Goal: Information Seeking & Learning: Find specific fact

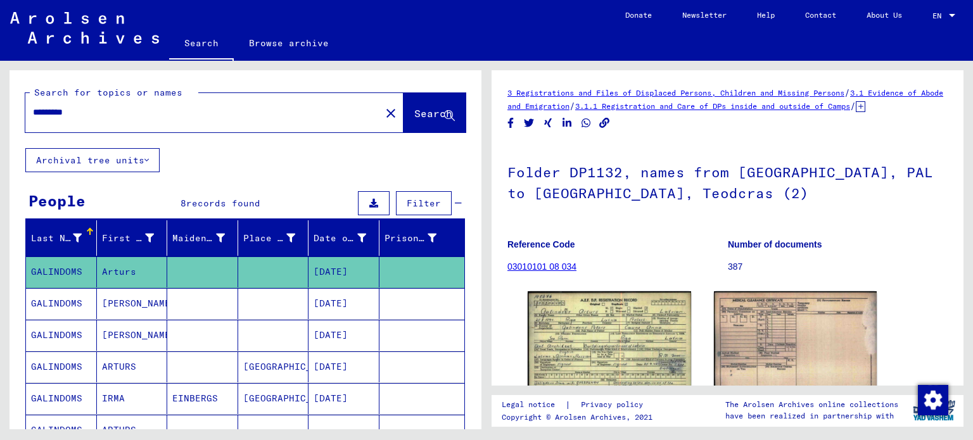
scroll to position [132, 0]
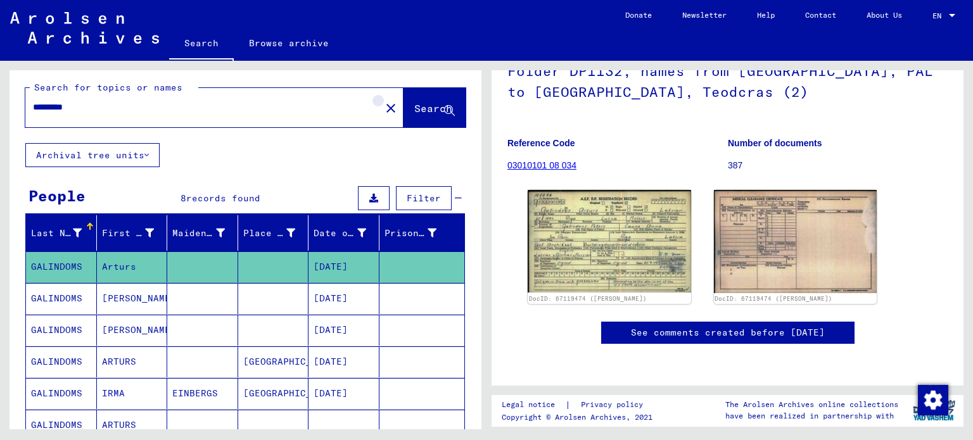
click at [383, 104] on mat-icon "close" at bounding box center [390, 108] width 15 height 15
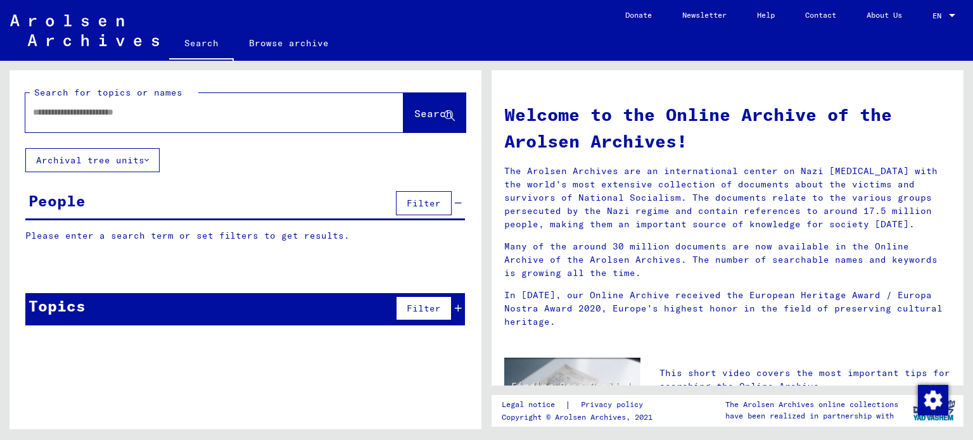
drag, startPoint x: 267, startPoint y: 102, endPoint x: 260, endPoint y: 113, distance: 13.7
click at [260, 113] on div at bounding box center [195, 112] width 340 height 28
click at [260, 113] on input "text" at bounding box center [199, 112] width 332 height 13
type input "*********"
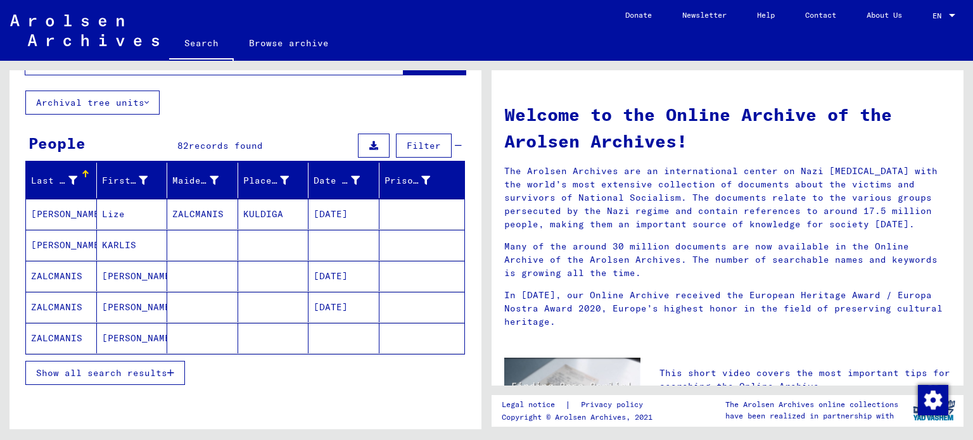
scroll to position [61, 0]
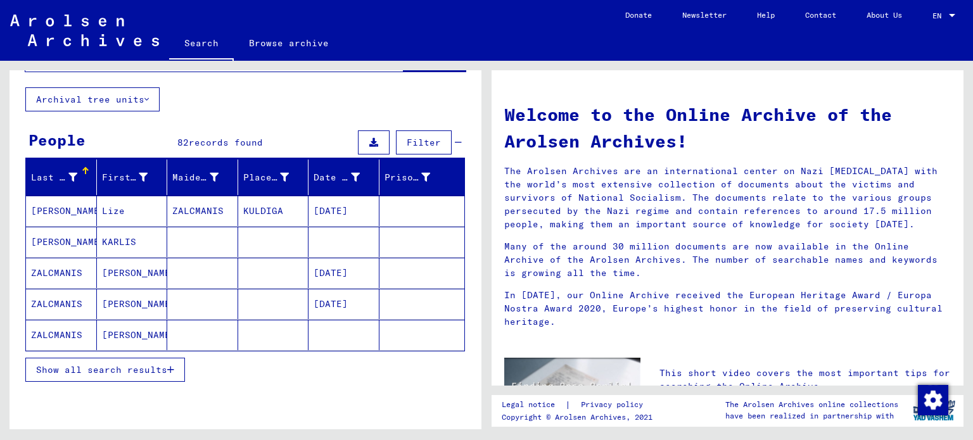
click at [159, 366] on span "Show all search results" at bounding box center [101, 369] width 131 height 11
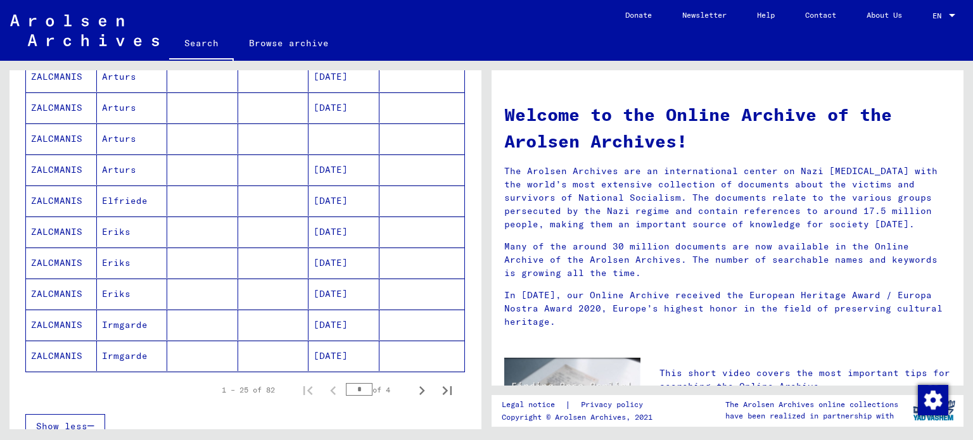
scroll to position [665, 0]
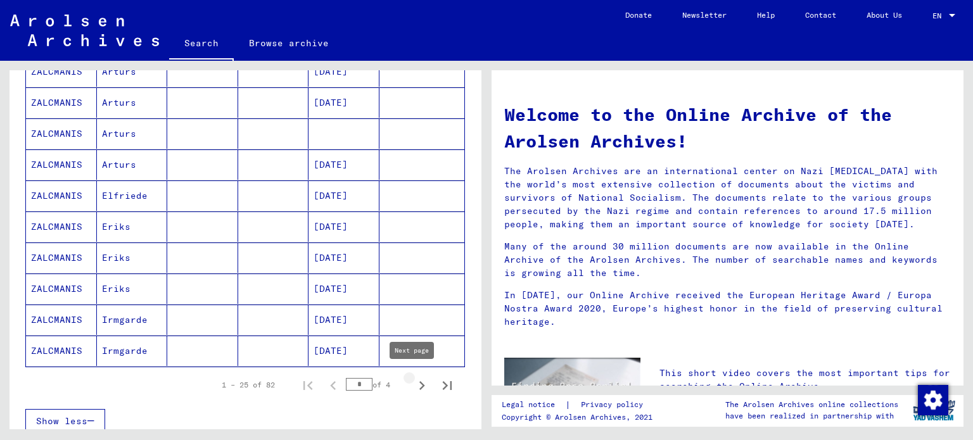
click at [413, 383] on icon "Next page" at bounding box center [422, 386] width 18 height 18
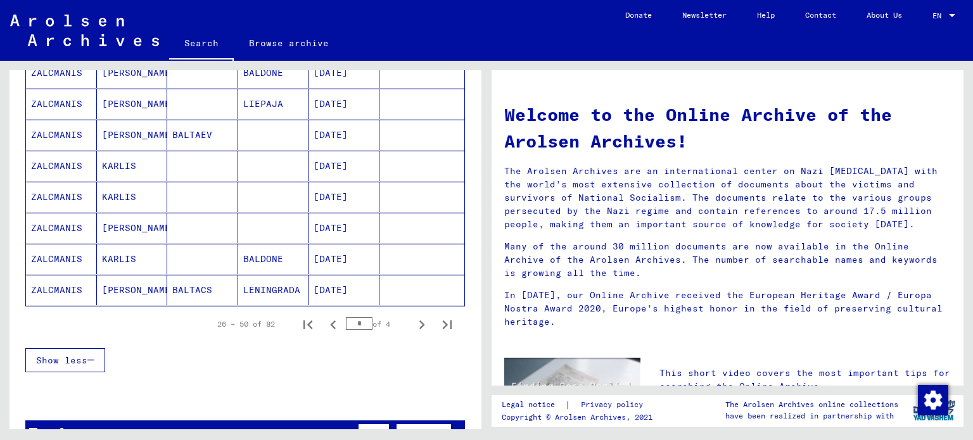
scroll to position [708, 0]
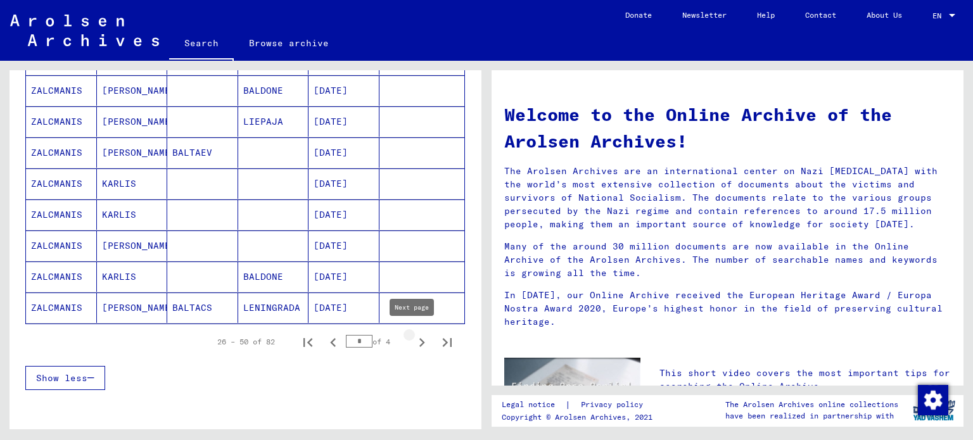
click at [413, 339] on icon "Next page" at bounding box center [422, 343] width 18 height 18
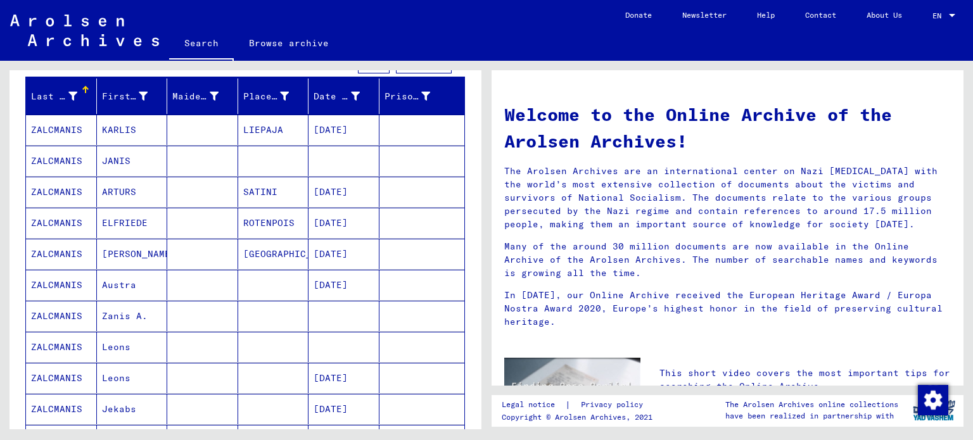
scroll to position [141, 0]
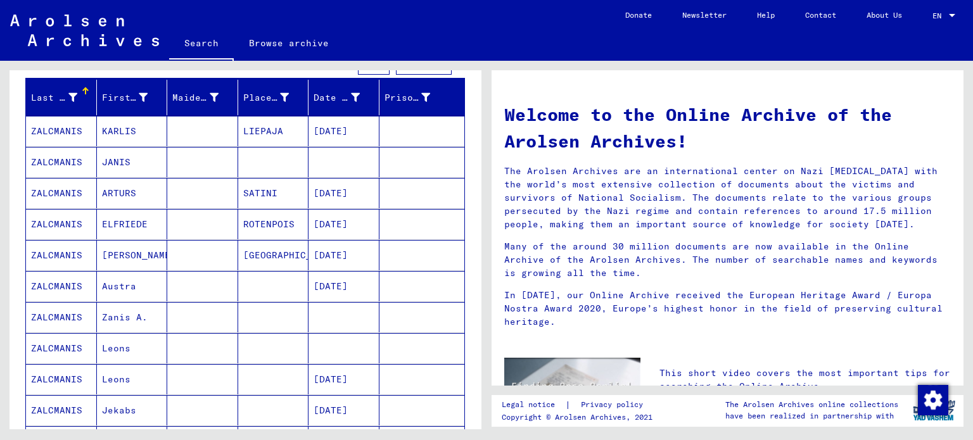
click at [104, 163] on mat-cell "JANIS" at bounding box center [132, 162] width 71 height 30
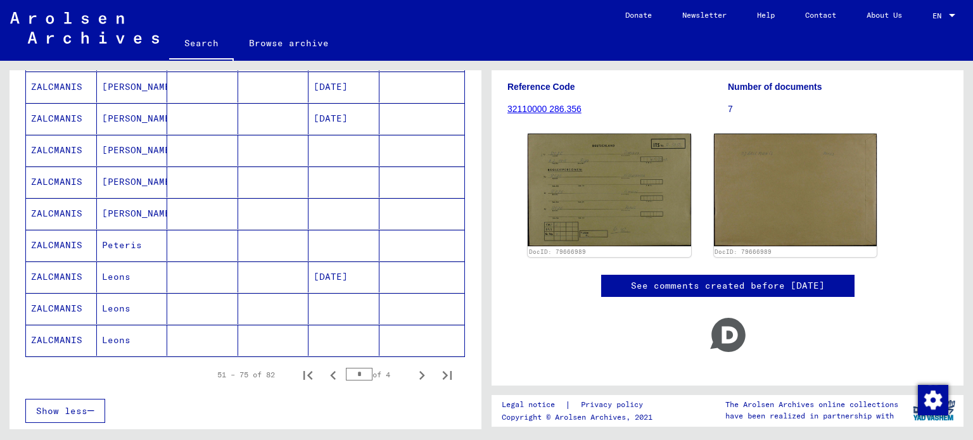
scroll to position [691, 0]
click at [413, 371] on icon "Next page" at bounding box center [422, 376] width 18 height 18
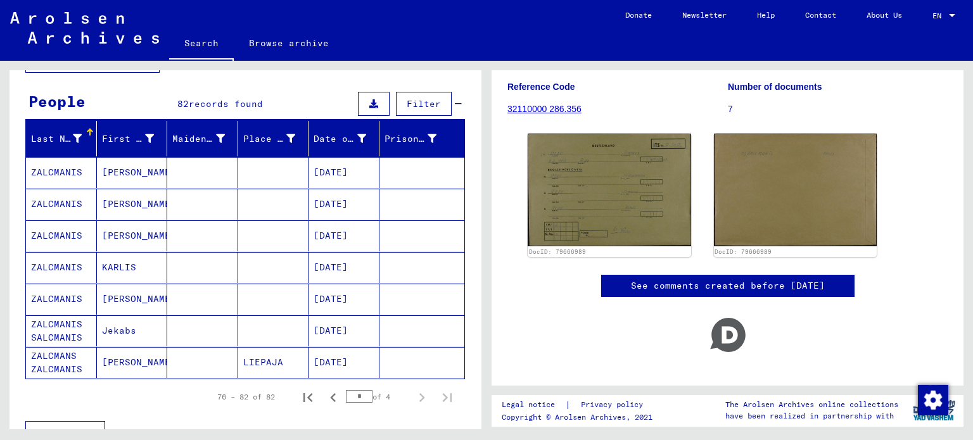
scroll to position [101, 0]
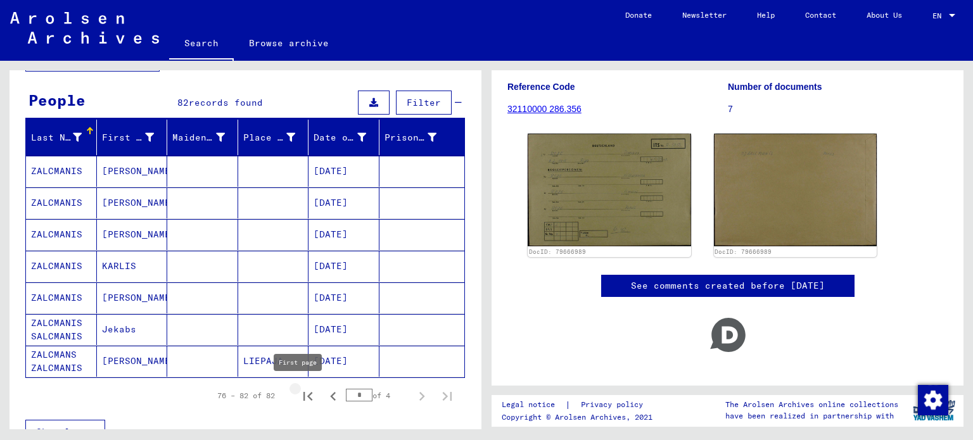
click at [306, 396] on button "First page" at bounding box center [307, 395] width 25 height 25
type input "*"
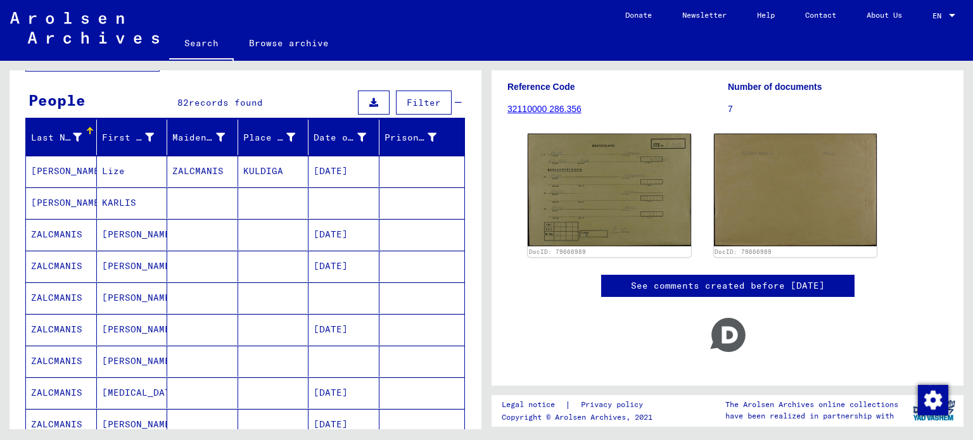
click at [145, 209] on mat-cell "KARLIS" at bounding box center [132, 202] width 71 height 31
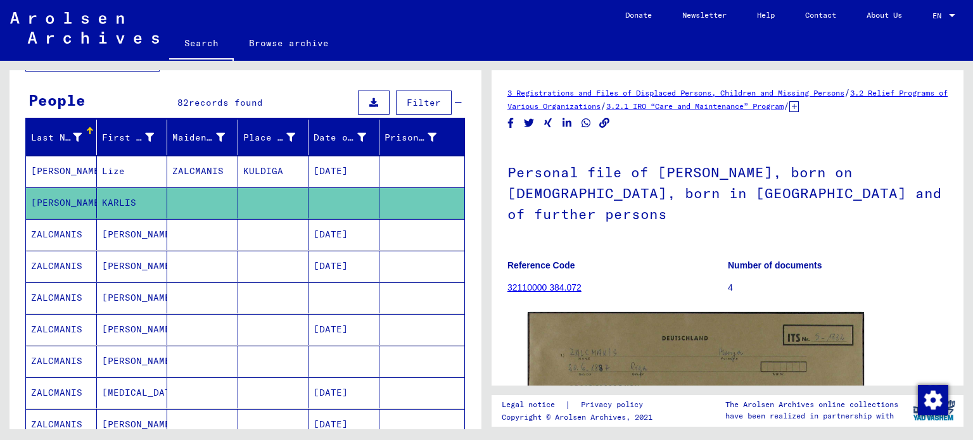
scroll to position [69, 0]
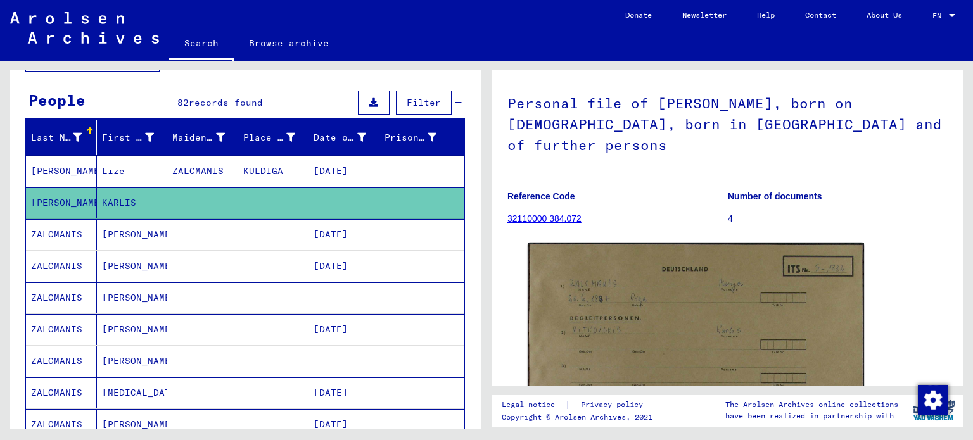
click at [148, 237] on mat-cell "[PERSON_NAME]" at bounding box center [132, 234] width 71 height 31
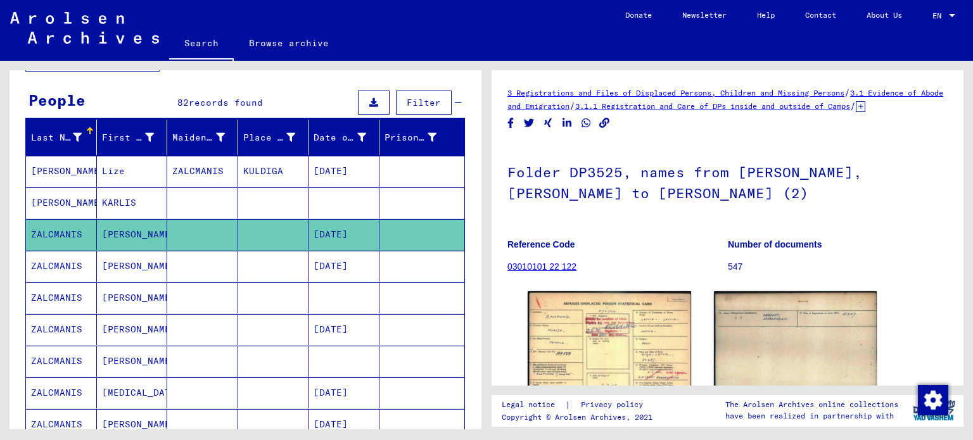
scroll to position [77, 0]
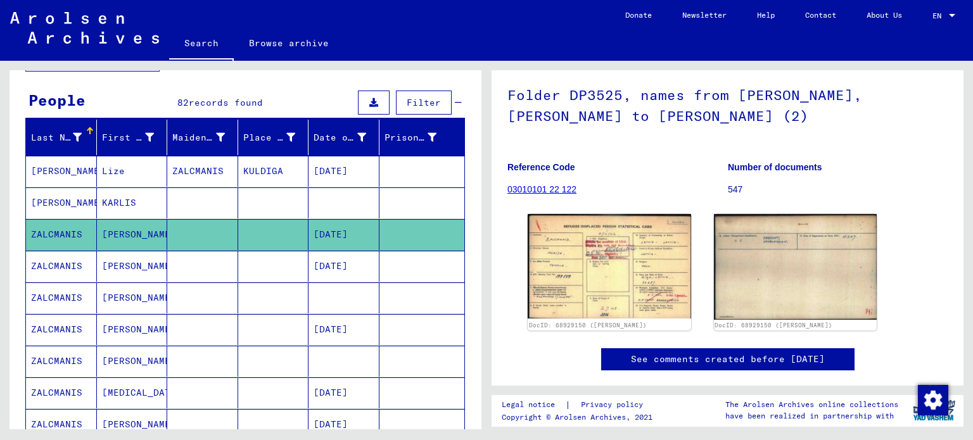
click at [603, 245] on img at bounding box center [608, 266] width 163 height 104
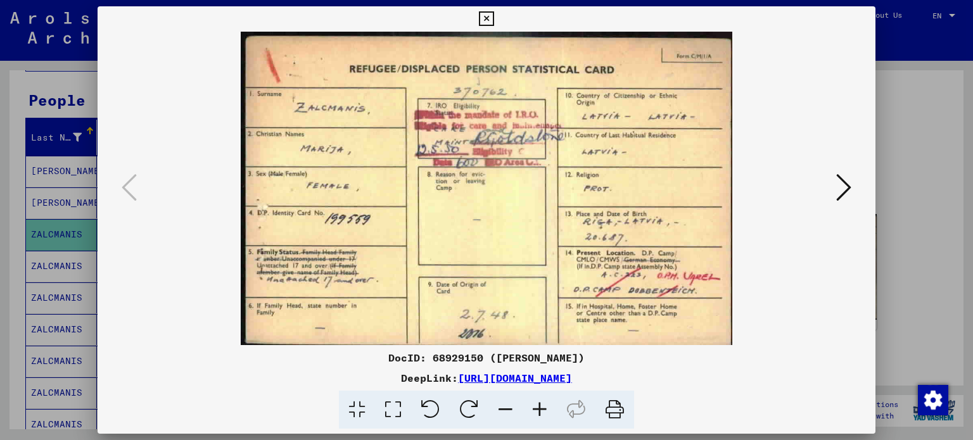
click at [846, 183] on icon at bounding box center [843, 187] width 15 height 30
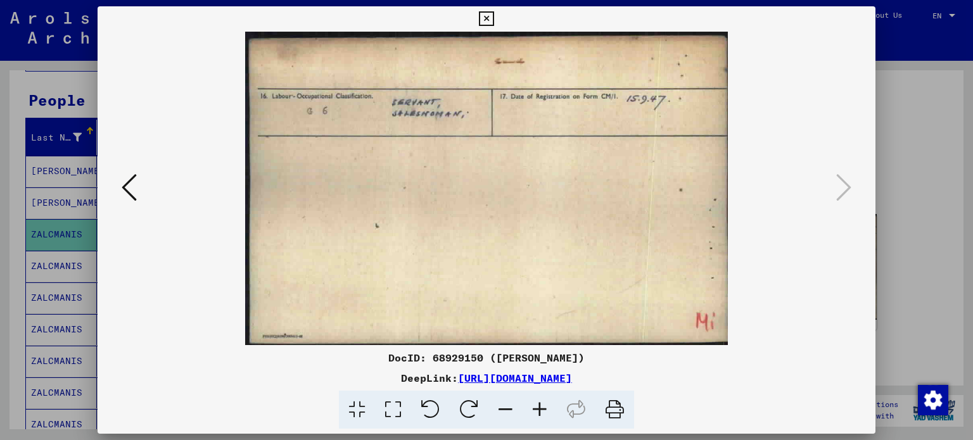
click at [488, 22] on icon at bounding box center [486, 18] width 15 height 15
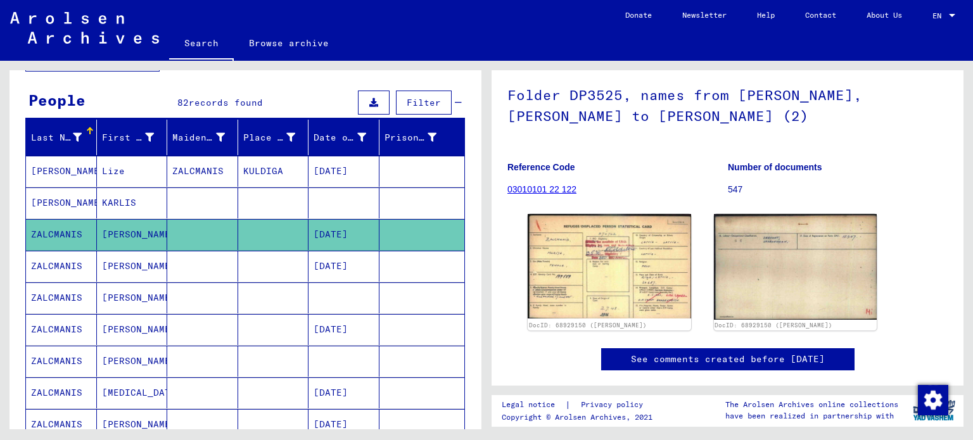
click at [129, 270] on mat-cell "[PERSON_NAME]" at bounding box center [132, 266] width 71 height 31
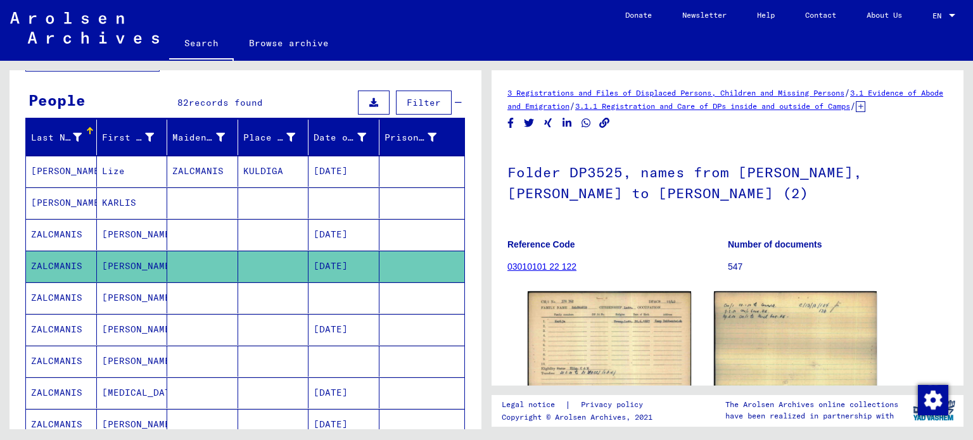
scroll to position [89, 0]
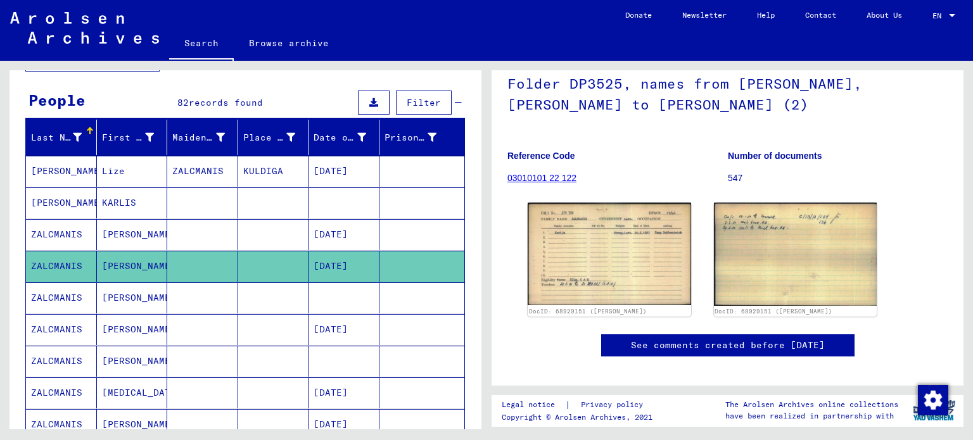
click at [119, 291] on mat-cell "[PERSON_NAME]" at bounding box center [132, 297] width 71 height 31
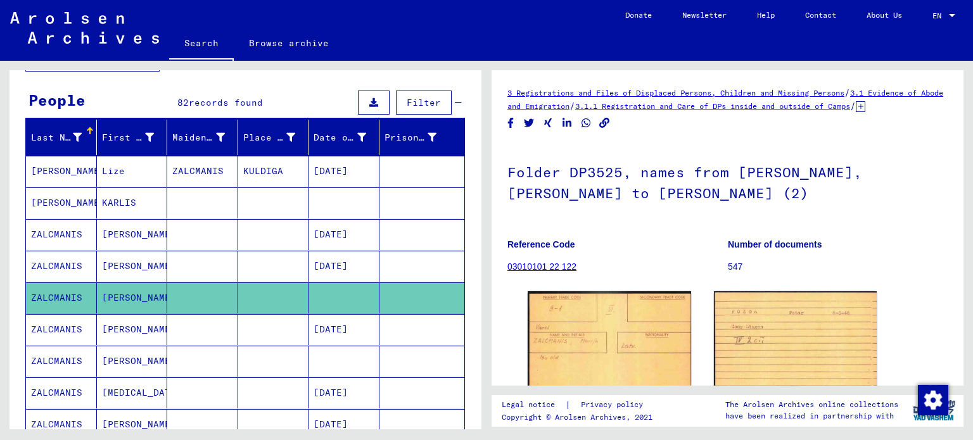
click at [119, 314] on mat-cell "[PERSON_NAME]" at bounding box center [132, 329] width 71 height 31
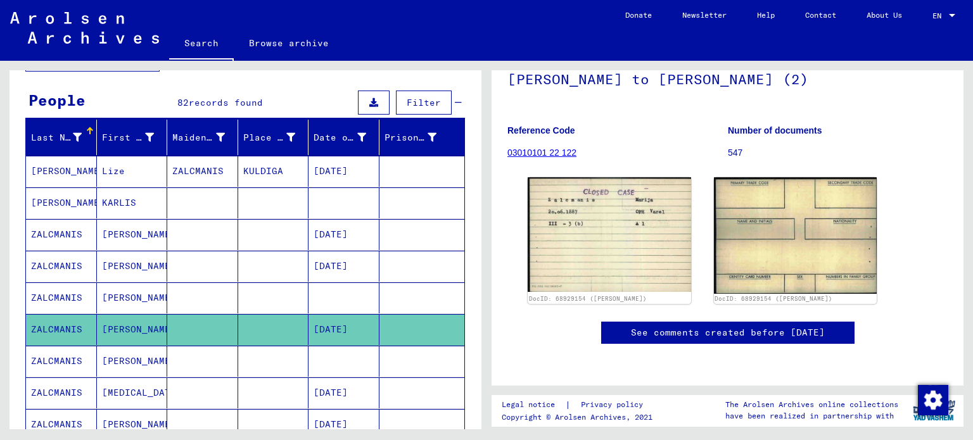
scroll to position [144, 0]
click at [152, 353] on mat-cell "[PERSON_NAME]" at bounding box center [132, 361] width 71 height 31
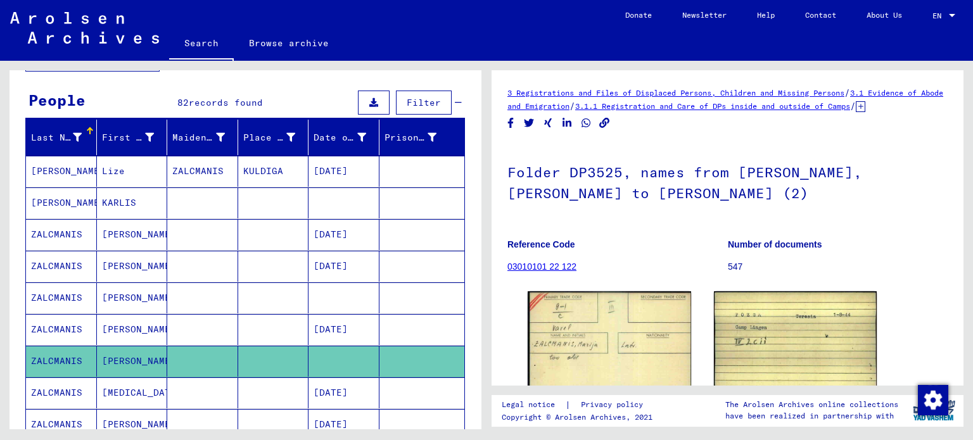
scroll to position [109, 0]
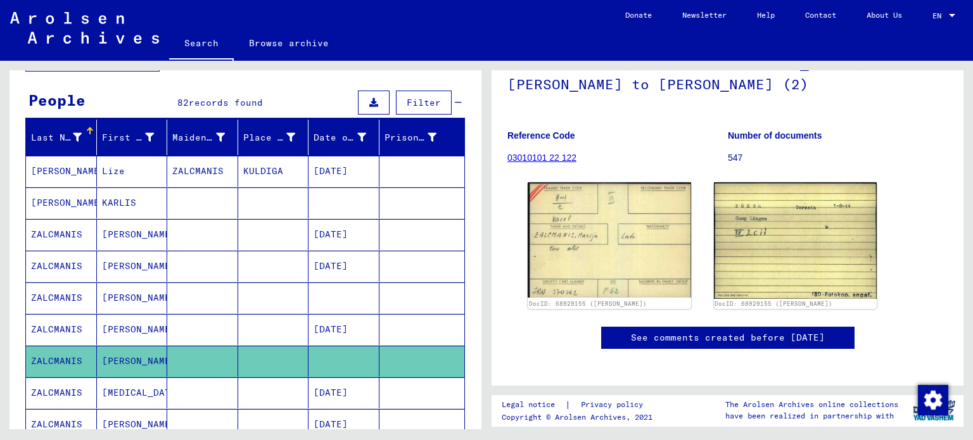
click at [129, 397] on mat-cell "[MEDICAL_DATA]" at bounding box center [132, 392] width 71 height 31
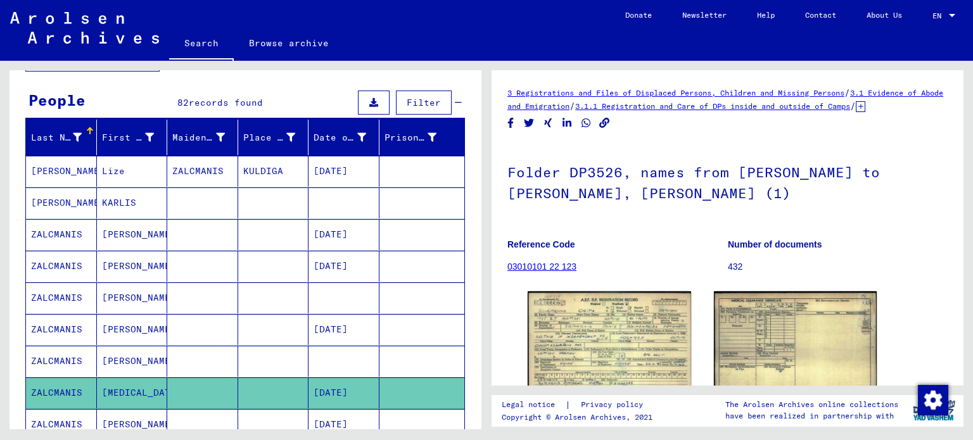
scroll to position [133, 0]
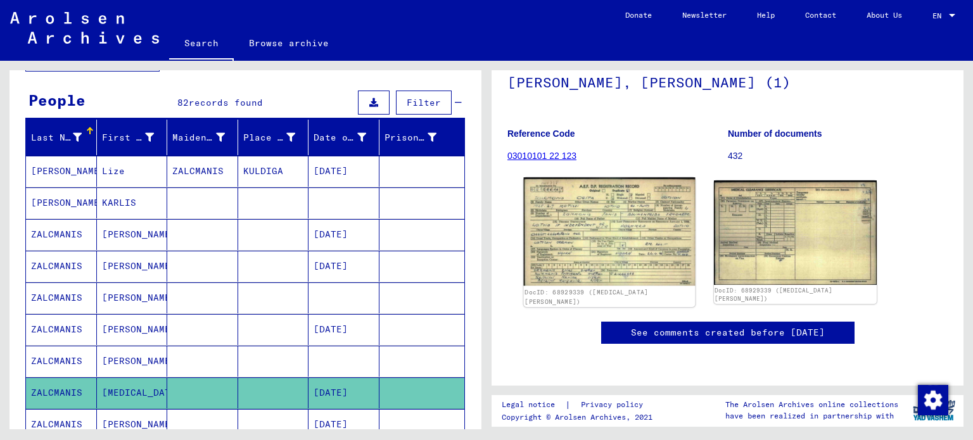
click at [590, 210] on img at bounding box center [609, 231] width 171 height 108
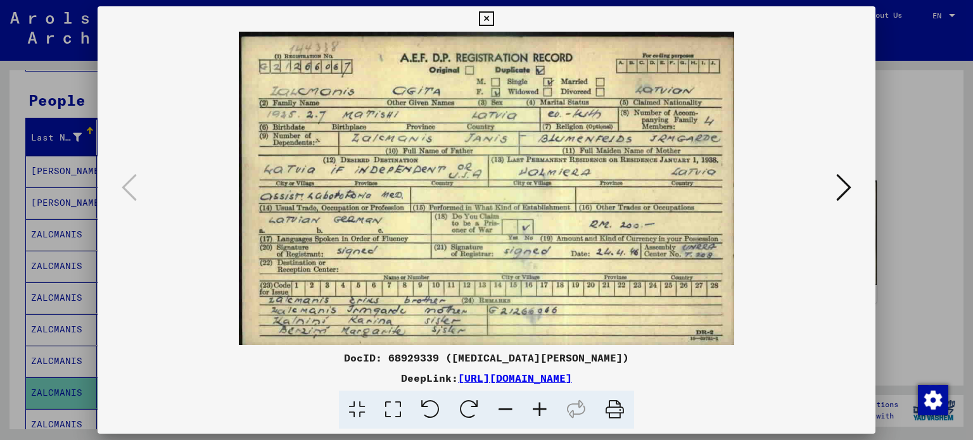
click at [488, 20] on icon at bounding box center [486, 18] width 15 height 15
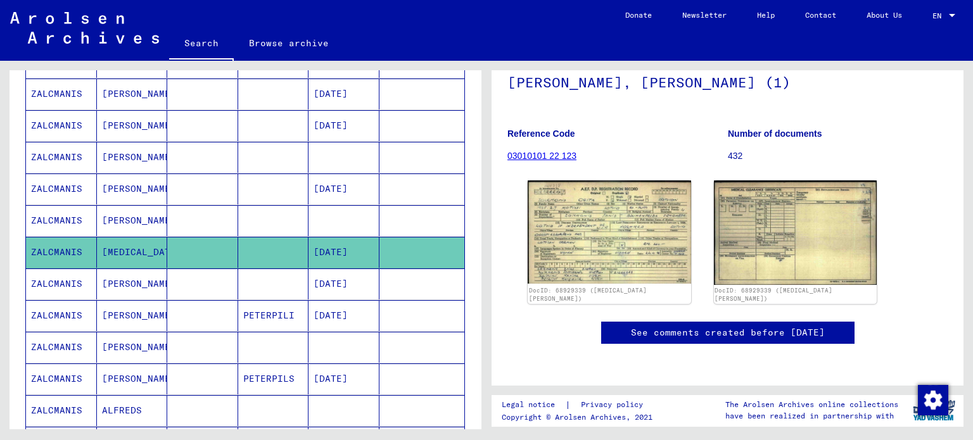
scroll to position [242, 0]
click at [156, 286] on mat-cell "[PERSON_NAME]" at bounding box center [132, 283] width 71 height 31
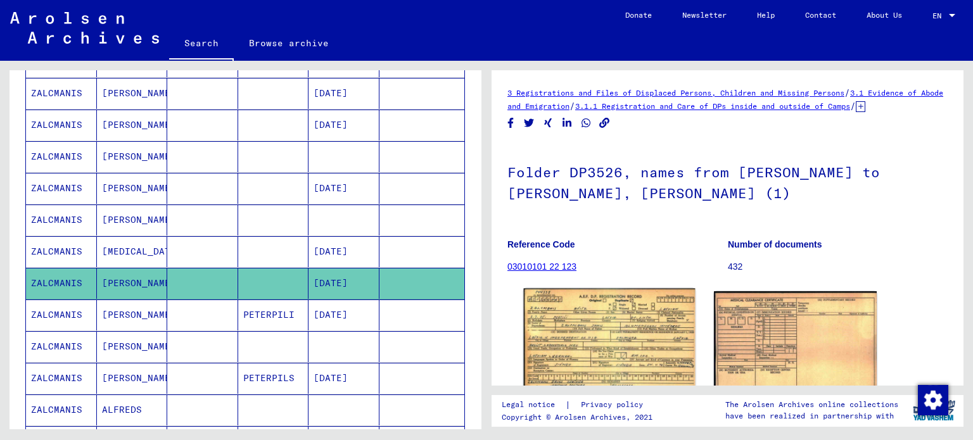
scroll to position [47, 0]
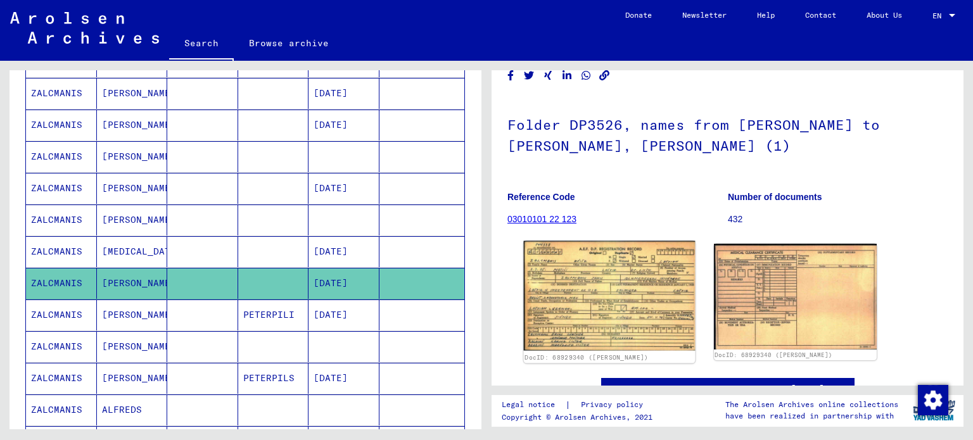
click at [546, 339] on img at bounding box center [609, 296] width 171 height 110
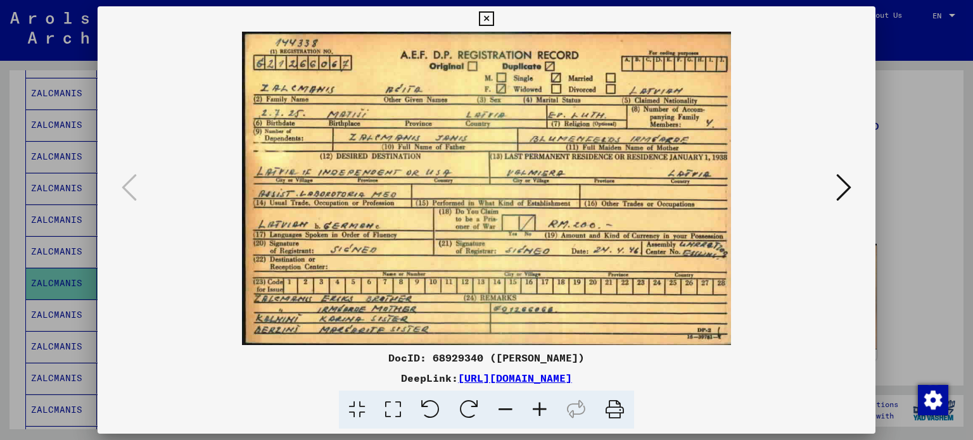
click at [843, 186] on icon at bounding box center [843, 187] width 15 height 30
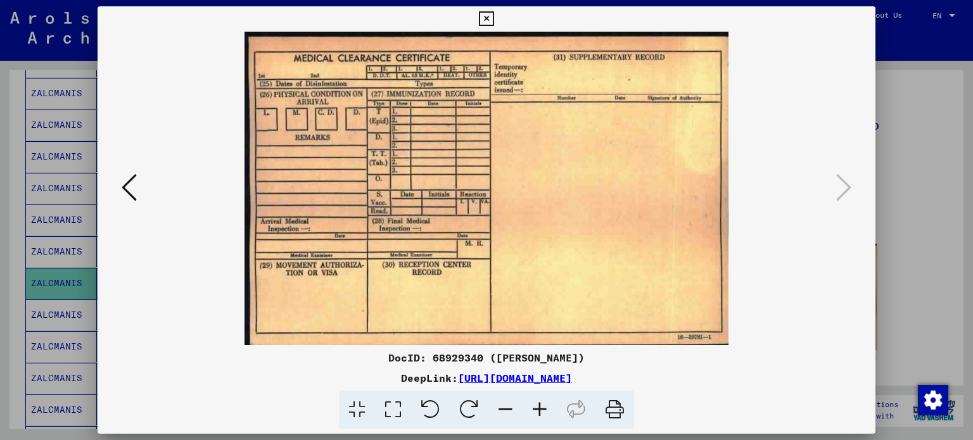
click at [483, 18] on icon at bounding box center [486, 18] width 15 height 15
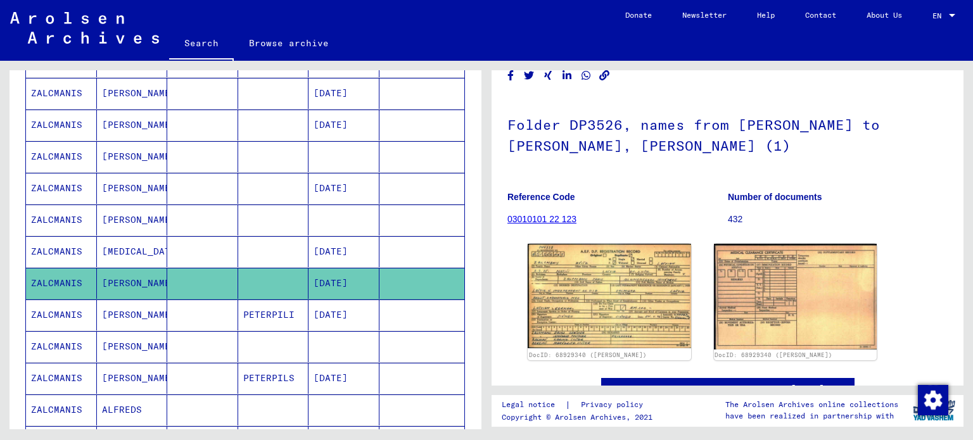
click at [111, 313] on mat-cell "[PERSON_NAME]" at bounding box center [132, 314] width 71 height 31
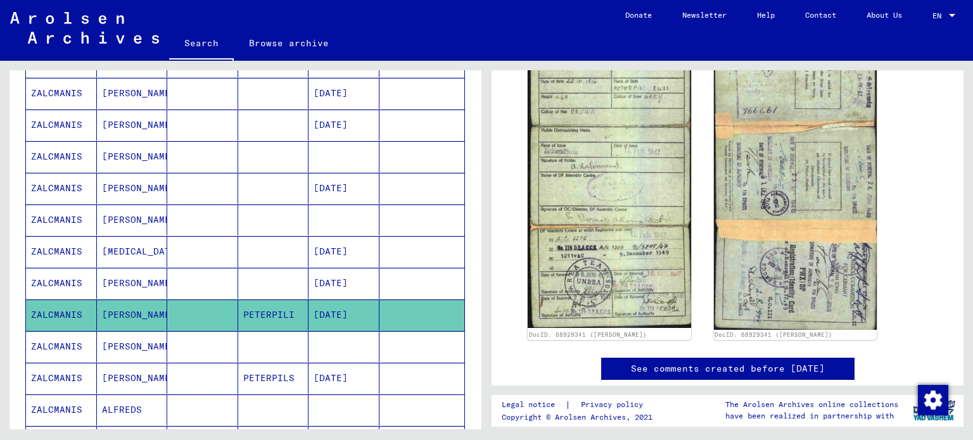
scroll to position [268, 0]
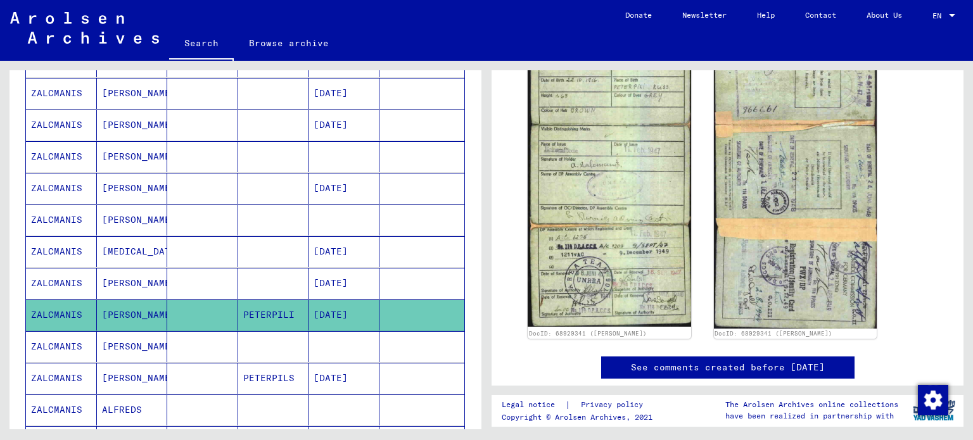
click at [107, 344] on mat-cell "[PERSON_NAME]" at bounding box center [132, 346] width 71 height 31
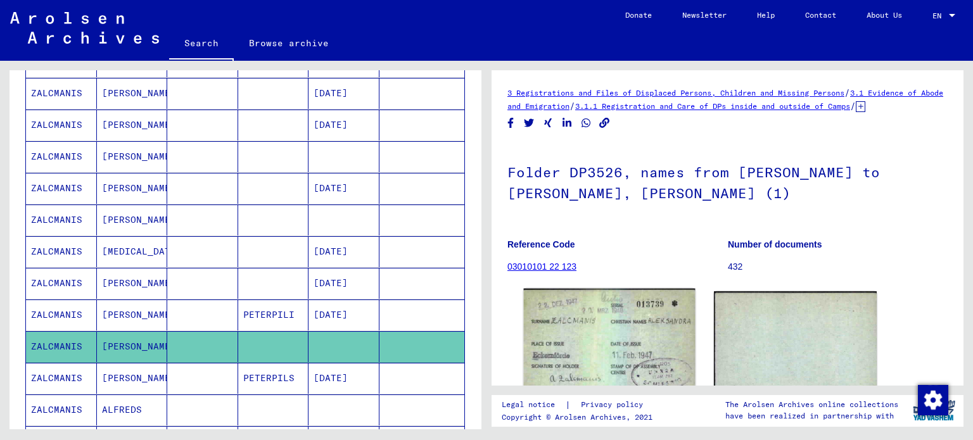
scroll to position [129, 0]
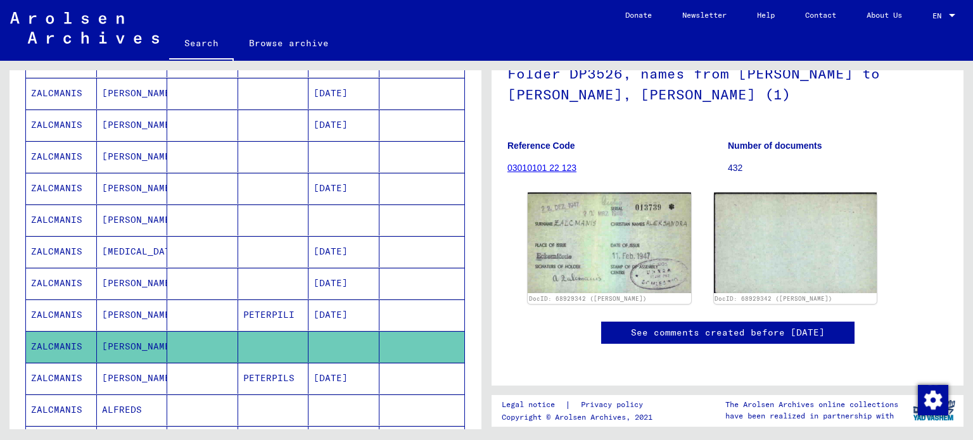
click at [110, 382] on mat-cell "[PERSON_NAME]" at bounding box center [132, 378] width 71 height 31
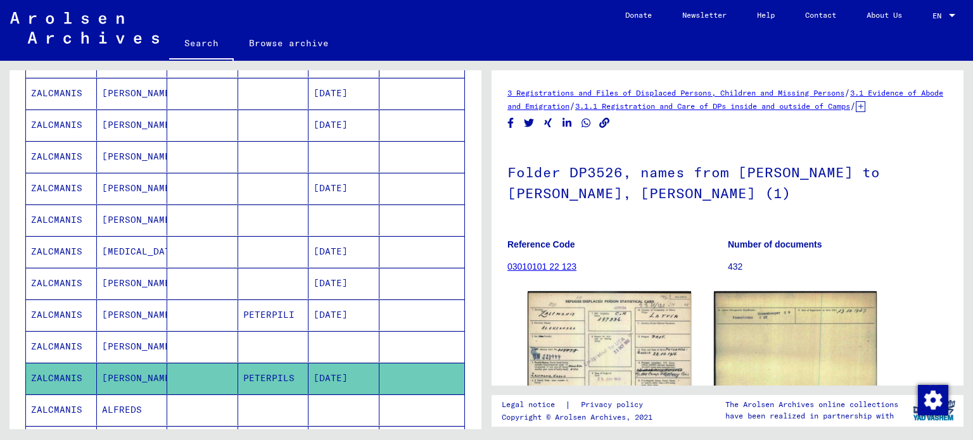
scroll to position [86, 0]
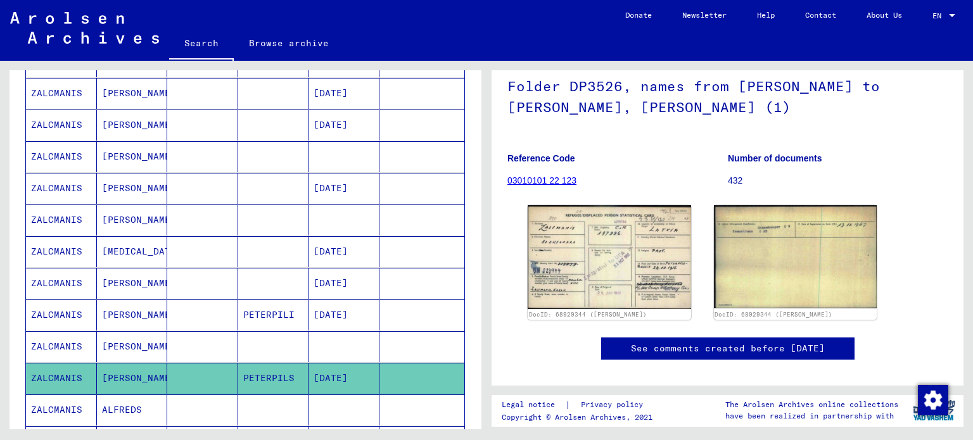
click at [634, 250] on img at bounding box center [608, 257] width 163 height 104
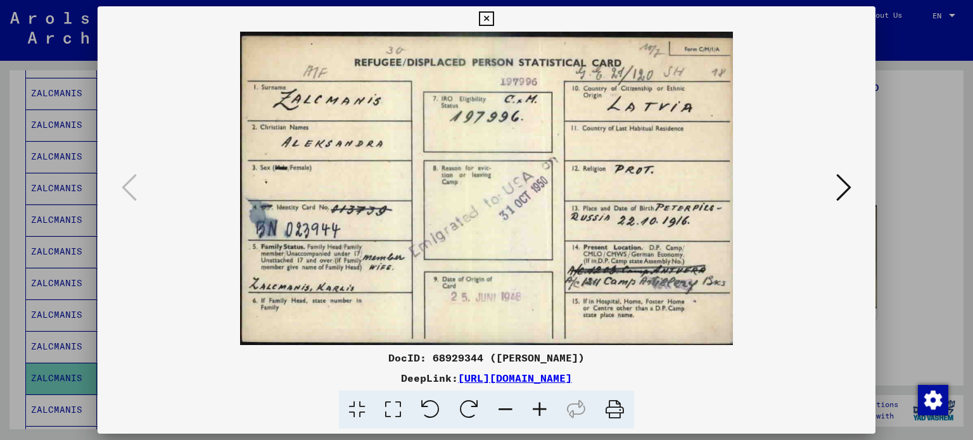
click at [489, 17] on icon at bounding box center [486, 18] width 15 height 15
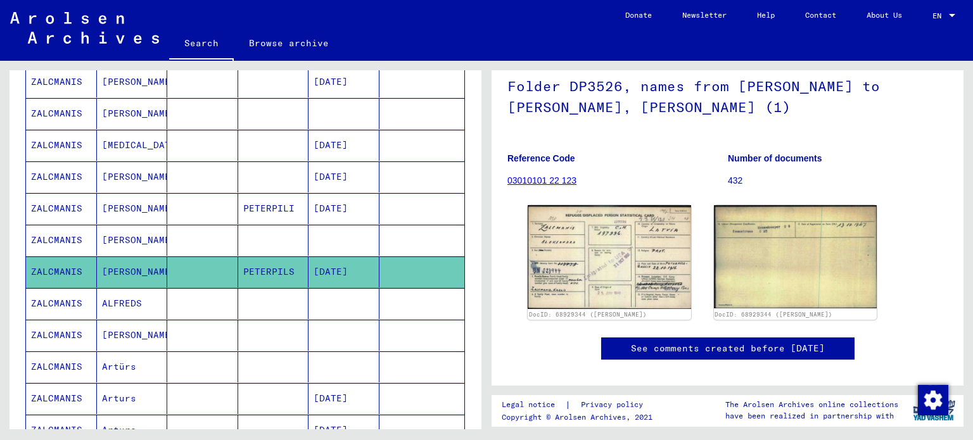
scroll to position [353, 0]
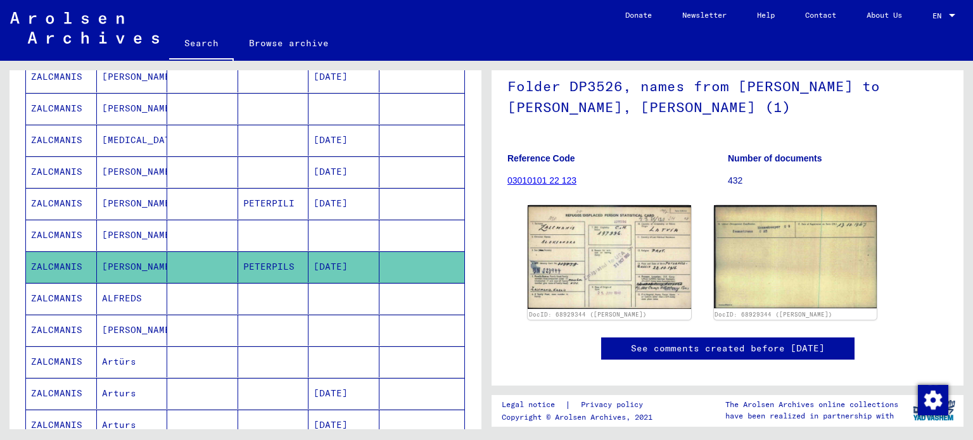
click at [144, 292] on mat-cell "ALFREDS" at bounding box center [132, 298] width 71 height 31
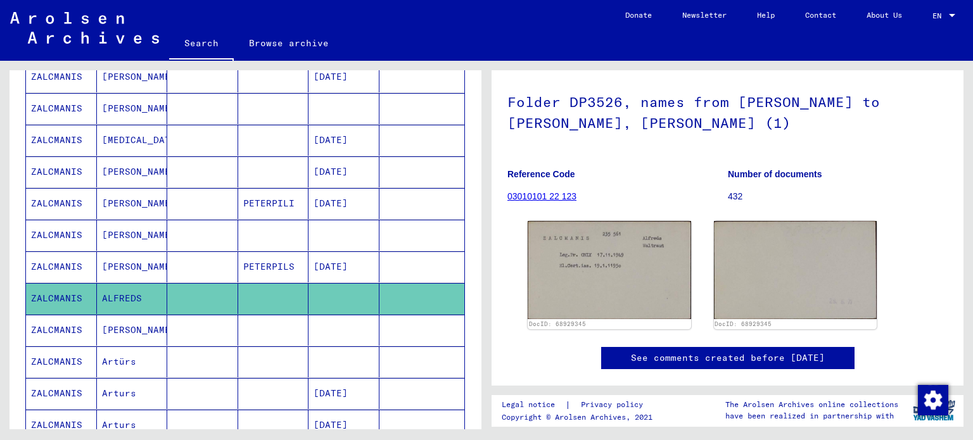
scroll to position [71, 0]
click at [130, 361] on mat-cell "Artürs" at bounding box center [132, 361] width 71 height 31
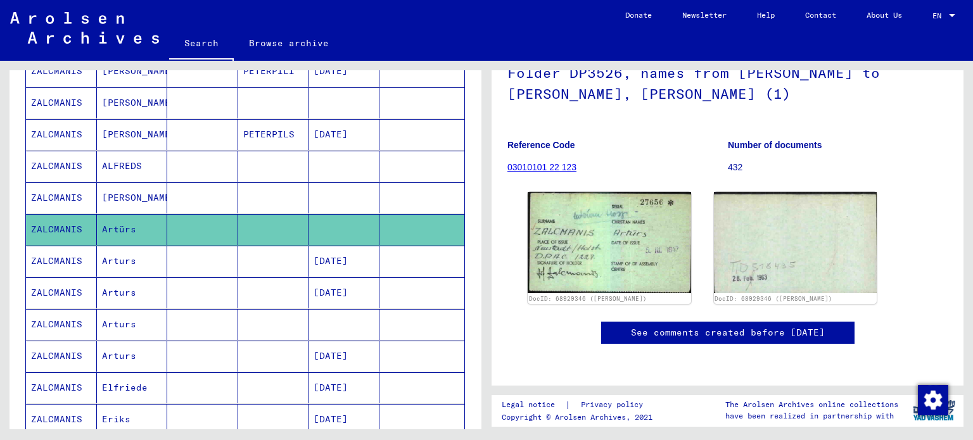
scroll to position [487, 0]
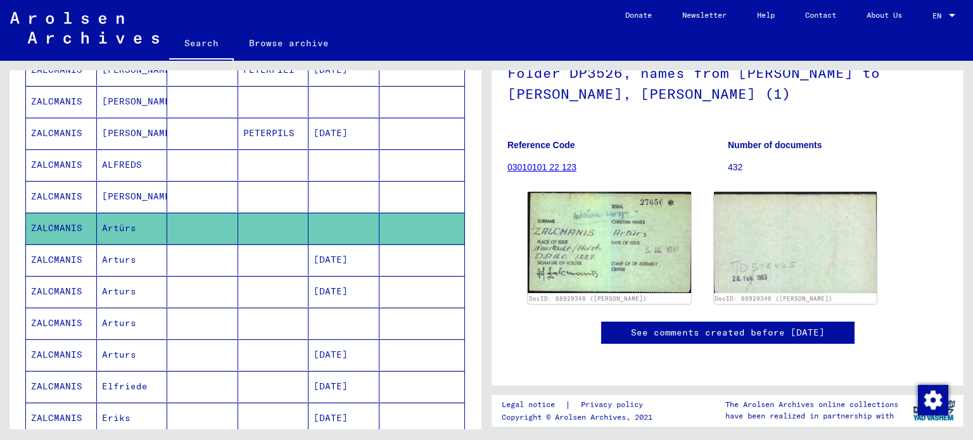
click at [132, 263] on mat-cell "Arturs" at bounding box center [132, 259] width 71 height 31
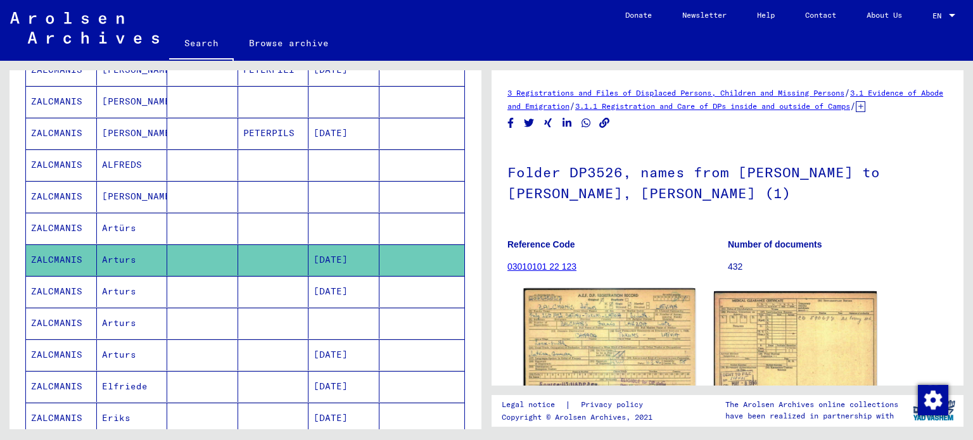
scroll to position [32, 0]
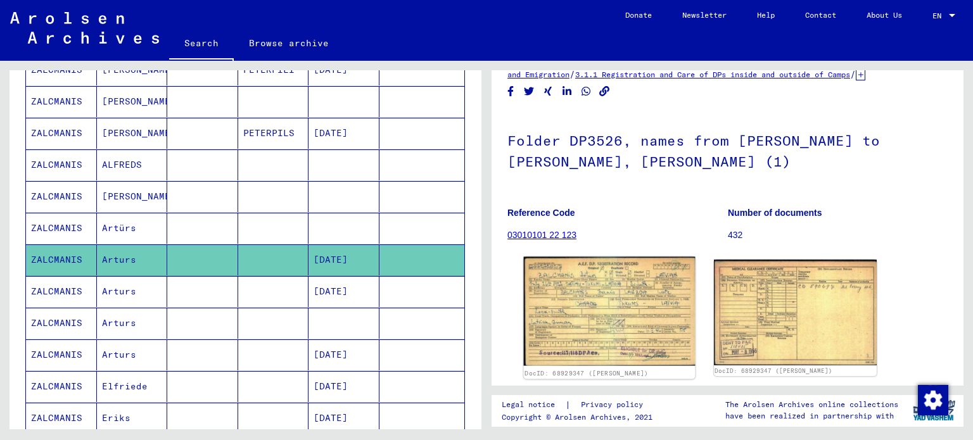
click at [610, 315] on img at bounding box center [609, 311] width 171 height 109
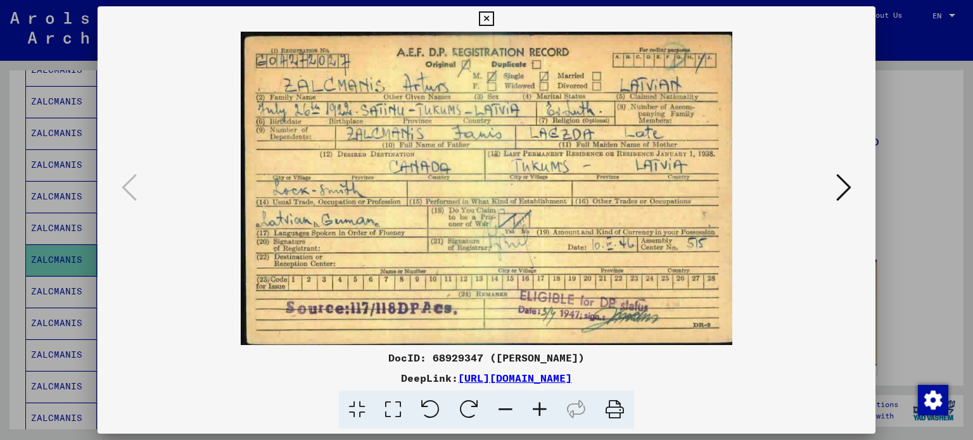
click at [854, 187] on button at bounding box center [843, 188] width 23 height 36
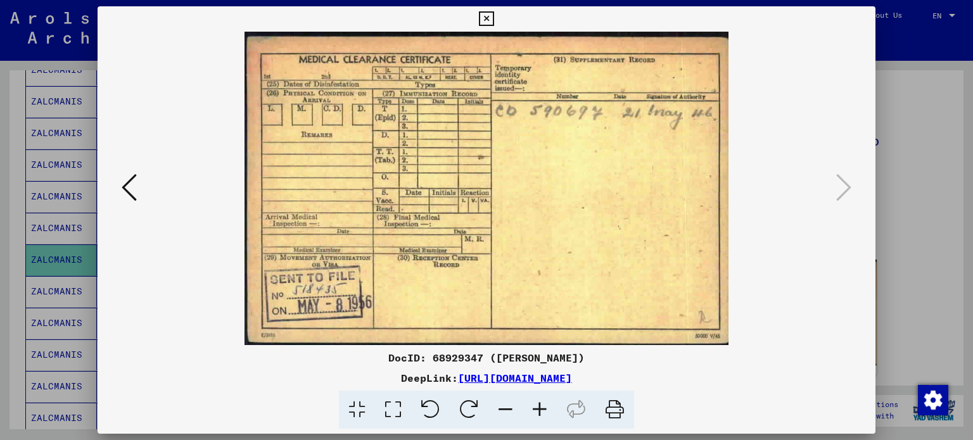
click at [483, 15] on icon at bounding box center [486, 18] width 15 height 15
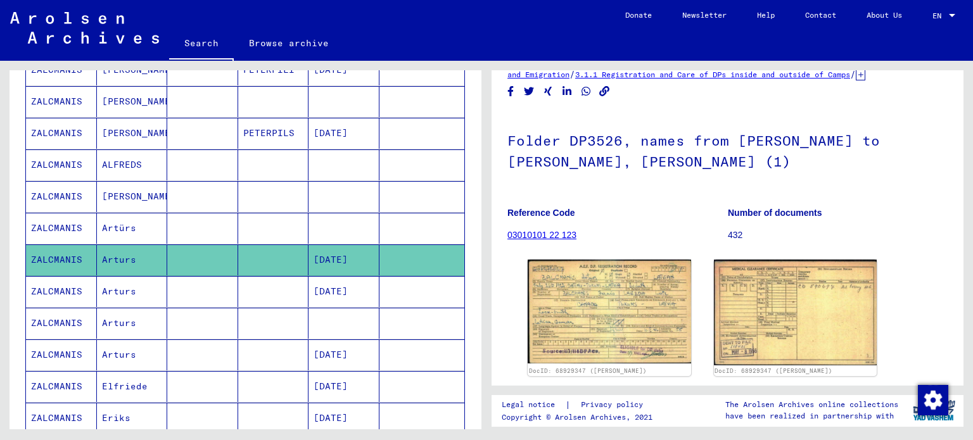
click at [130, 291] on mat-cell "Arturs" at bounding box center [132, 291] width 71 height 31
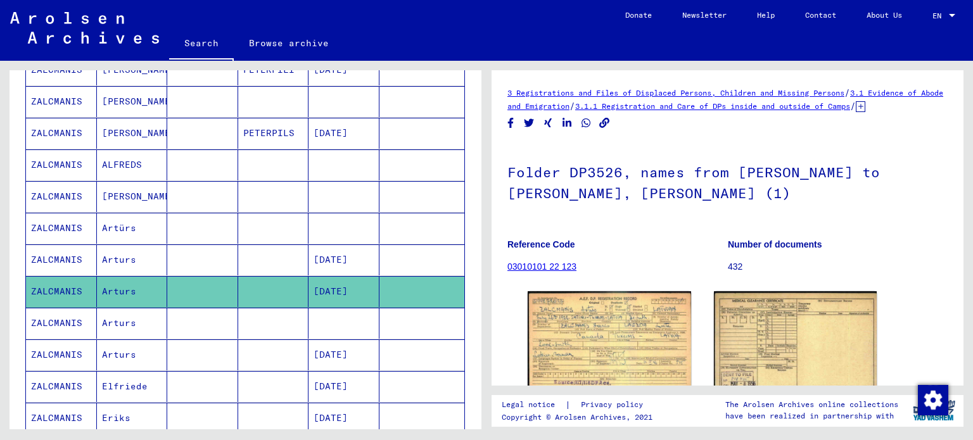
scroll to position [84, 0]
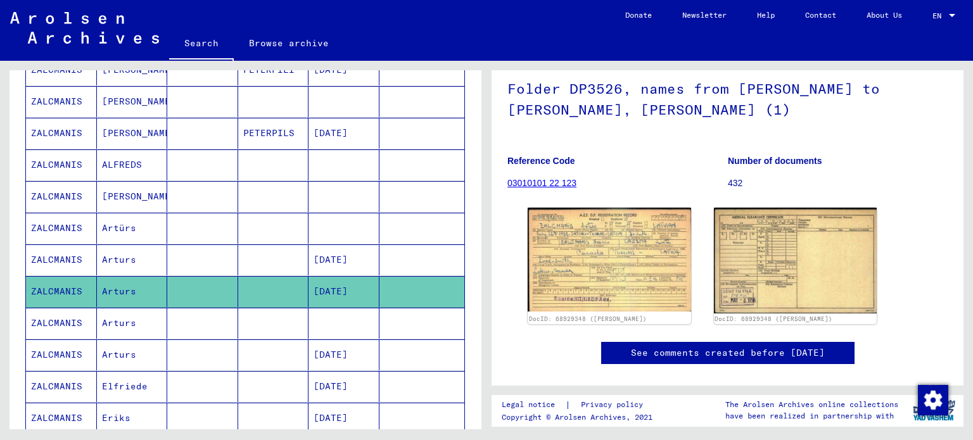
click at [593, 252] on img at bounding box center [608, 260] width 163 height 104
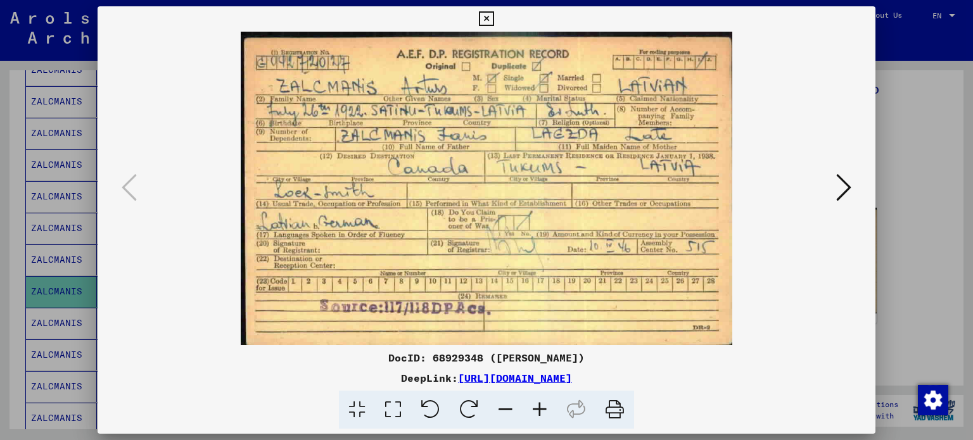
click at [828, 189] on img at bounding box center [487, 188] width 692 height 313
click at [840, 191] on icon at bounding box center [843, 187] width 15 height 30
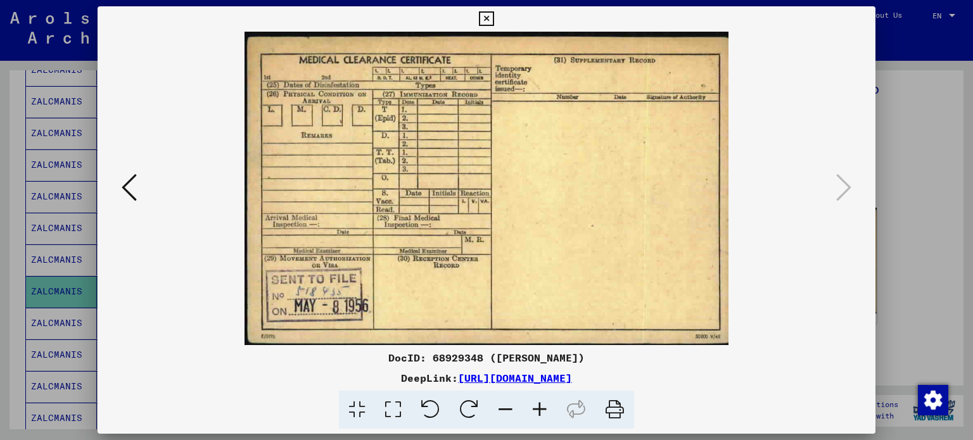
click at [491, 20] on icon at bounding box center [486, 18] width 15 height 15
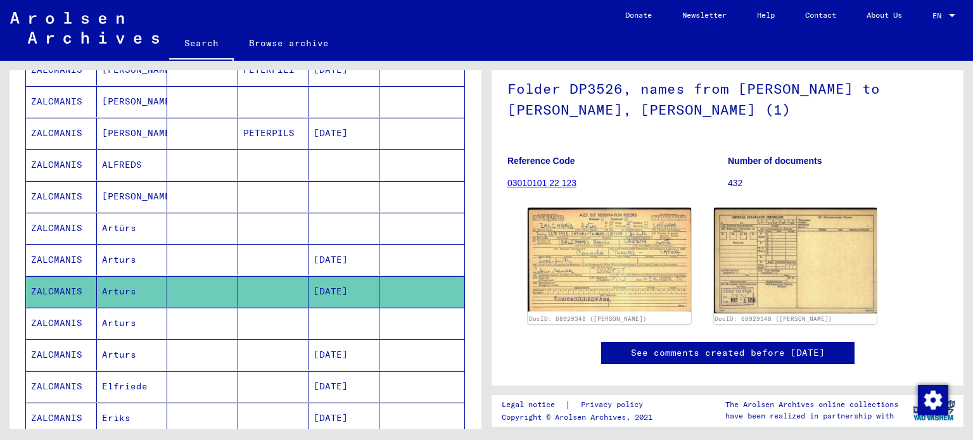
click at [137, 318] on mat-cell "Arturs" at bounding box center [132, 323] width 71 height 31
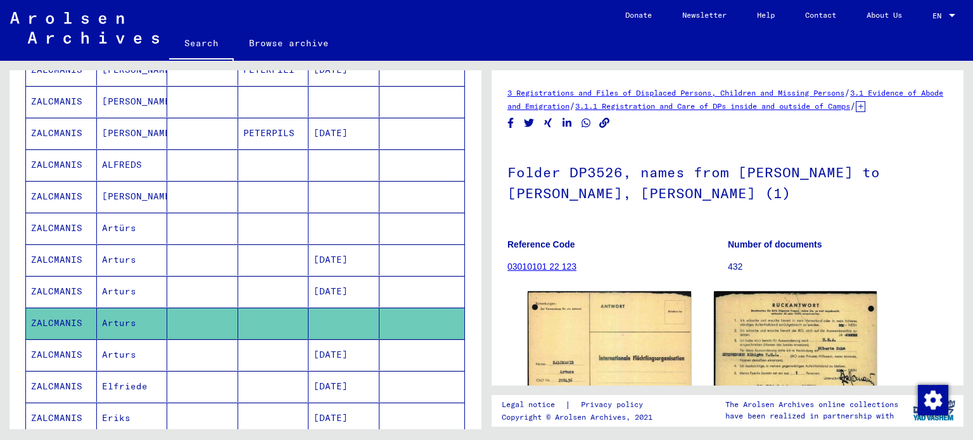
scroll to position [141, 0]
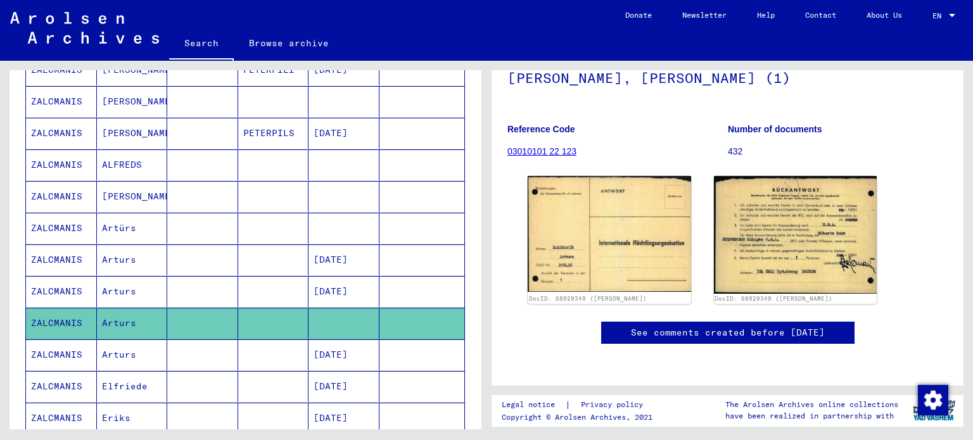
click at [152, 346] on mat-cell "Arturs" at bounding box center [132, 354] width 71 height 31
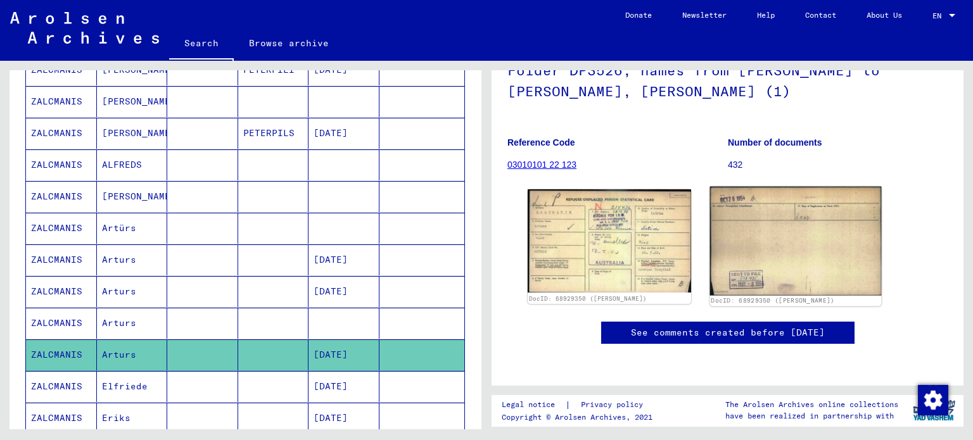
scroll to position [113, 0]
click at [752, 242] on img at bounding box center [794, 241] width 171 height 109
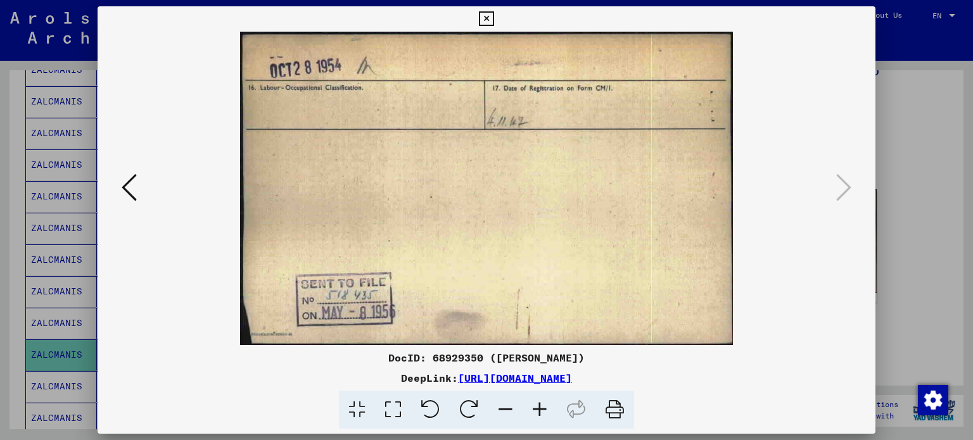
click at [132, 189] on icon at bounding box center [129, 187] width 15 height 30
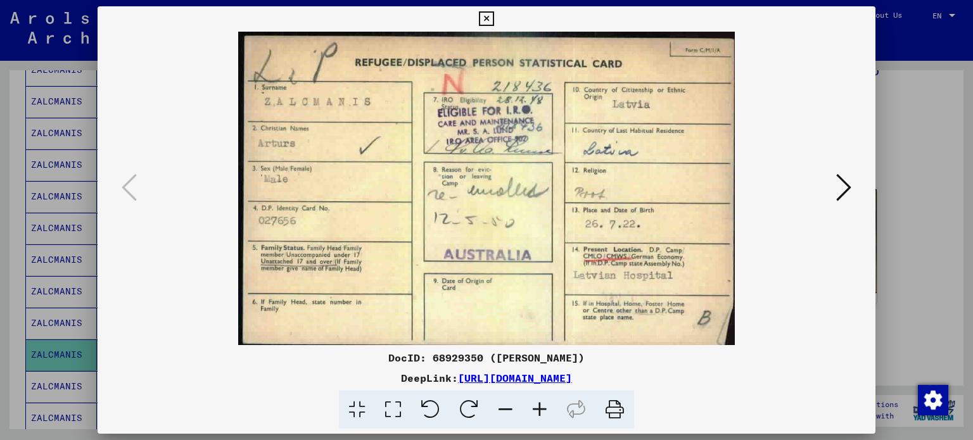
click at [489, 20] on icon at bounding box center [486, 18] width 15 height 15
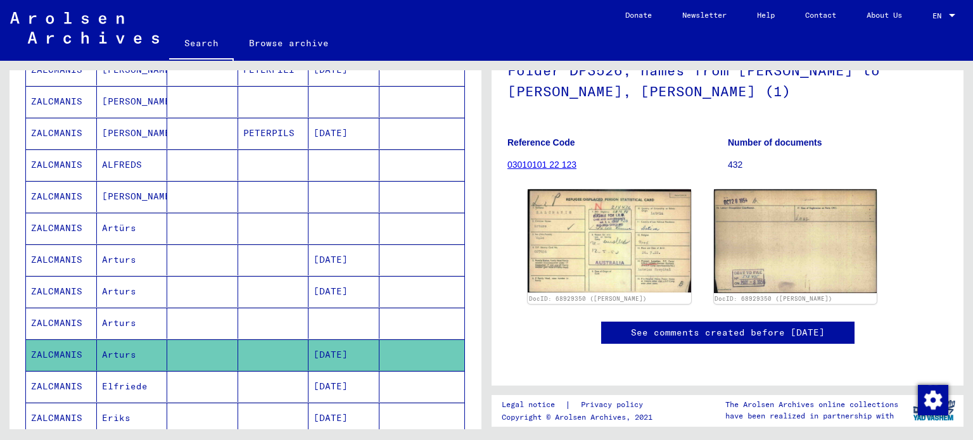
click at [149, 381] on mat-cell "Elfriede" at bounding box center [132, 386] width 71 height 31
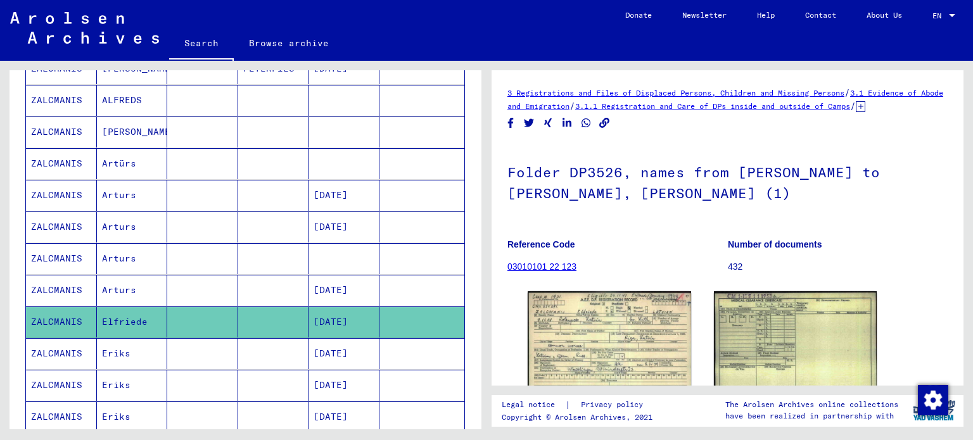
scroll to position [552, 0]
click at [580, 286] on figure "Reference Code 03010101 22 123" at bounding box center [617, 257] width 220 height 57
click at [583, 309] on img at bounding box center [609, 344] width 171 height 110
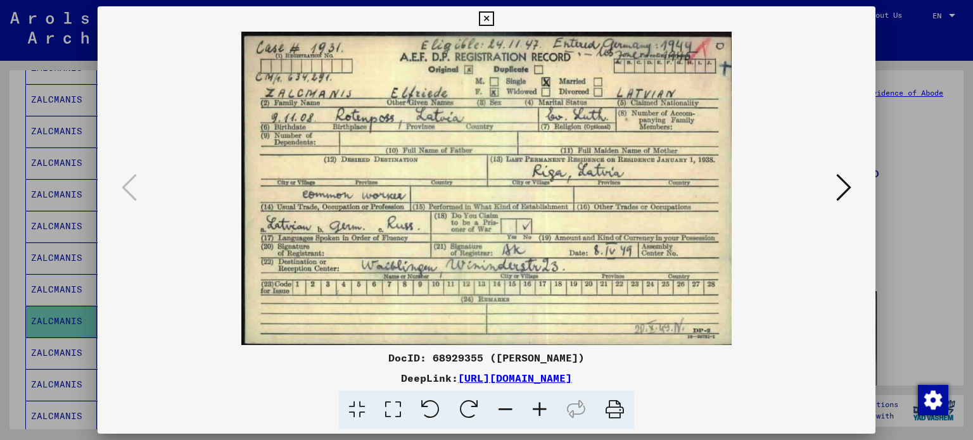
click at [836, 197] on icon at bounding box center [843, 187] width 15 height 30
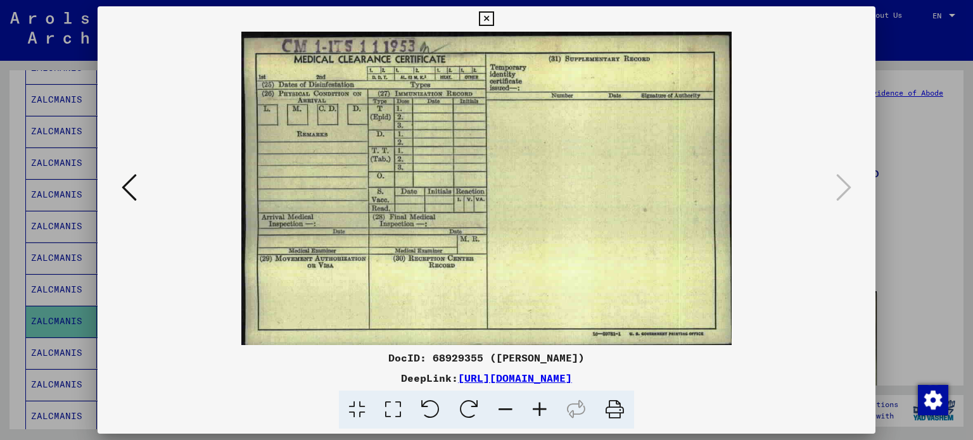
click at [489, 24] on icon at bounding box center [486, 18] width 15 height 15
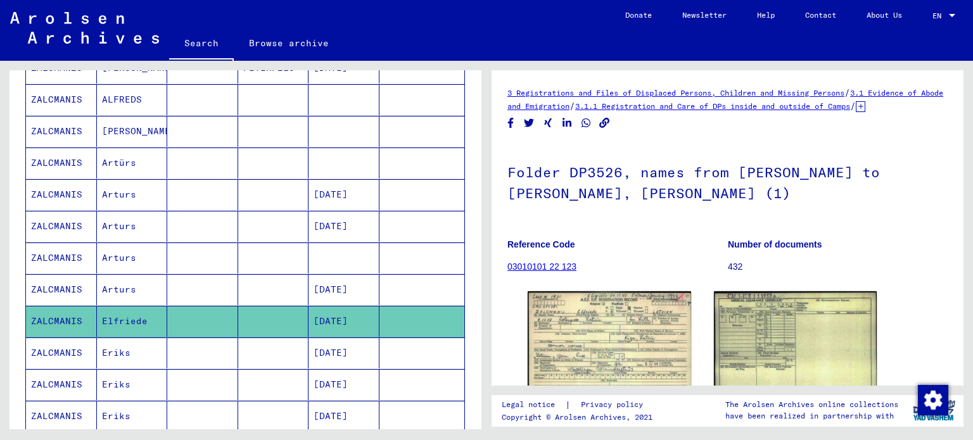
click at [147, 346] on mat-cell "Eriks" at bounding box center [132, 352] width 71 height 31
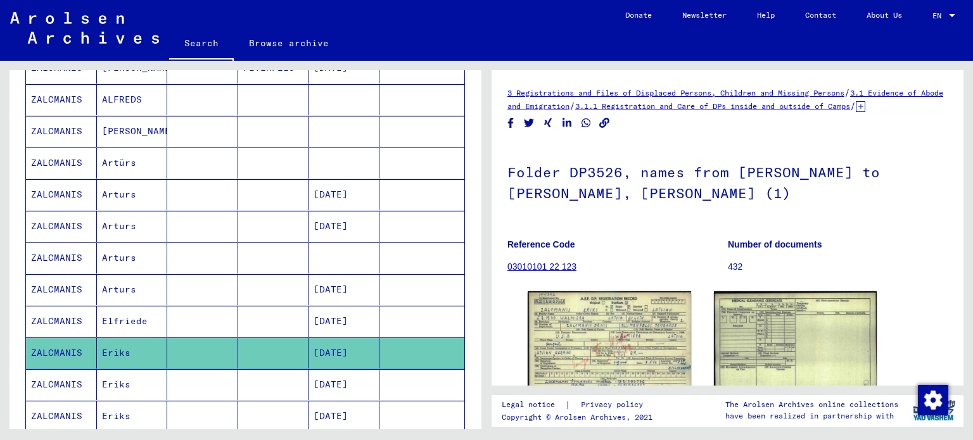
scroll to position [79, 0]
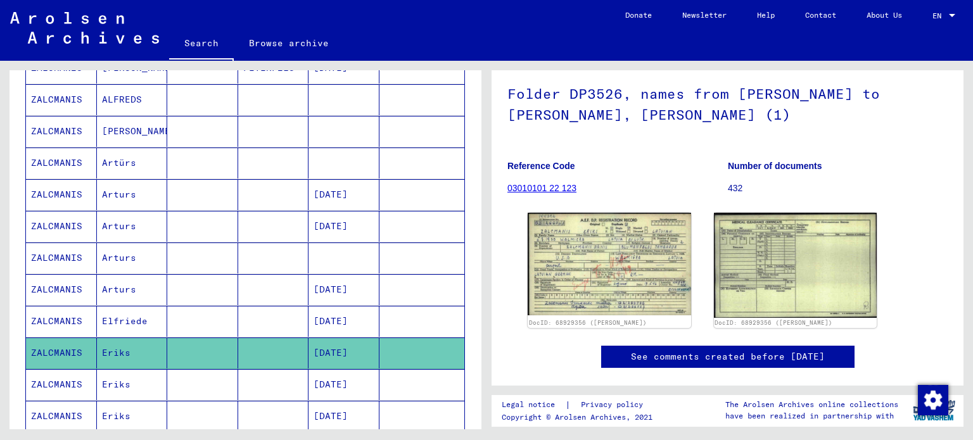
click at [595, 292] on img at bounding box center [608, 264] width 163 height 103
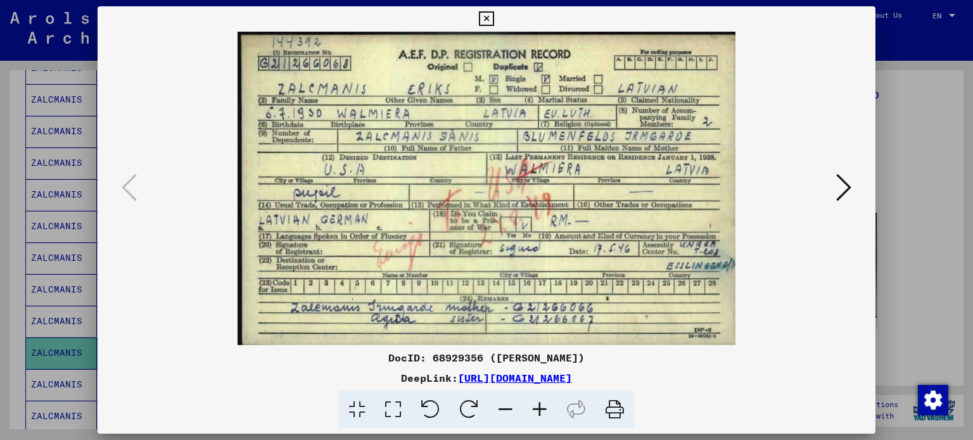
click at [841, 194] on icon at bounding box center [843, 187] width 15 height 30
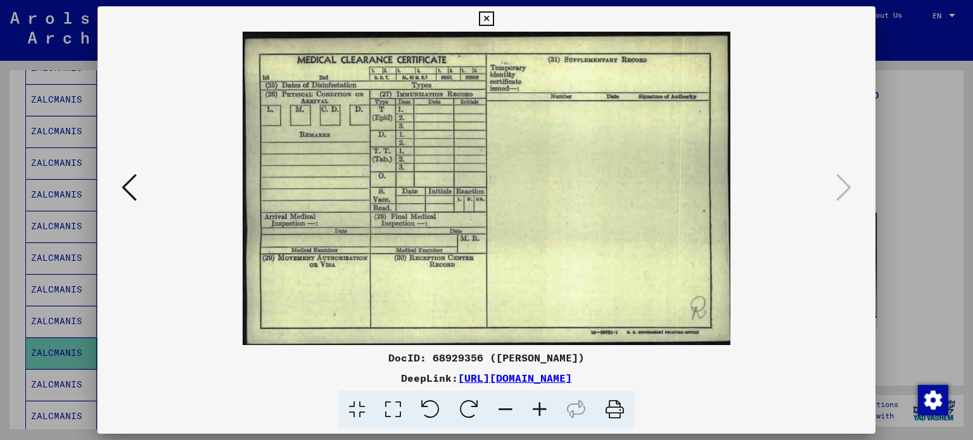
click at [129, 194] on icon at bounding box center [129, 187] width 15 height 30
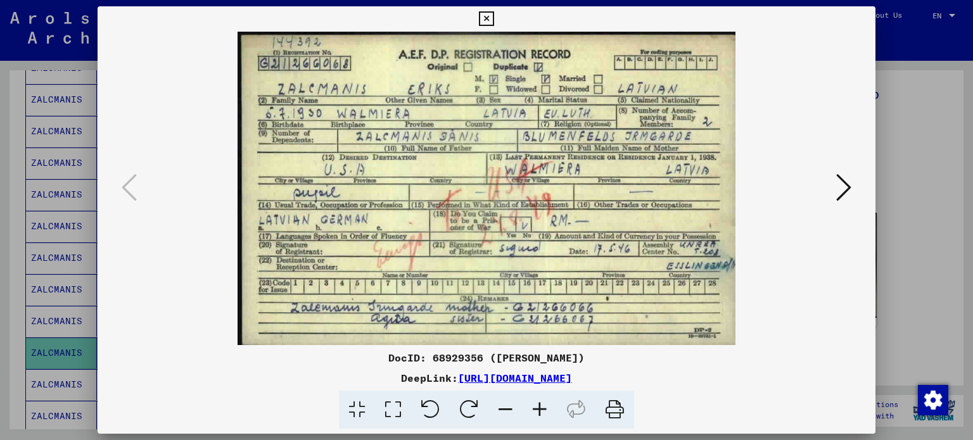
click at [486, 15] on icon at bounding box center [486, 18] width 15 height 15
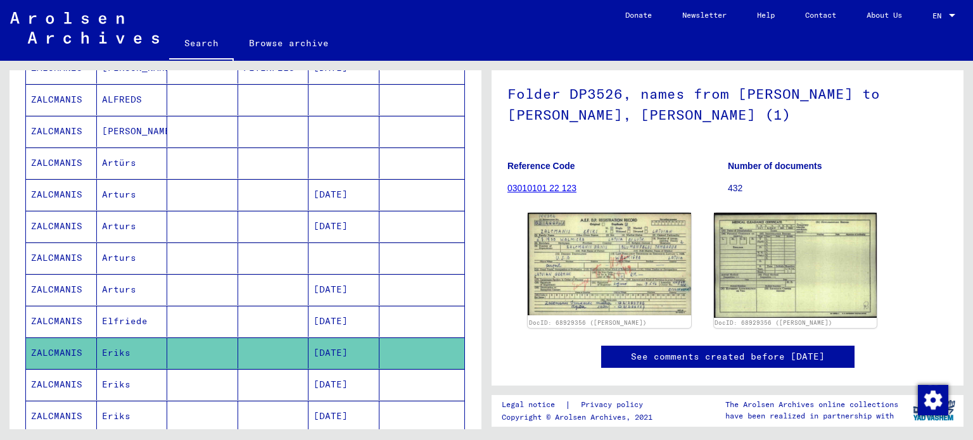
scroll to position [0, 0]
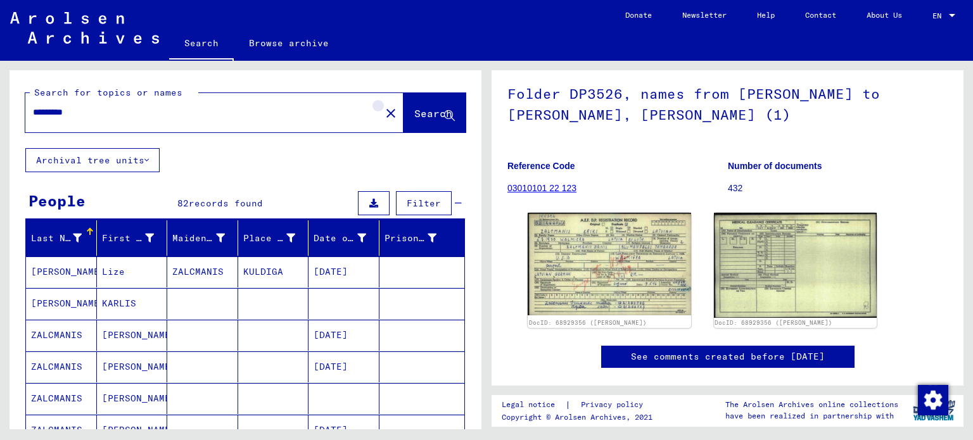
click at [383, 111] on mat-icon "close" at bounding box center [390, 113] width 15 height 15
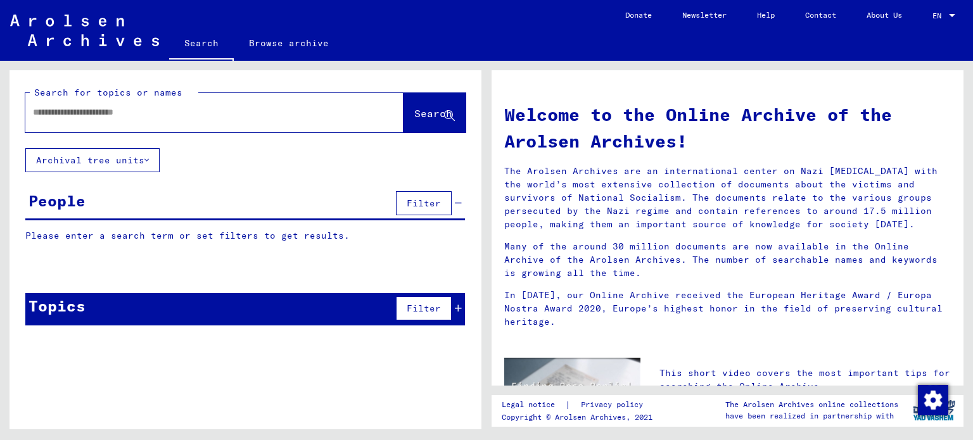
click at [263, 109] on input "text" at bounding box center [199, 112] width 332 height 13
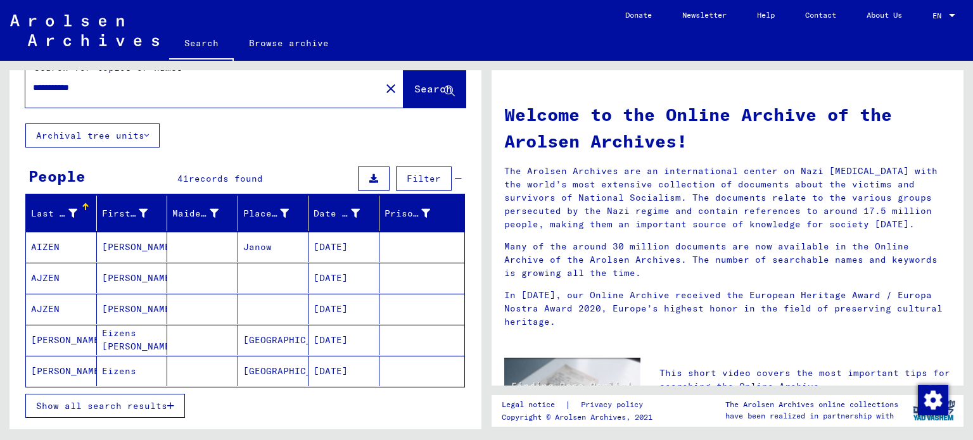
scroll to position [25, 0]
click at [43, 86] on input "**********" at bounding box center [199, 86] width 332 height 13
type input "**********"
click at [414, 84] on span "Search" at bounding box center [433, 88] width 38 height 13
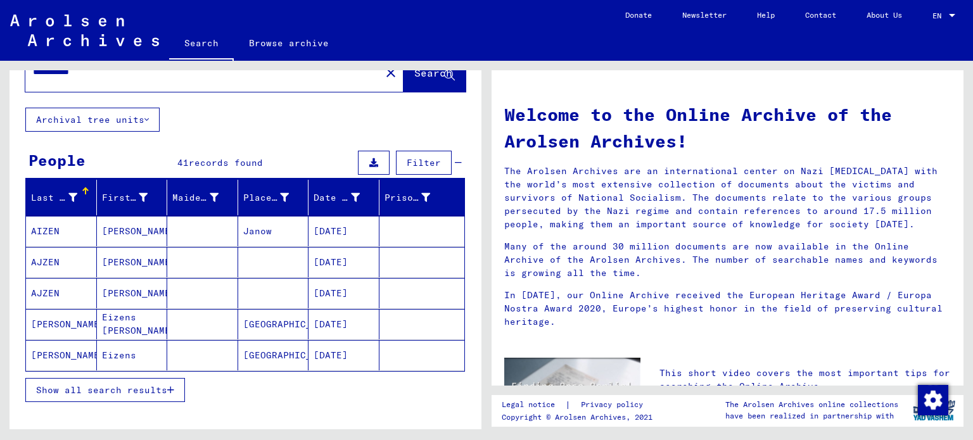
scroll to position [43, 0]
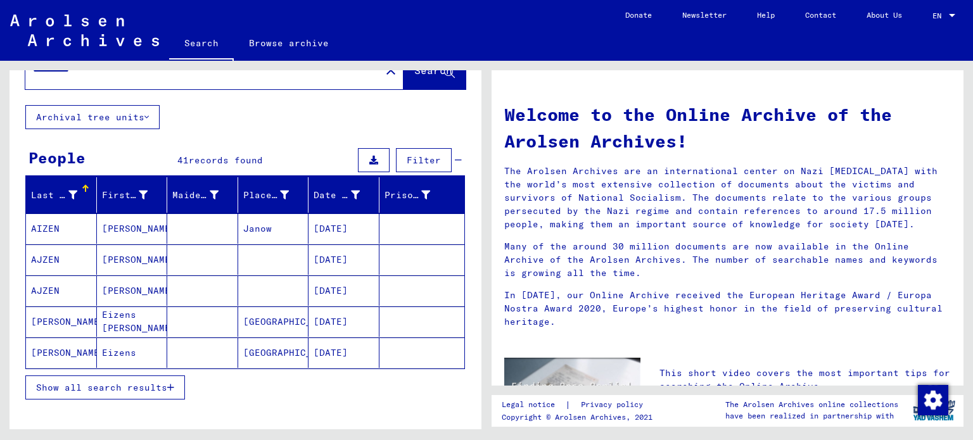
click at [124, 344] on mat-cell "Eizens" at bounding box center [132, 352] width 71 height 30
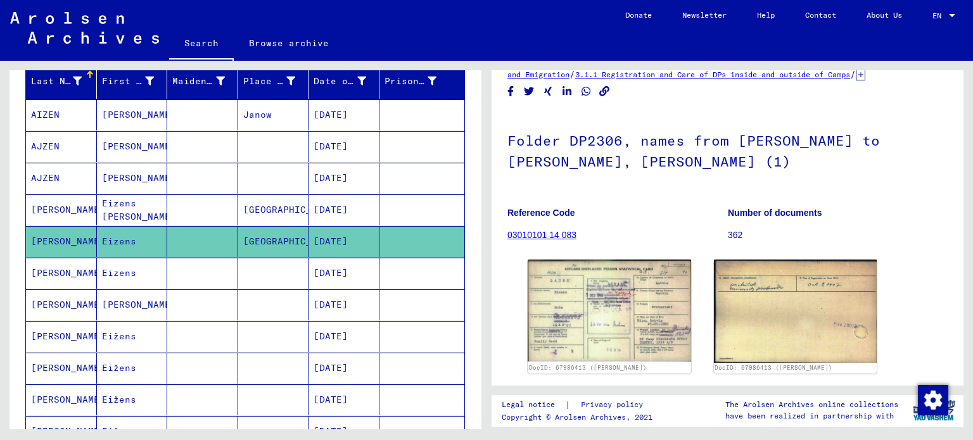
scroll to position [37, 0]
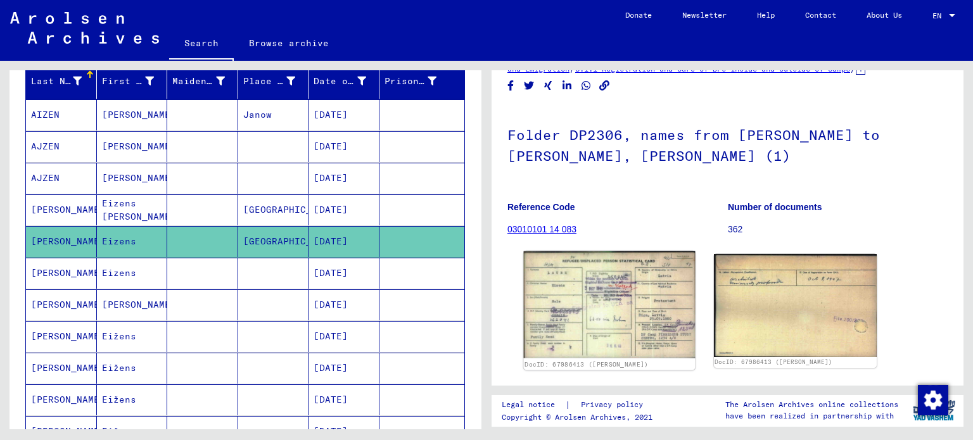
click at [620, 296] on img at bounding box center [609, 304] width 171 height 107
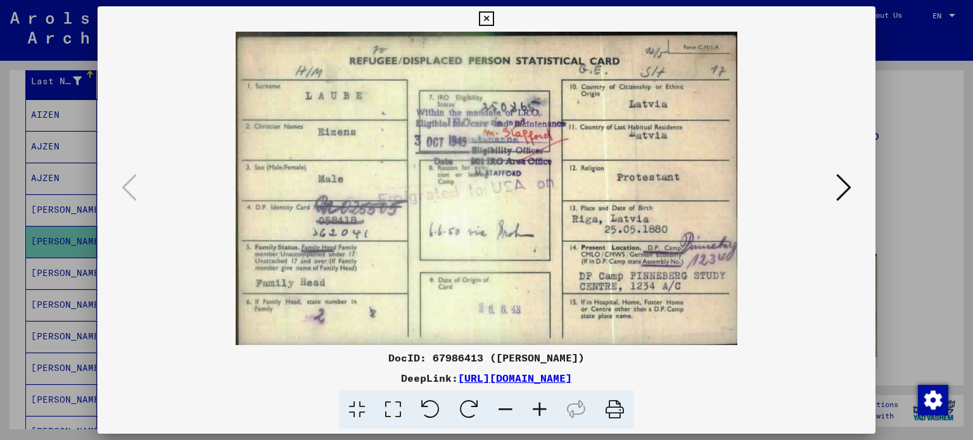
click at [847, 188] on icon at bounding box center [843, 187] width 15 height 30
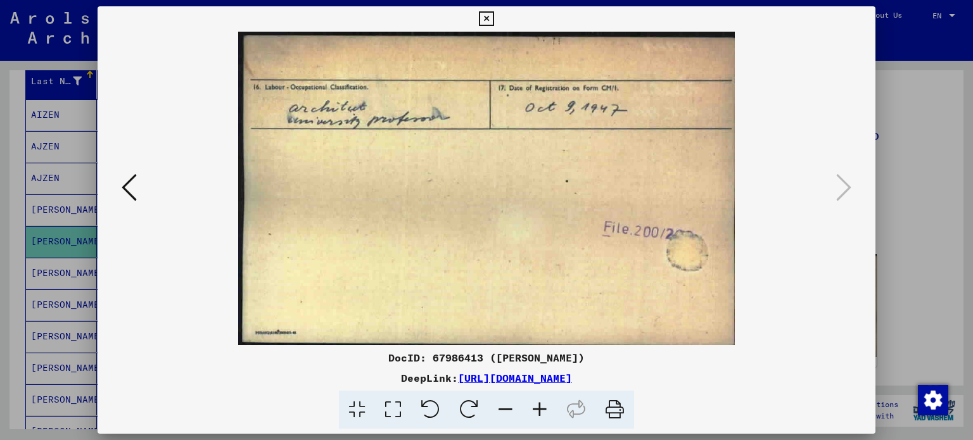
click at [482, 18] on icon at bounding box center [486, 18] width 15 height 15
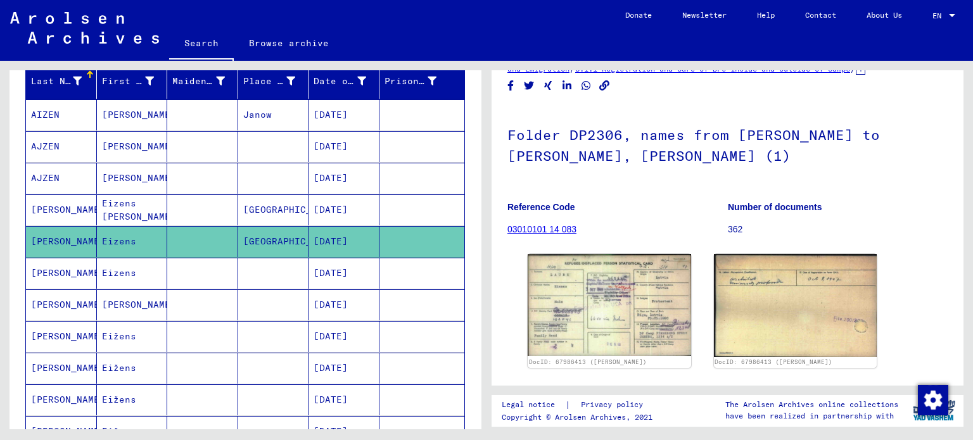
click at [134, 270] on mat-cell "Eizens" at bounding box center [132, 273] width 71 height 31
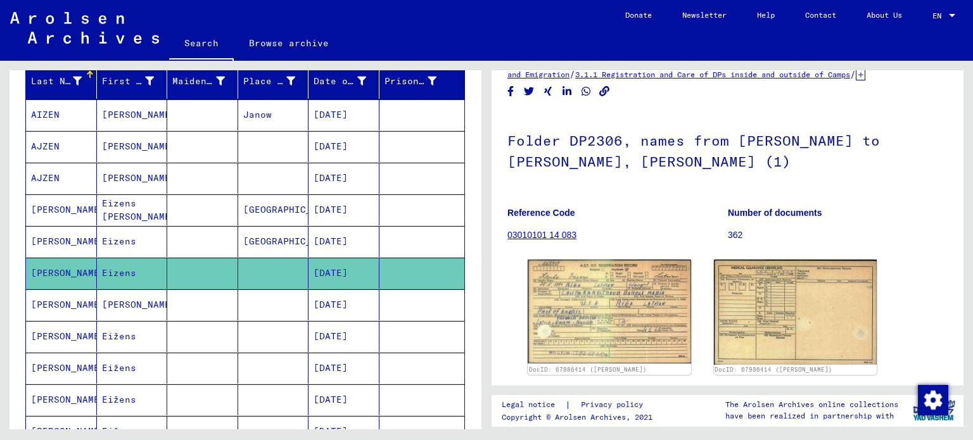
scroll to position [48, 0]
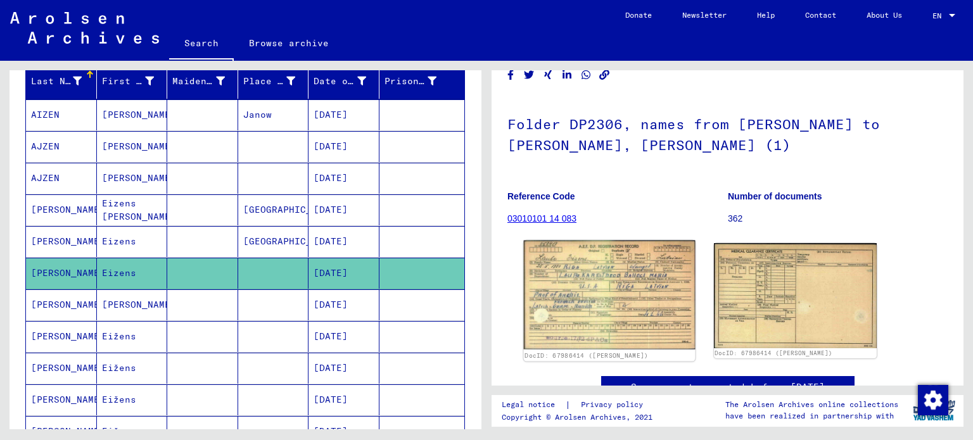
click at [607, 311] on img at bounding box center [609, 295] width 171 height 109
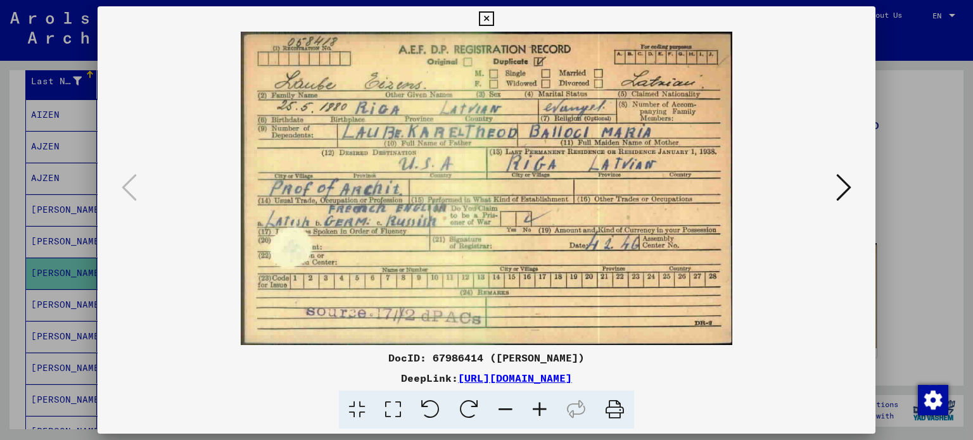
click at [841, 187] on icon at bounding box center [843, 187] width 15 height 30
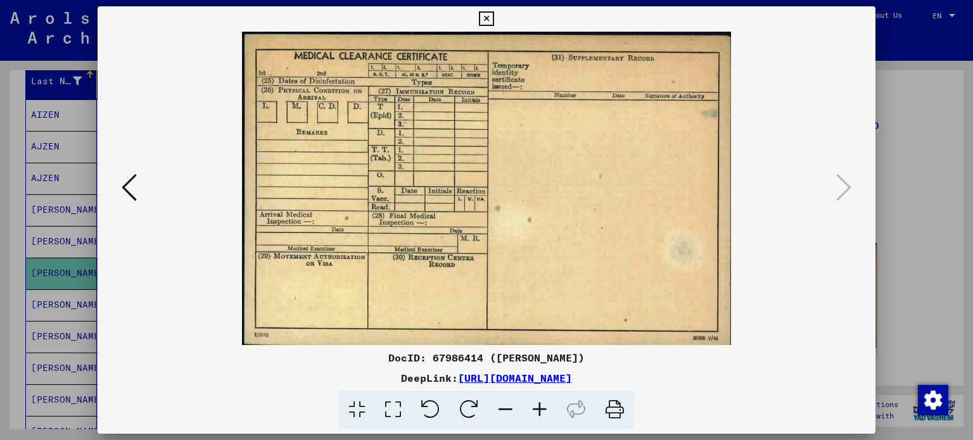
click at [484, 24] on icon at bounding box center [486, 18] width 15 height 15
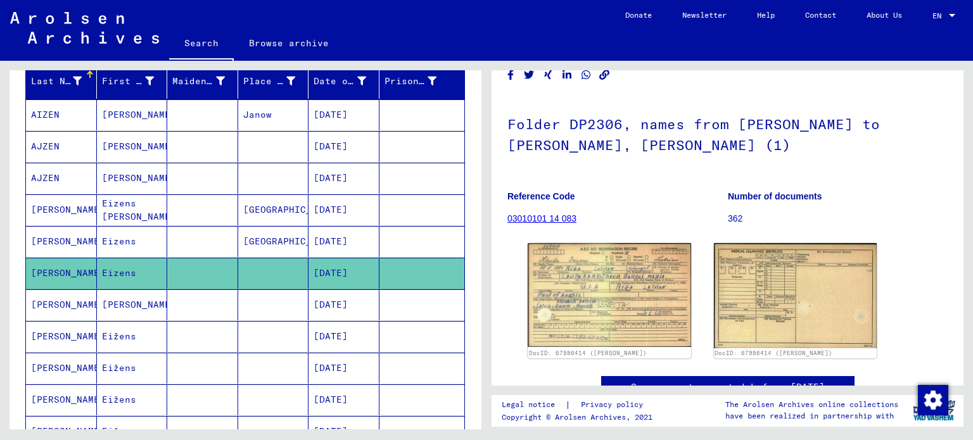
click at [124, 305] on mat-cell "[PERSON_NAME]" at bounding box center [132, 304] width 71 height 31
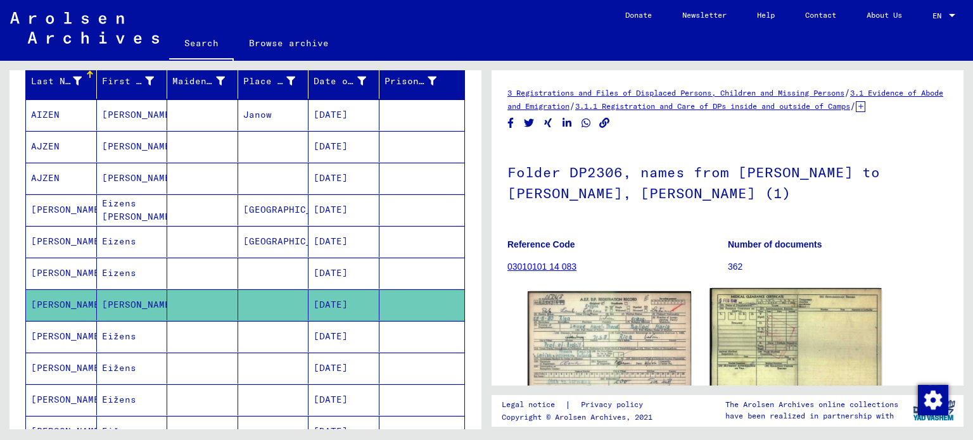
scroll to position [106, 0]
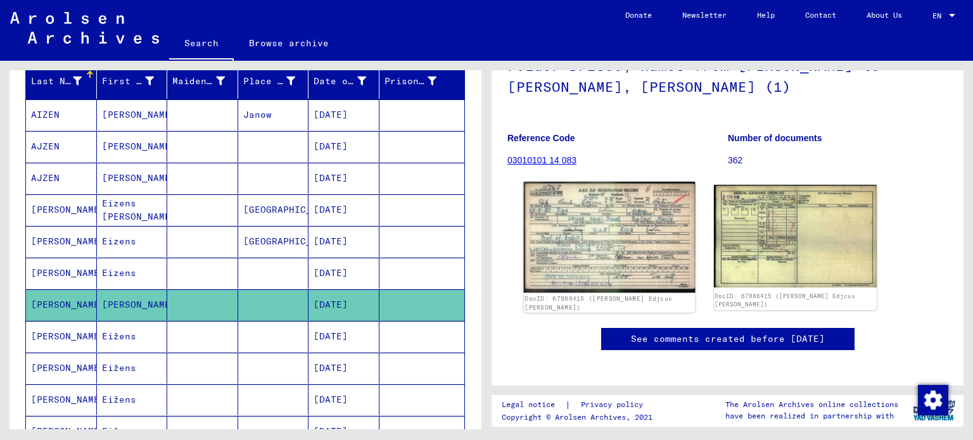
click at [631, 261] on img at bounding box center [609, 237] width 171 height 111
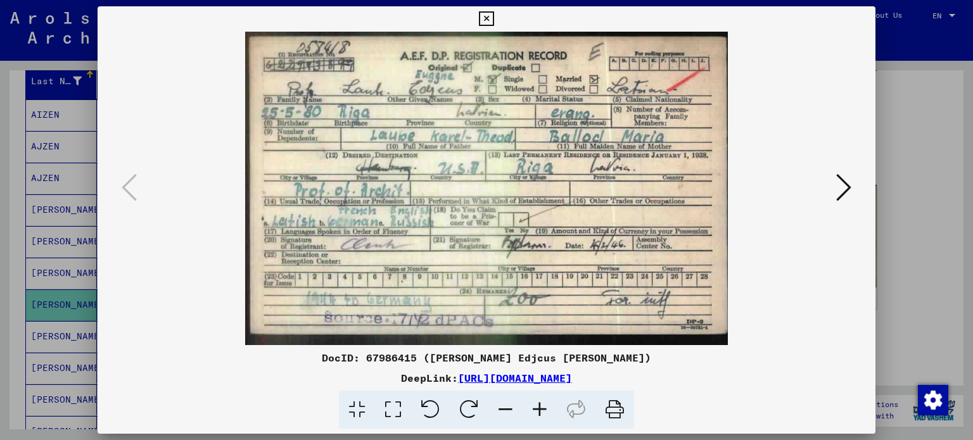
click at [836, 187] on icon at bounding box center [843, 187] width 15 height 30
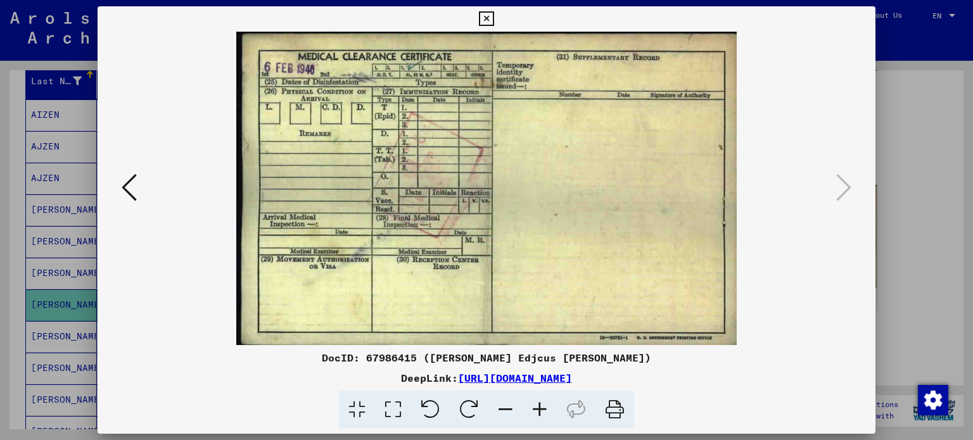
click at [482, 22] on icon at bounding box center [486, 18] width 15 height 15
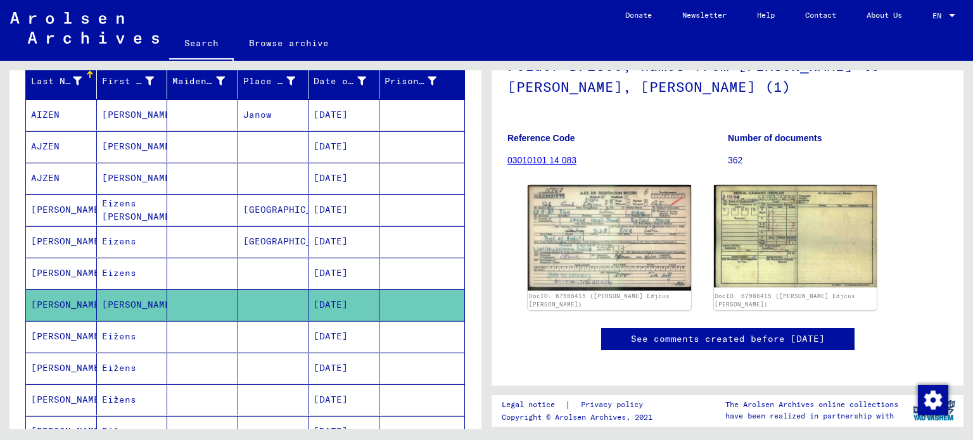
click at [118, 341] on mat-cell "Eižens" at bounding box center [132, 336] width 71 height 31
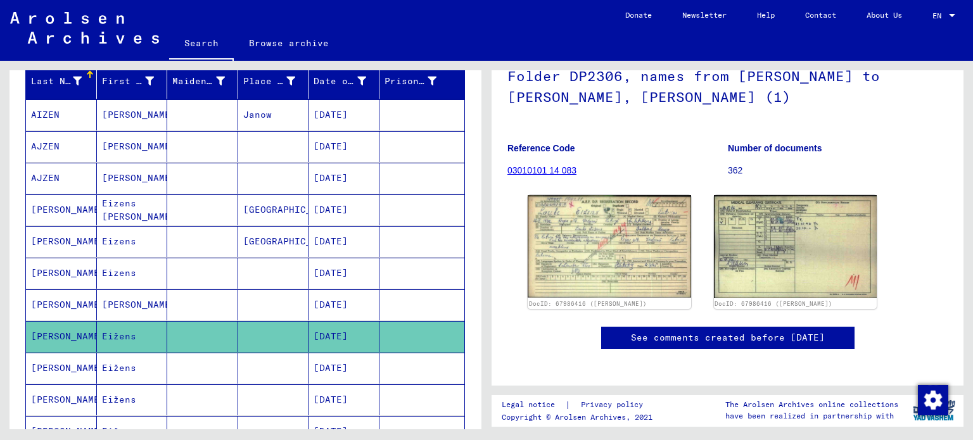
scroll to position [98, 0]
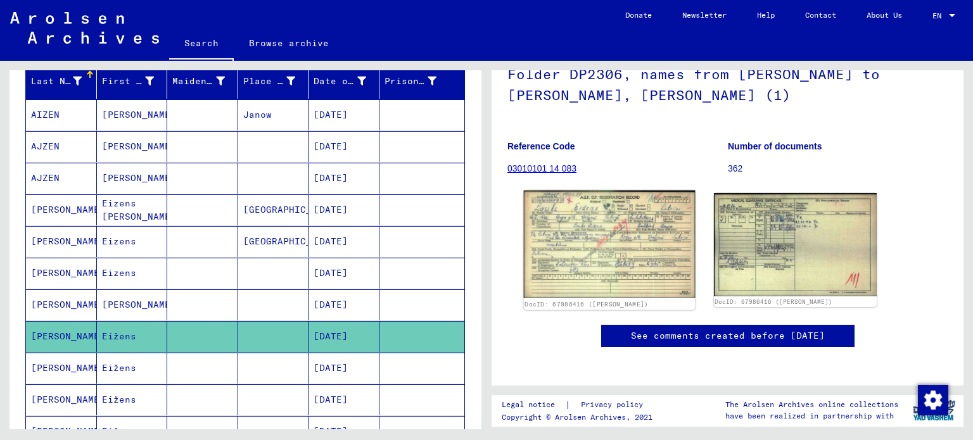
click at [592, 253] on img at bounding box center [609, 245] width 171 height 108
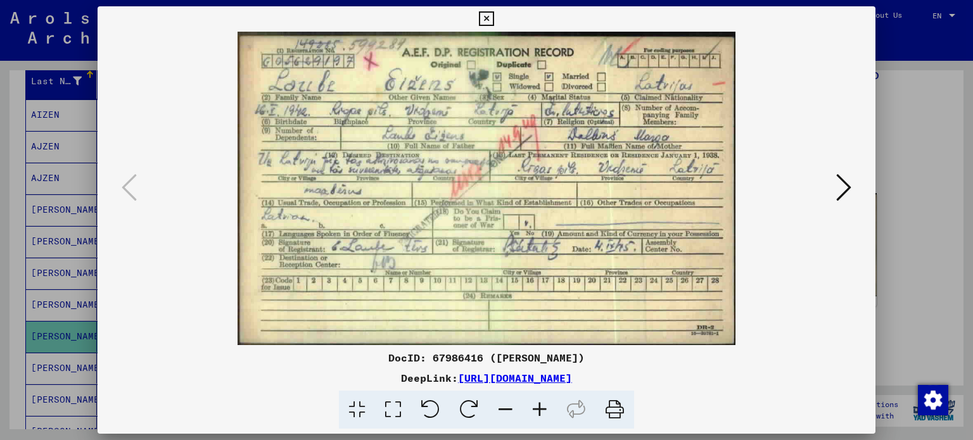
click at [836, 187] on icon at bounding box center [843, 187] width 15 height 30
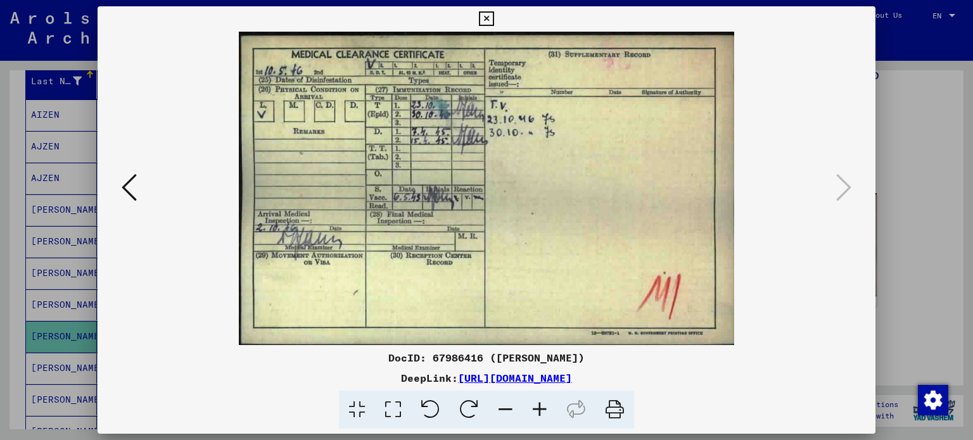
click at [489, 18] on icon at bounding box center [486, 18] width 15 height 15
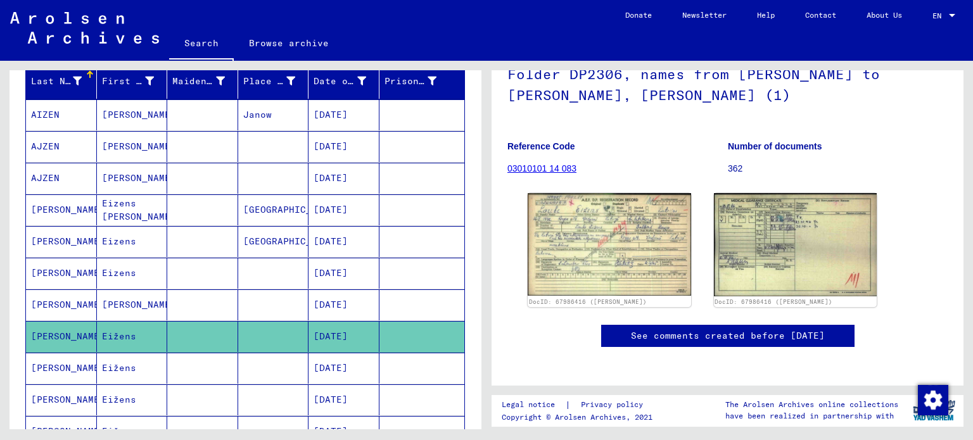
click at [130, 356] on mat-cell "Eižens" at bounding box center [132, 368] width 71 height 31
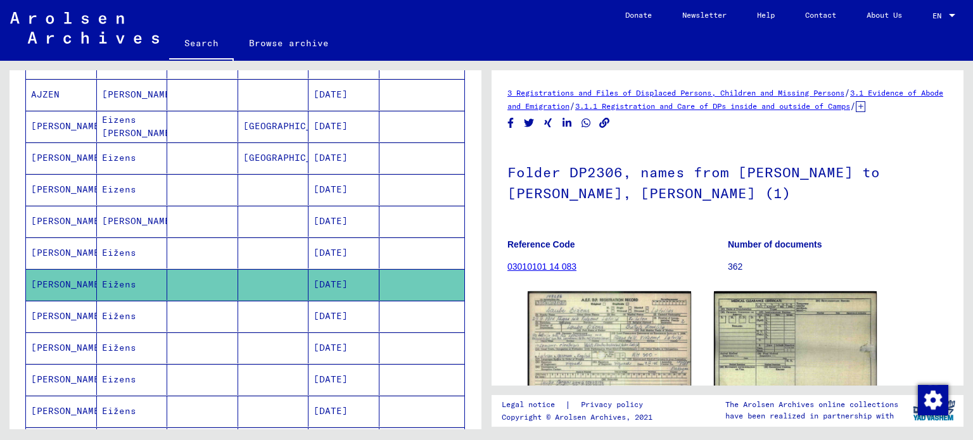
scroll to position [246, 0]
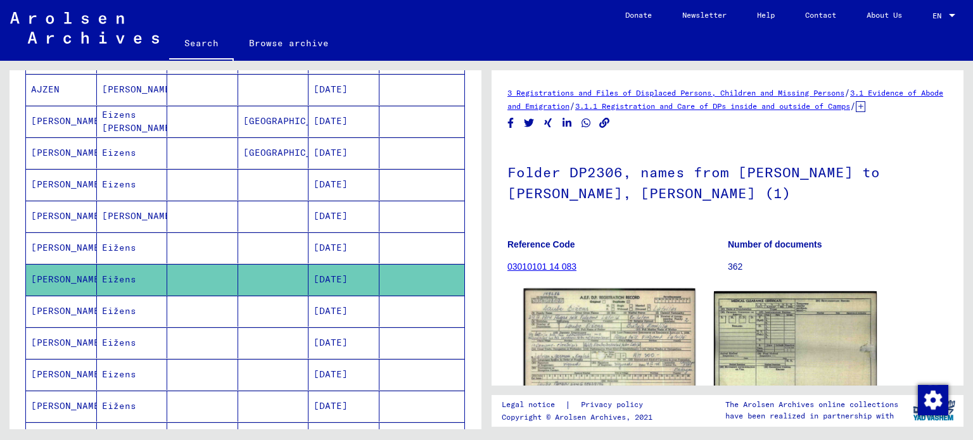
click at [560, 355] on img at bounding box center [609, 343] width 171 height 108
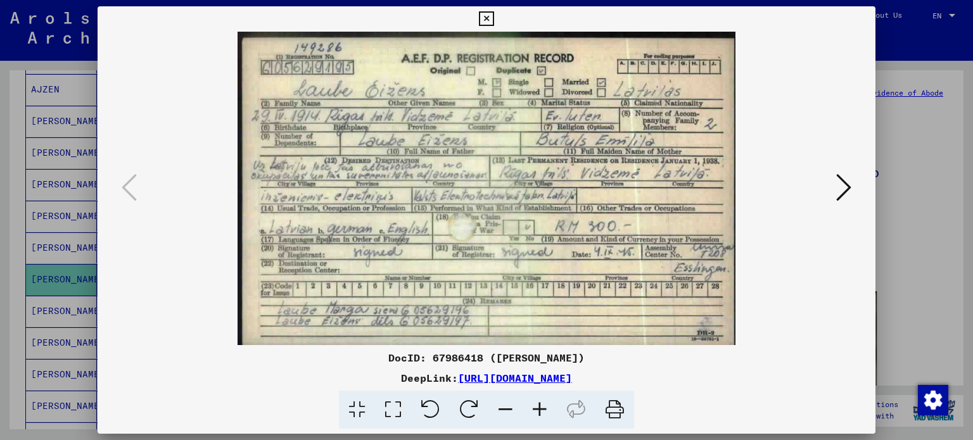
click at [828, 198] on img at bounding box center [487, 188] width 692 height 313
click at [844, 192] on icon at bounding box center [843, 187] width 15 height 30
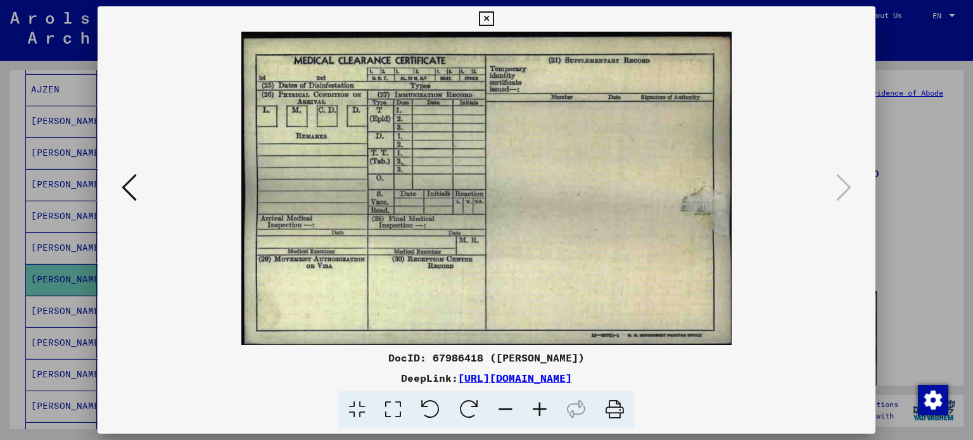
click at [485, 16] on icon at bounding box center [486, 18] width 15 height 15
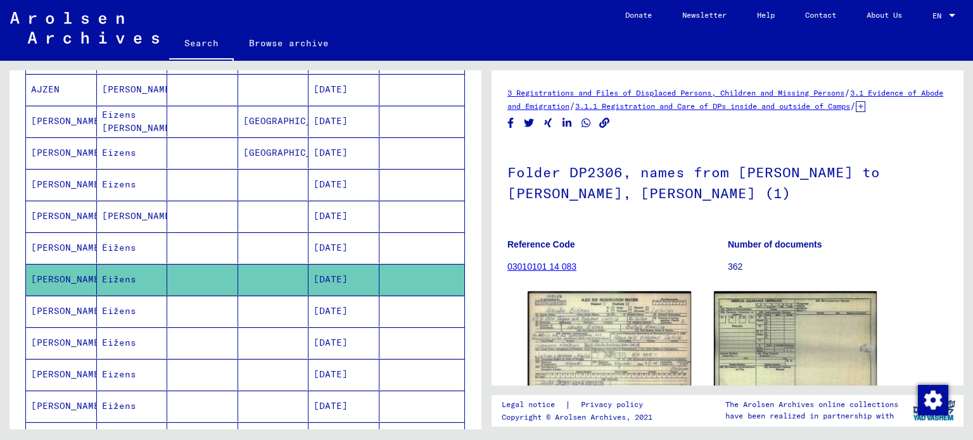
click at [129, 308] on mat-cell "Eižens" at bounding box center [132, 311] width 71 height 31
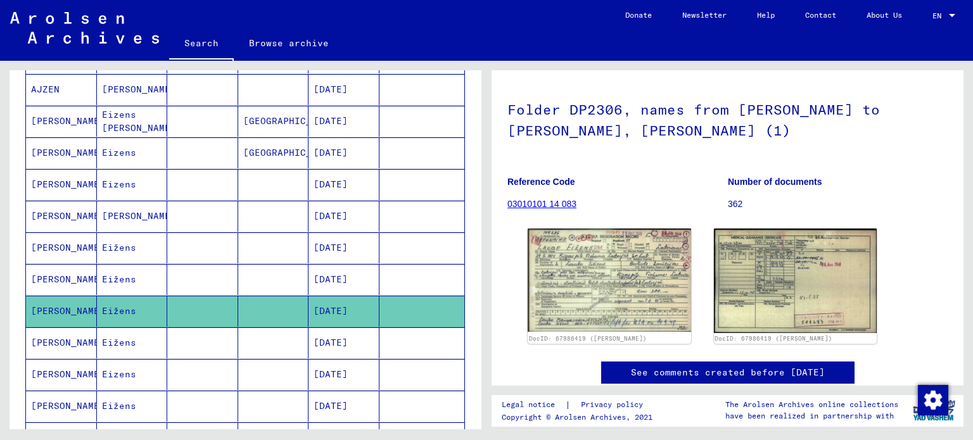
scroll to position [79, 0]
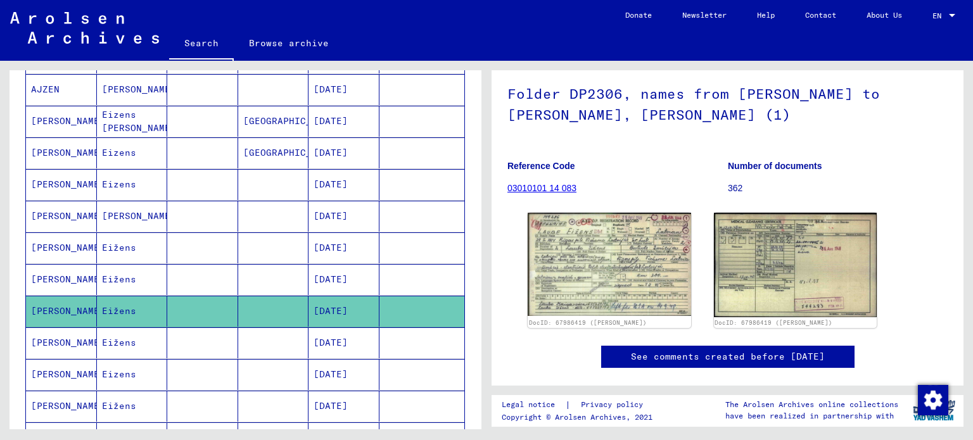
click at [117, 344] on mat-cell "Eižens" at bounding box center [132, 342] width 71 height 31
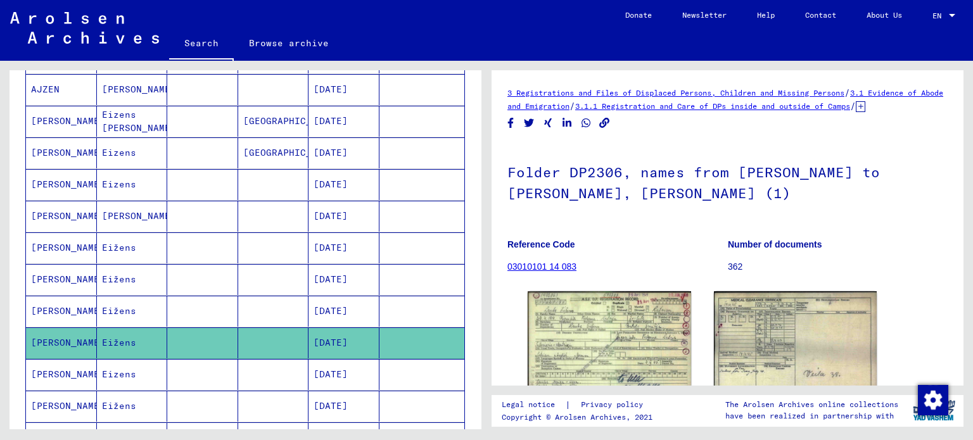
click at [113, 372] on mat-cell "Eizens" at bounding box center [132, 374] width 71 height 31
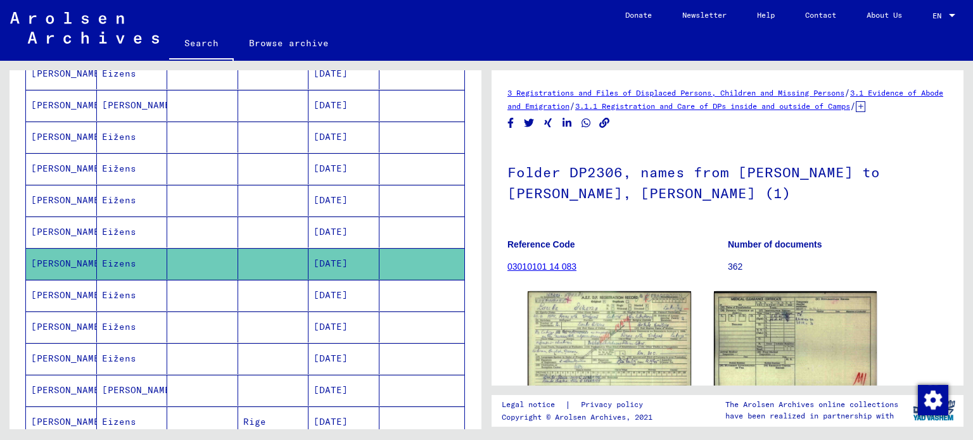
scroll to position [357, 0]
click at [142, 284] on mat-cell "Eižens" at bounding box center [132, 294] width 71 height 31
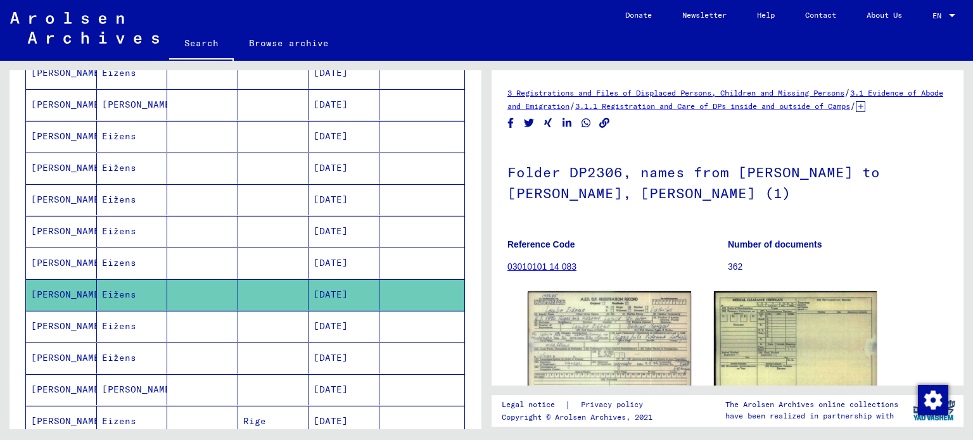
click at [134, 314] on mat-cell "Eižens" at bounding box center [132, 326] width 71 height 31
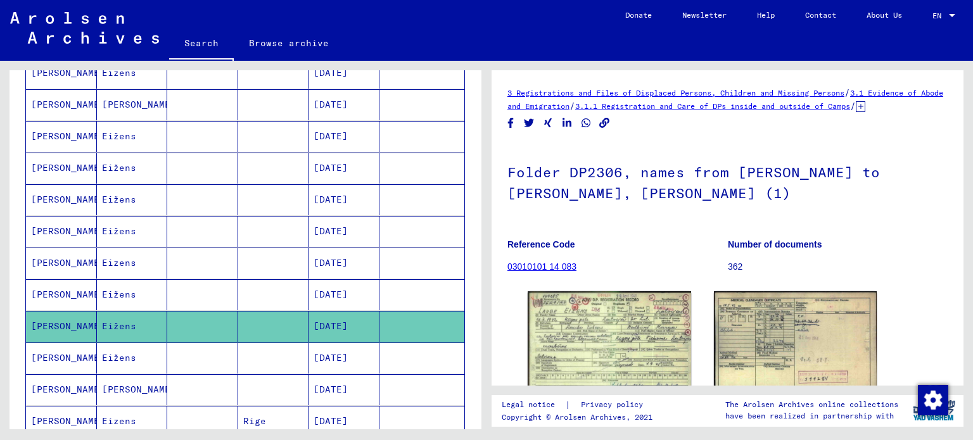
scroll to position [134, 0]
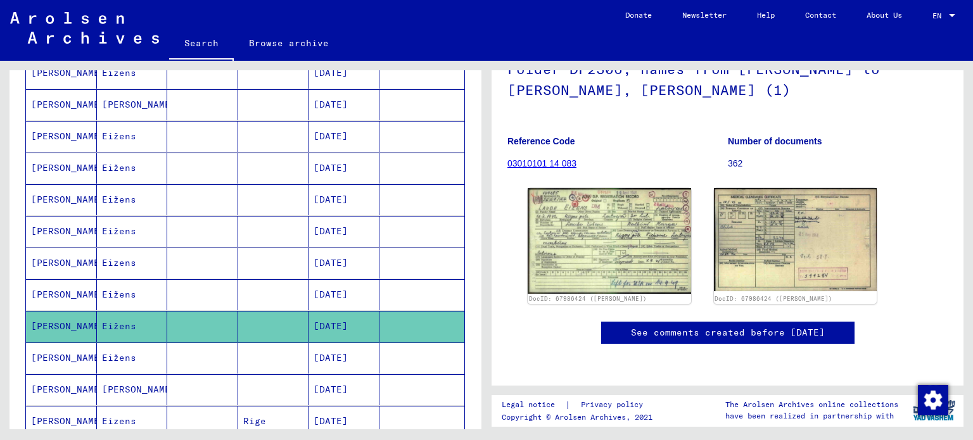
click at [138, 350] on mat-cell "Eižens" at bounding box center [132, 358] width 71 height 31
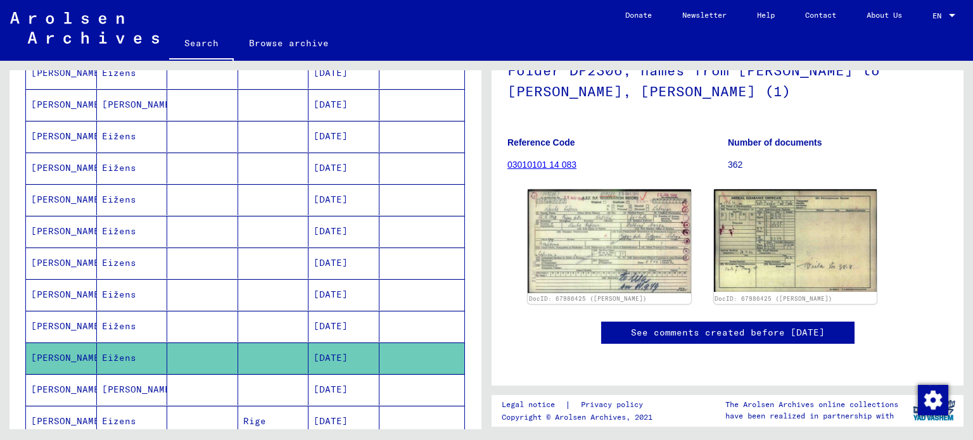
scroll to position [117, 0]
click at [146, 377] on mat-cell "[PERSON_NAME]" at bounding box center [132, 389] width 71 height 31
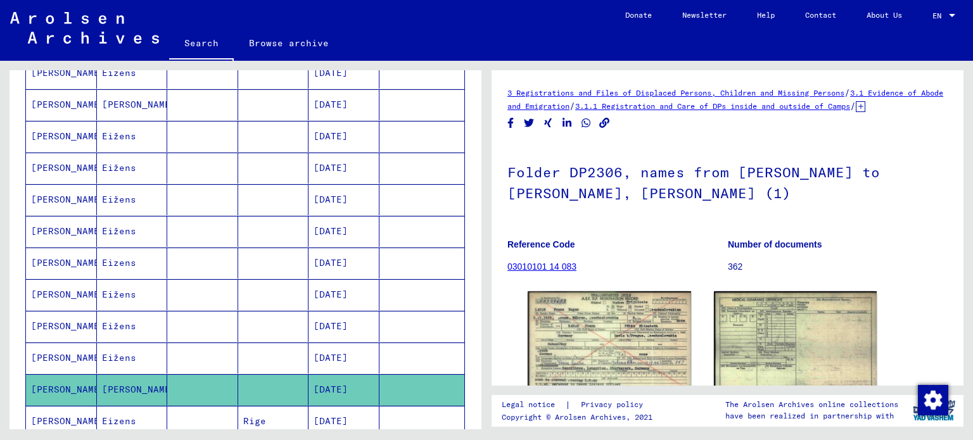
scroll to position [131, 0]
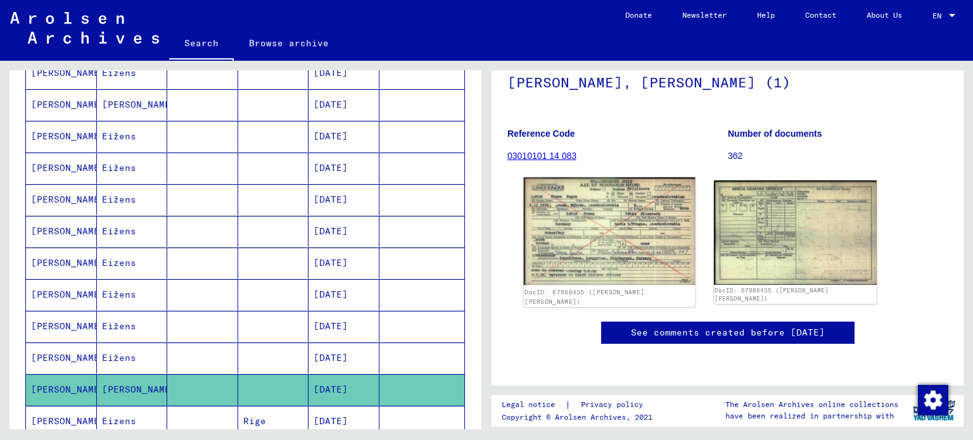
click at [609, 238] on img at bounding box center [609, 231] width 171 height 108
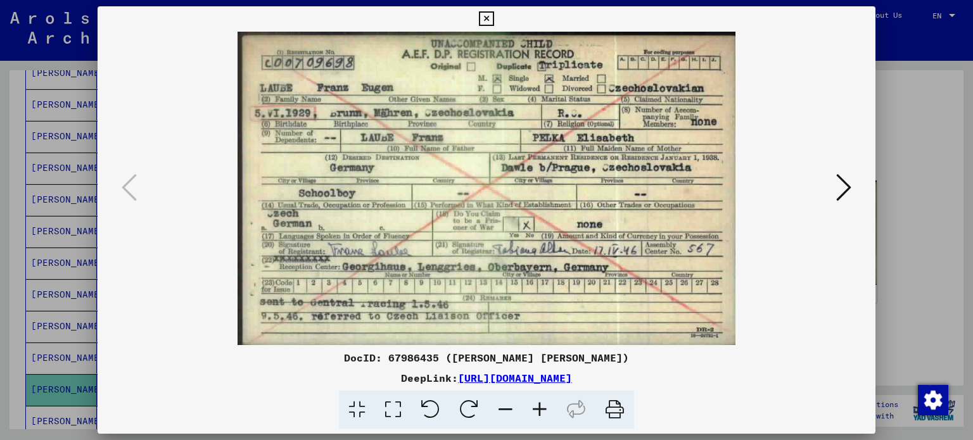
click at [479, 20] on icon at bounding box center [486, 18] width 15 height 15
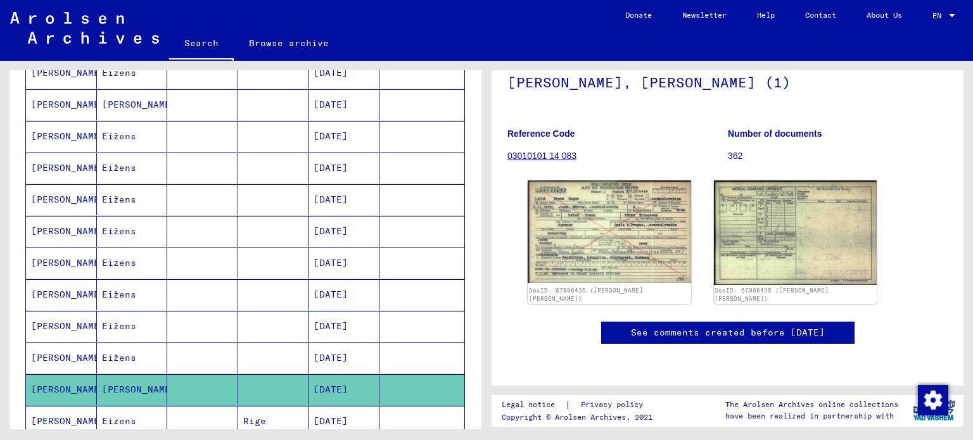
click at [129, 330] on mat-cell "Eižens" at bounding box center [132, 326] width 71 height 31
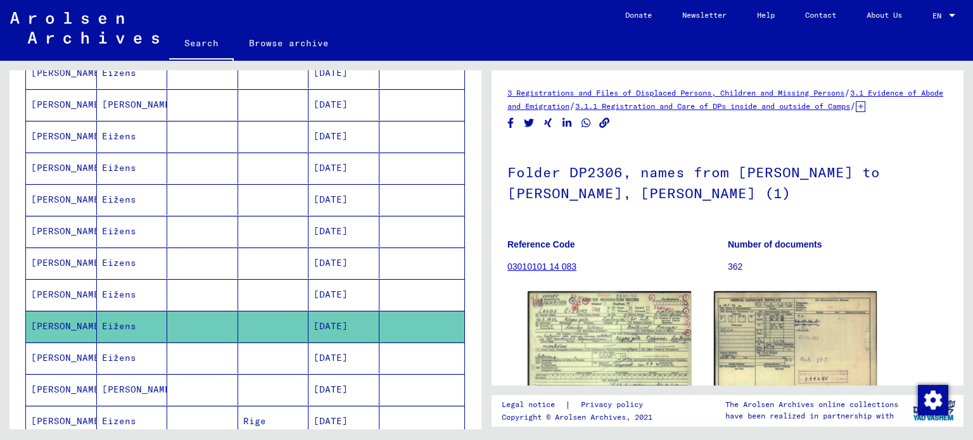
scroll to position [96, 0]
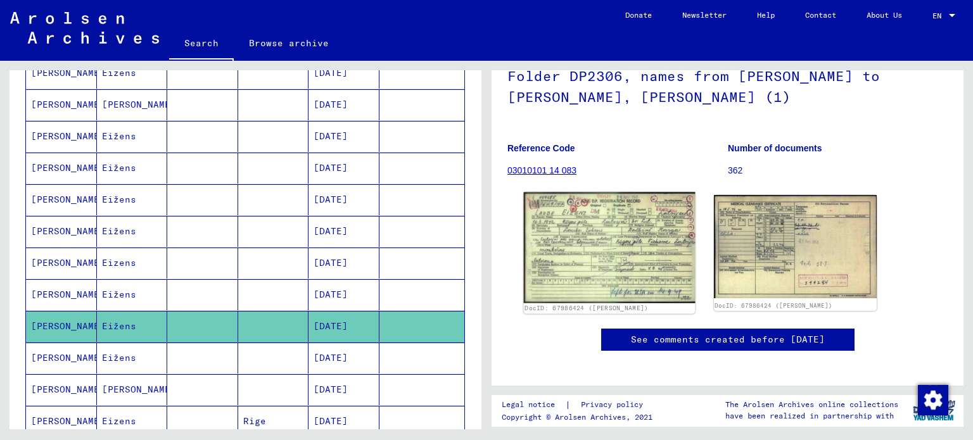
click at [637, 255] on img at bounding box center [609, 247] width 171 height 111
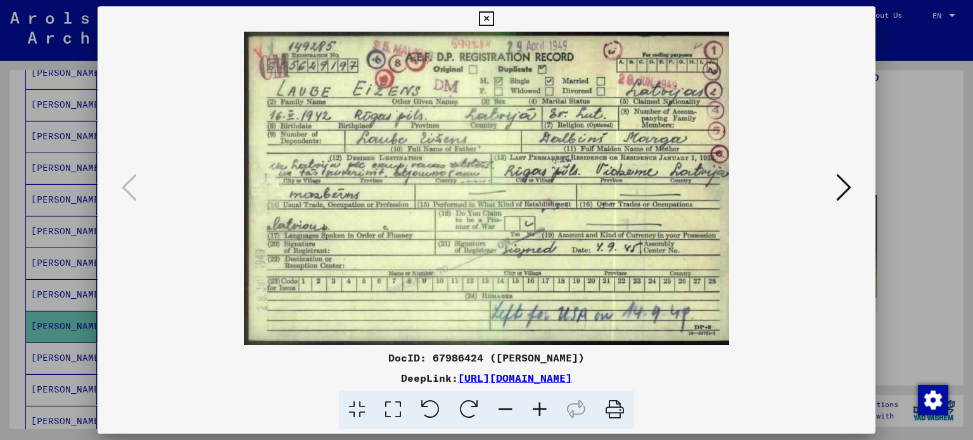
click at [845, 195] on icon at bounding box center [843, 187] width 15 height 30
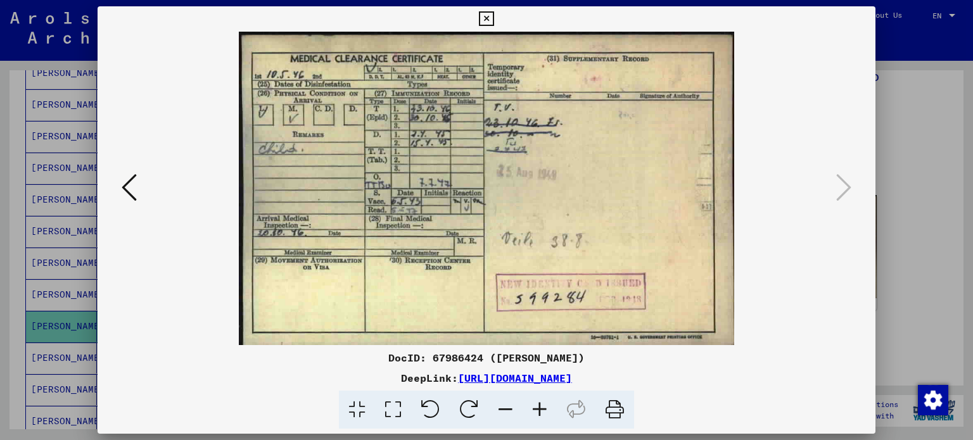
click at [489, 18] on icon at bounding box center [486, 18] width 15 height 15
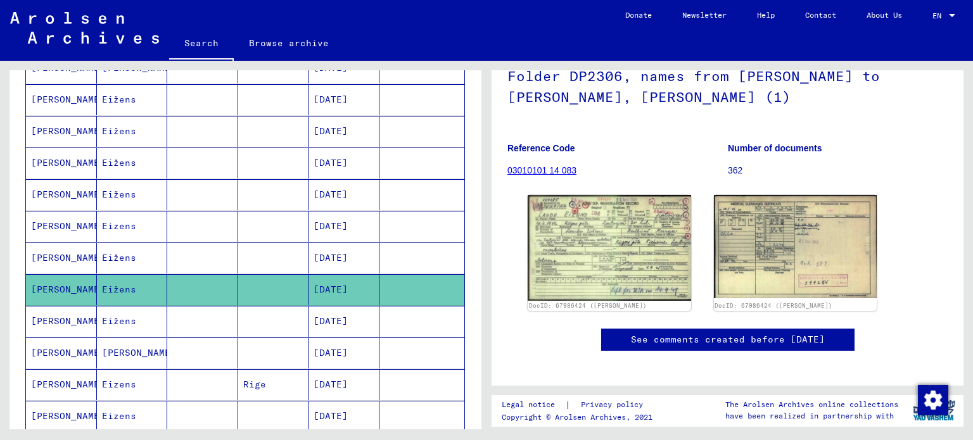
scroll to position [395, 0]
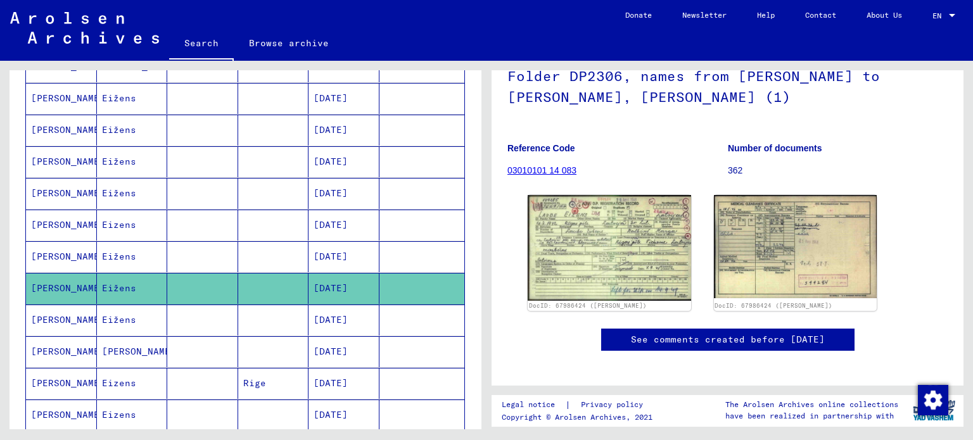
click at [127, 388] on mat-cell "Eizens" at bounding box center [132, 383] width 71 height 31
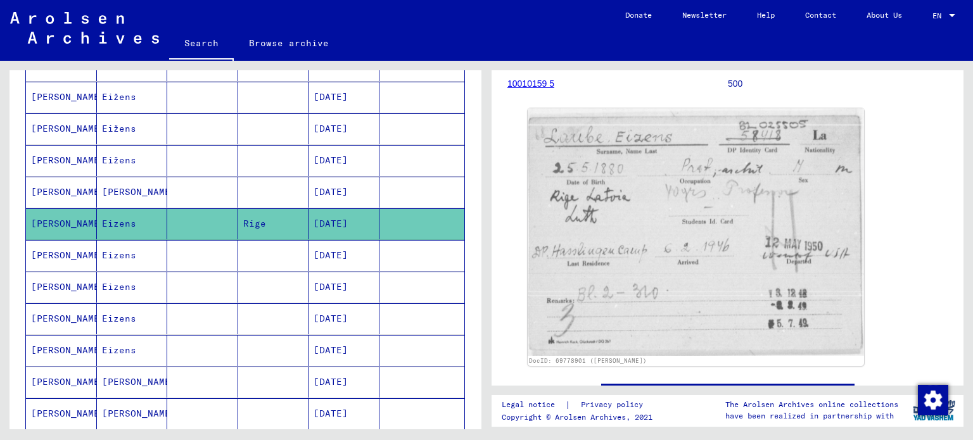
scroll to position [557, 0]
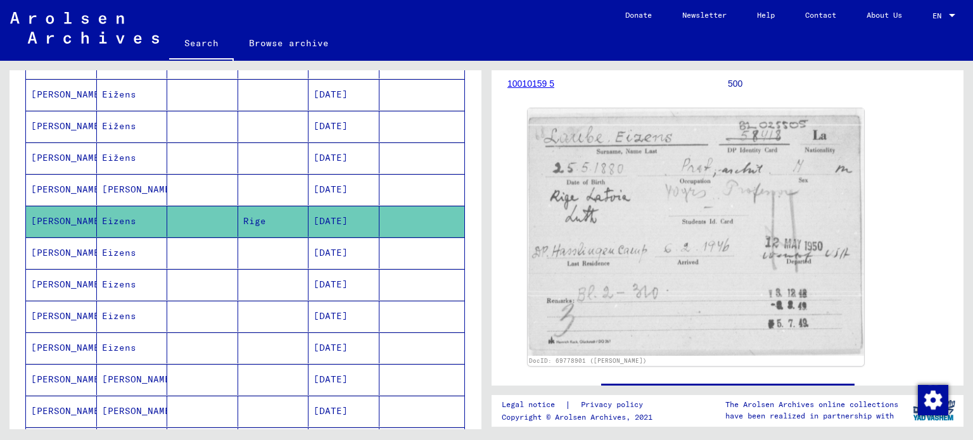
click at [131, 248] on mat-cell "Eizens" at bounding box center [132, 252] width 71 height 31
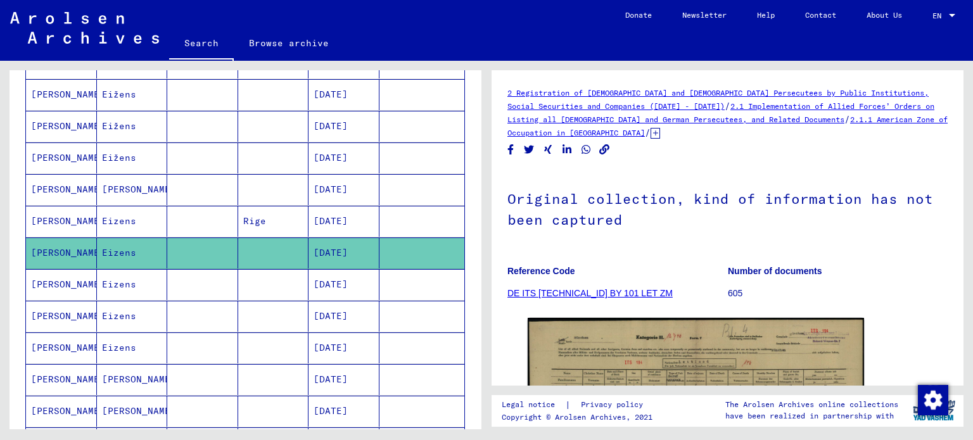
click at [127, 281] on mat-cell "Eizens" at bounding box center [132, 284] width 71 height 31
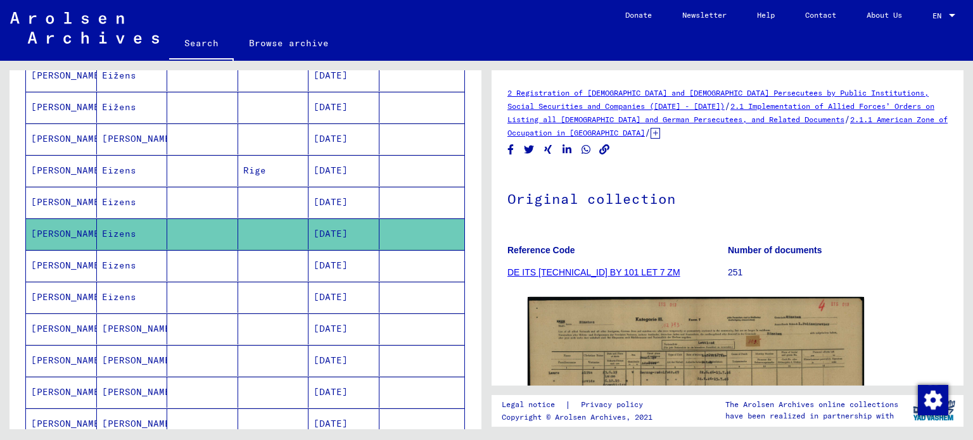
scroll to position [622, 0]
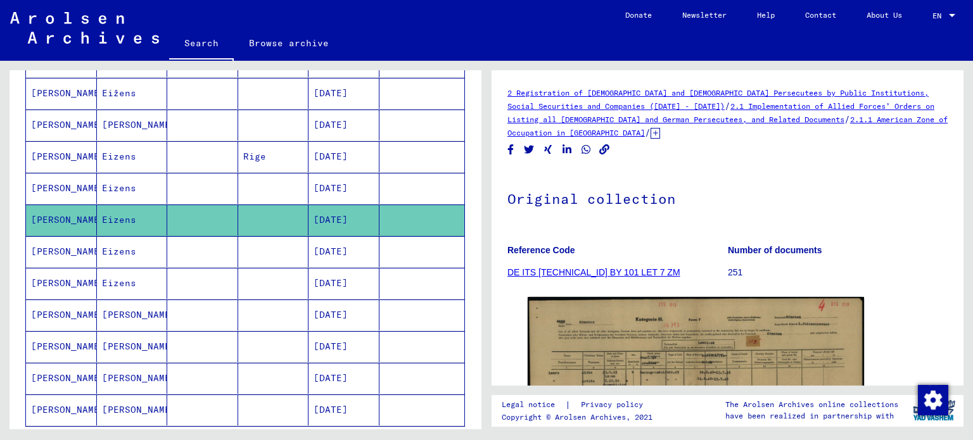
click at [129, 275] on mat-cell "Eizens" at bounding box center [132, 283] width 71 height 31
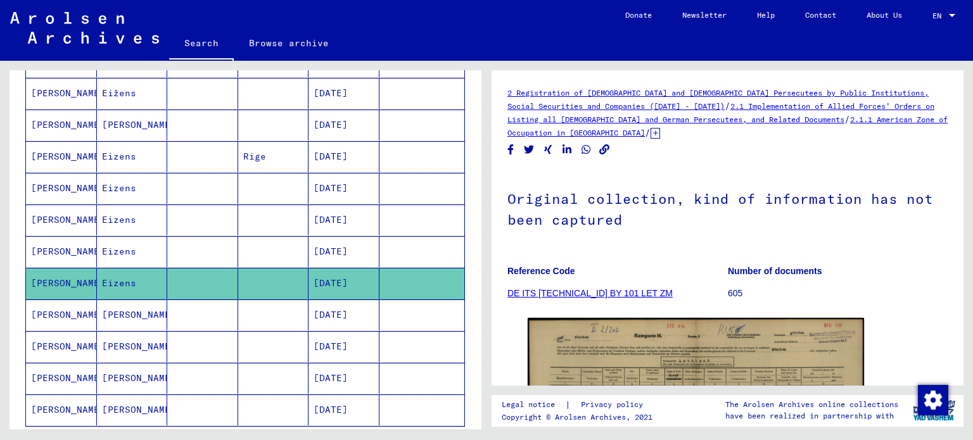
click at [126, 248] on mat-cell "Eizens" at bounding box center [132, 251] width 71 height 31
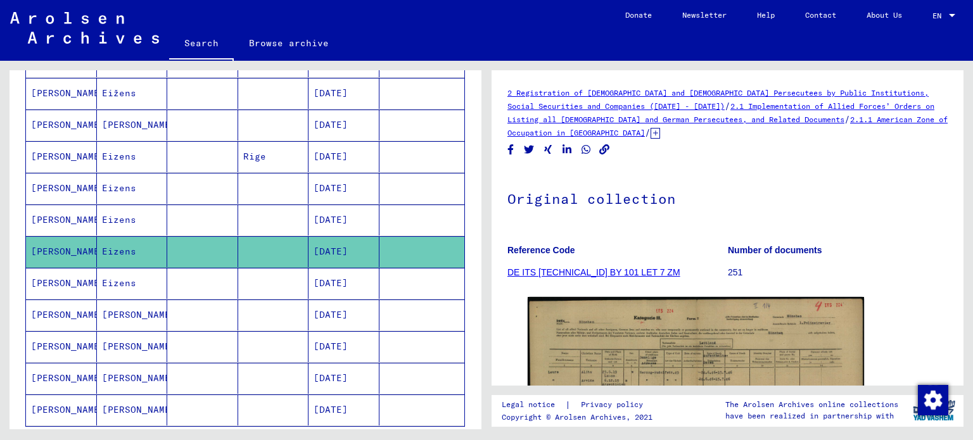
click at [132, 331] on mat-cell "[PERSON_NAME]" at bounding box center [132, 346] width 71 height 31
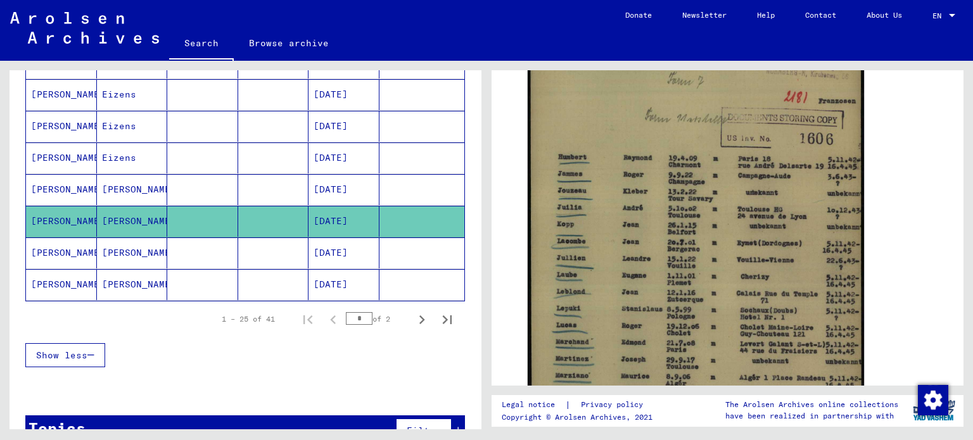
scroll to position [755, 0]
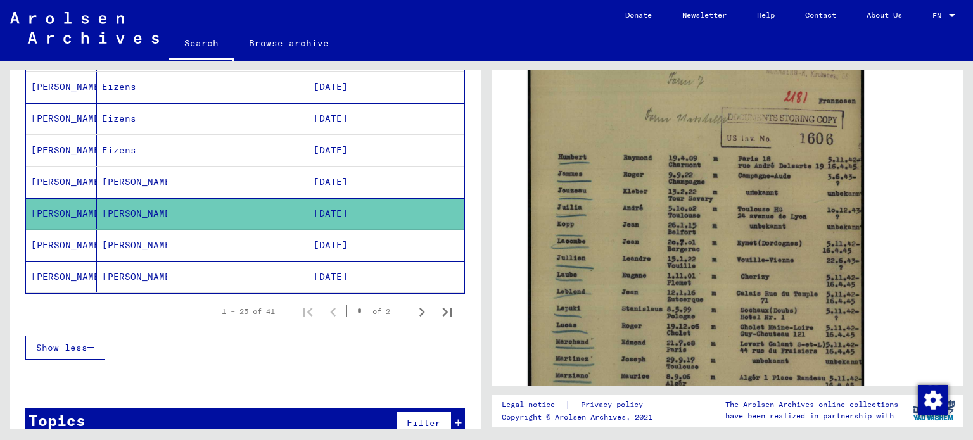
click at [140, 232] on mat-cell "[PERSON_NAME]" at bounding box center [132, 245] width 71 height 31
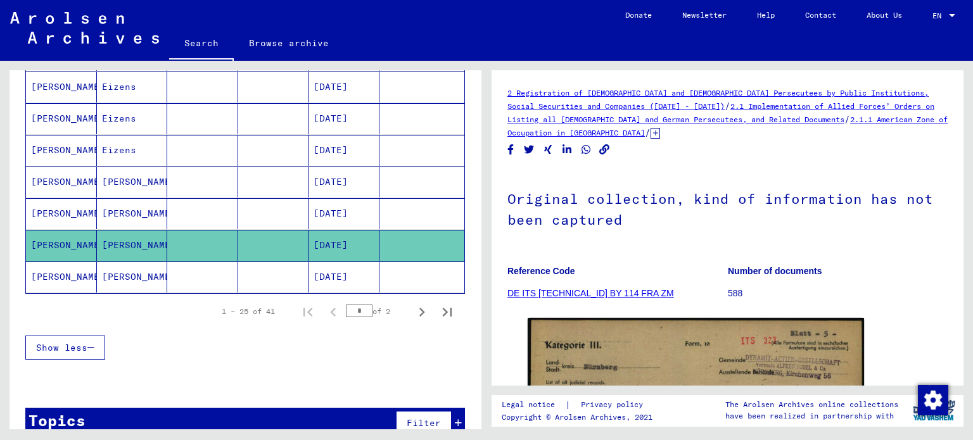
click at [119, 265] on mat-cell "[PERSON_NAME]" at bounding box center [132, 276] width 71 height 31
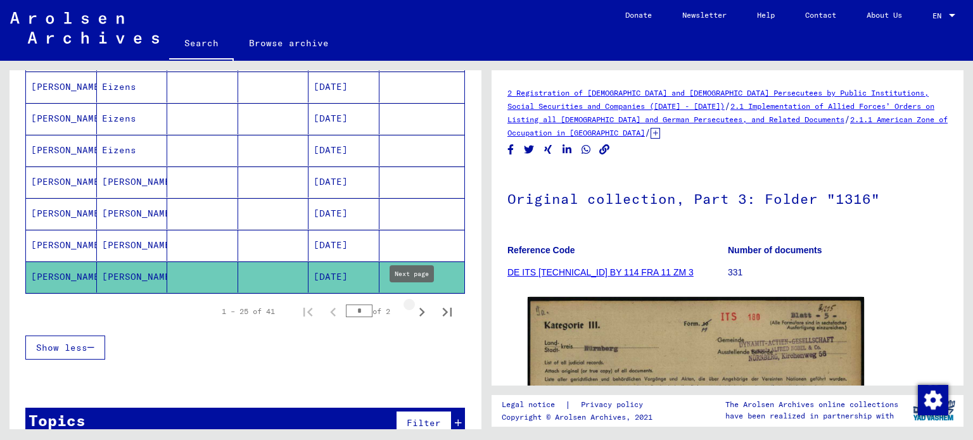
click at [415, 306] on icon "Next page" at bounding box center [422, 312] width 18 height 18
type input "*"
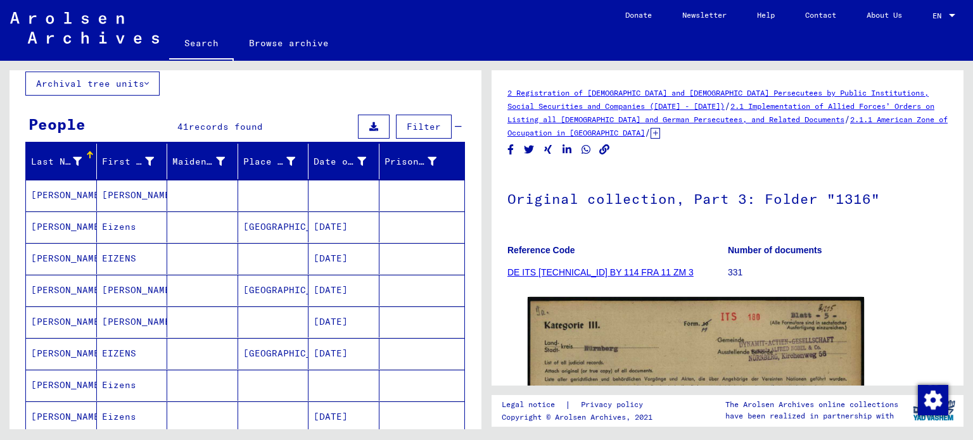
scroll to position [78, 0]
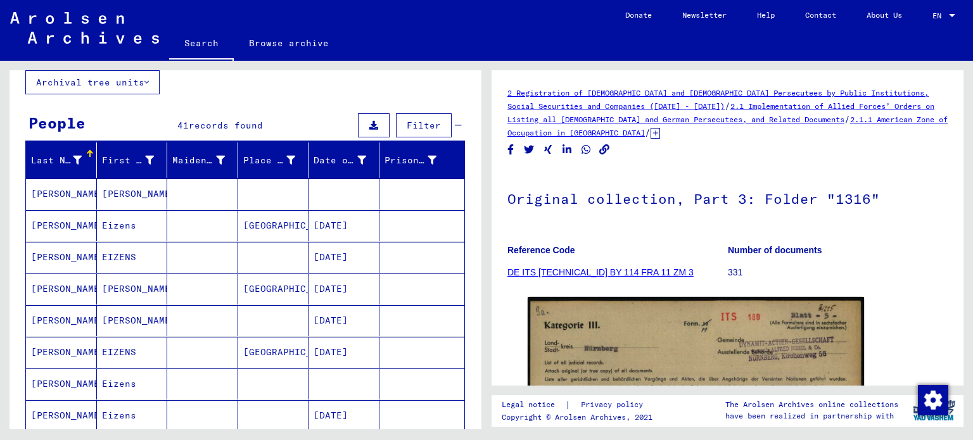
click at [127, 191] on mat-cell "[PERSON_NAME]" at bounding box center [132, 194] width 71 height 31
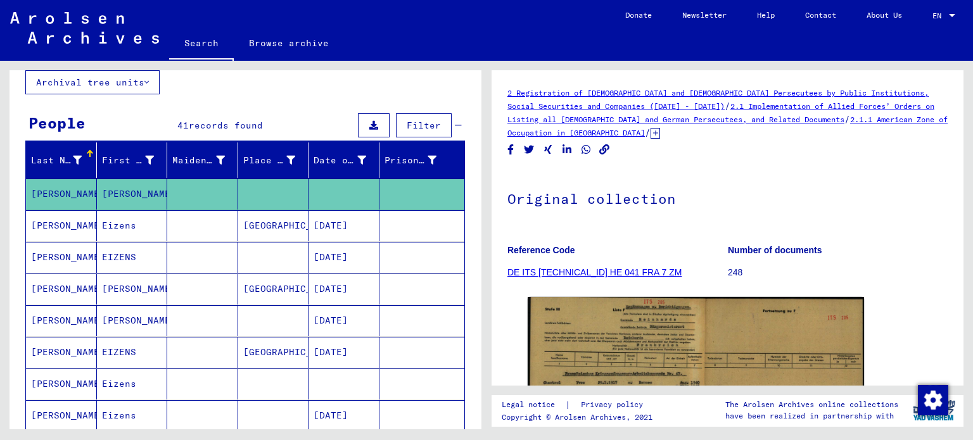
click at [132, 218] on mat-cell "Eizens" at bounding box center [132, 225] width 71 height 31
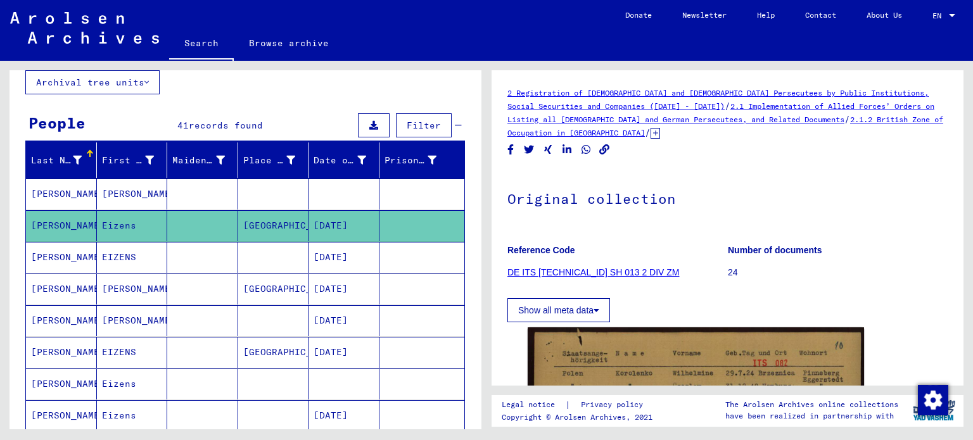
click at [138, 251] on mat-cell "EIZENS" at bounding box center [132, 257] width 71 height 31
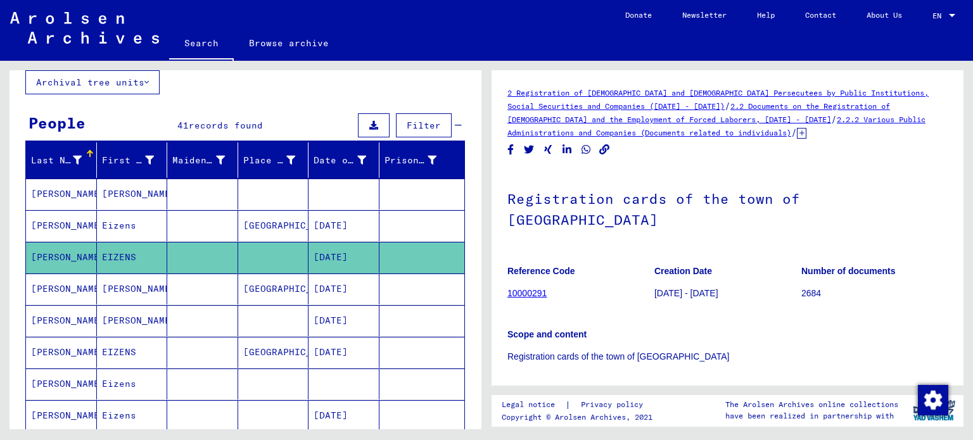
click at [140, 274] on mat-cell "[PERSON_NAME]" at bounding box center [132, 289] width 71 height 31
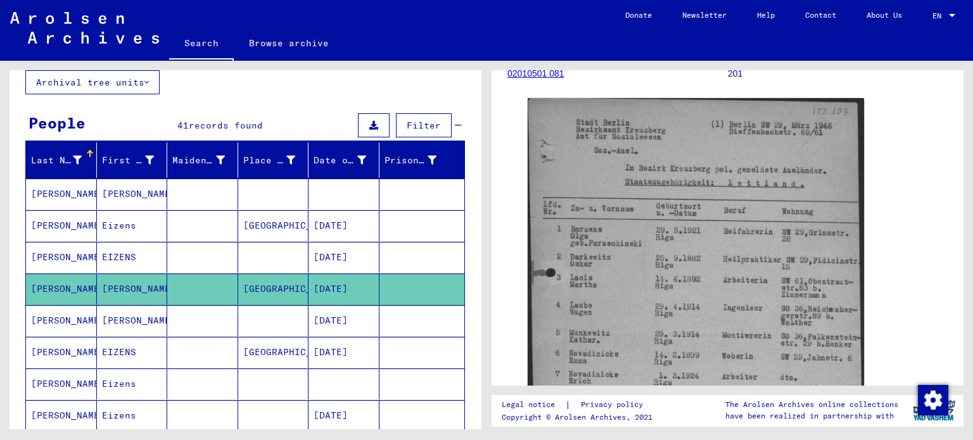
scroll to position [203, 0]
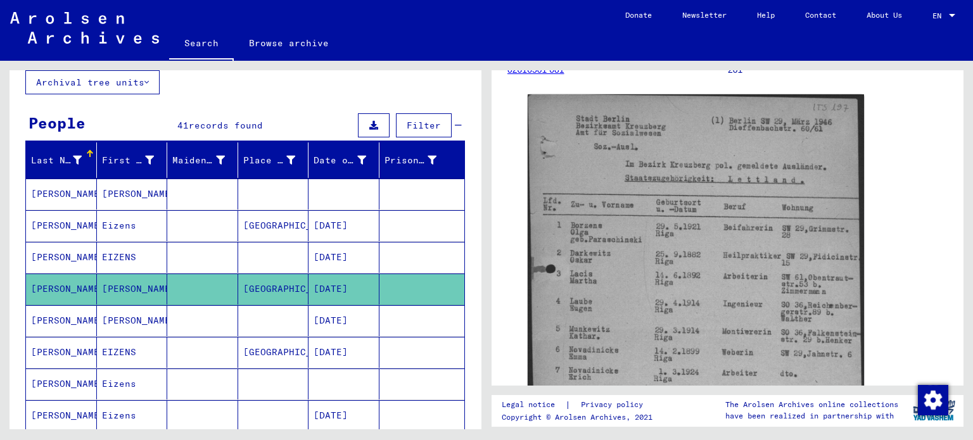
click at [127, 313] on mat-cell "[PERSON_NAME]" at bounding box center [132, 320] width 71 height 31
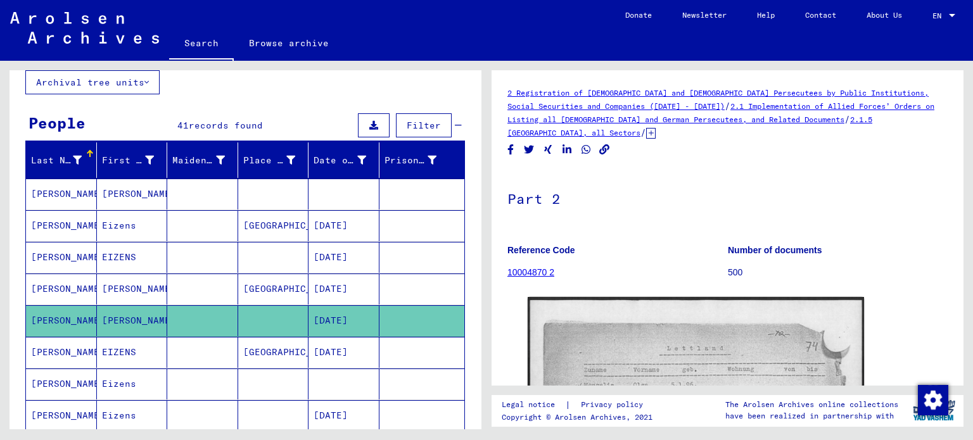
click at [122, 351] on mat-cell "EIZENS" at bounding box center [132, 352] width 71 height 31
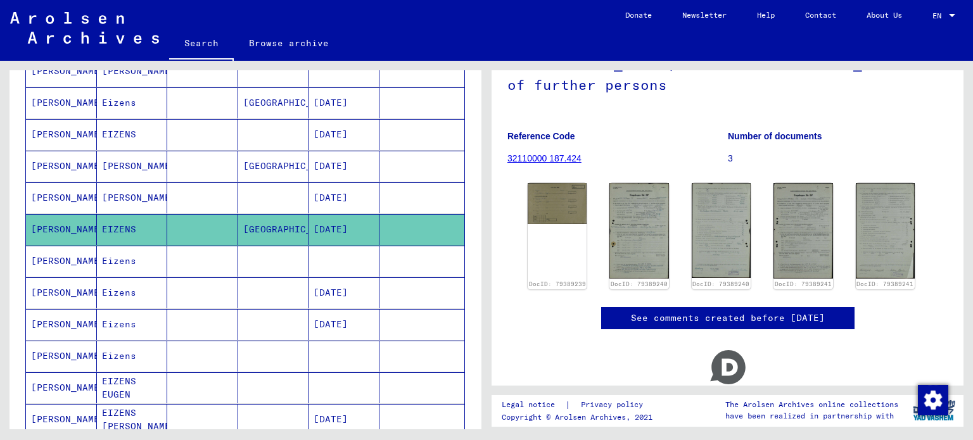
scroll to position [204, 0]
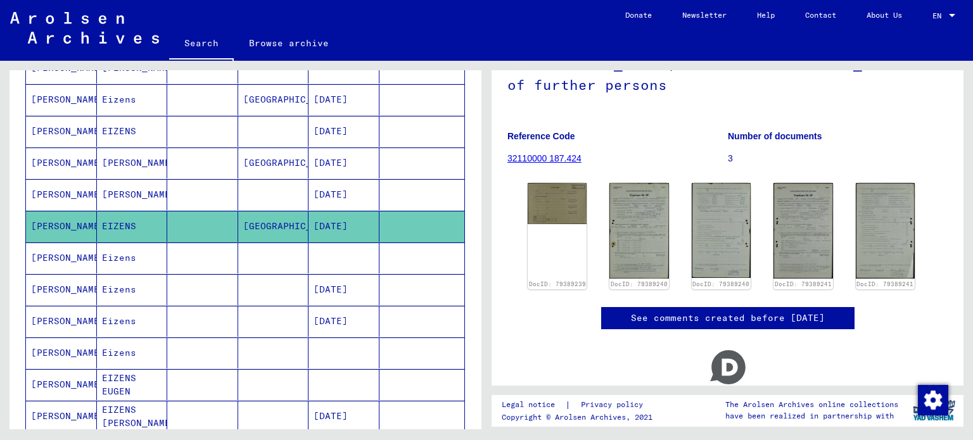
click at [139, 250] on mat-cell "Eizens" at bounding box center [132, 257] width 71 height 31
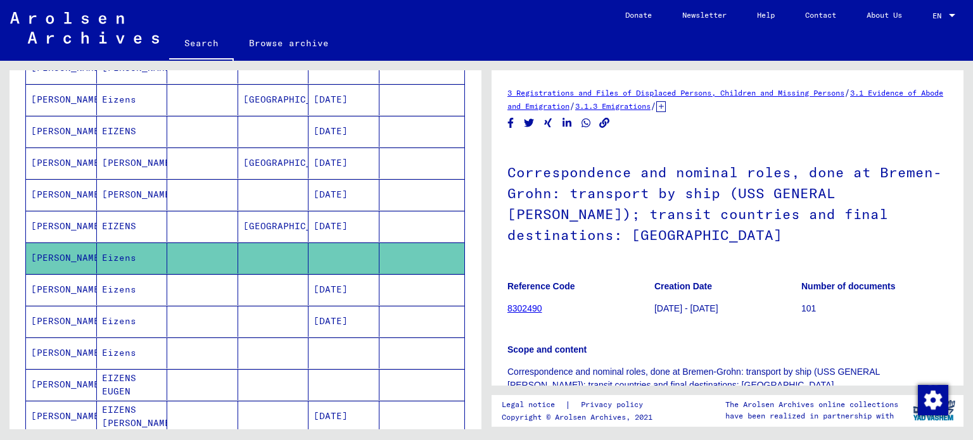
click at [138, 284] on mat-cell "Eizens" at bounding box center [132, 289] width 71 height 31
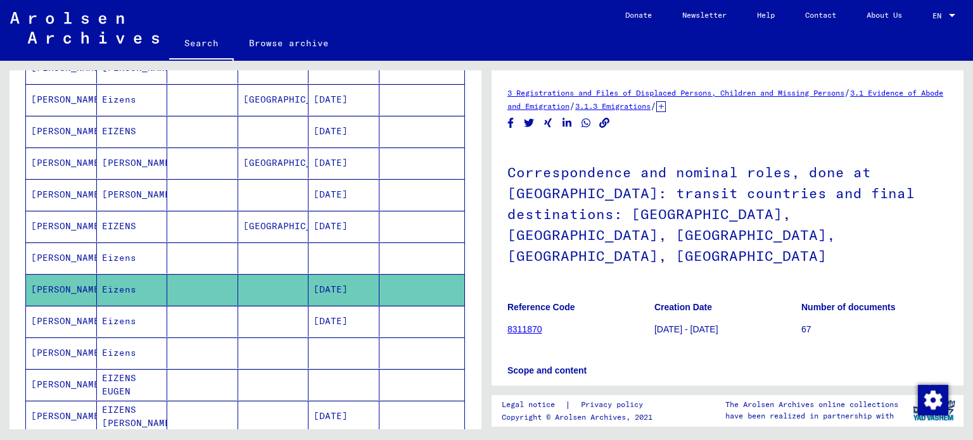
click at [134, 317] on mat-cell "Eizens" at bounding box center [132, 321] width 71 height 31
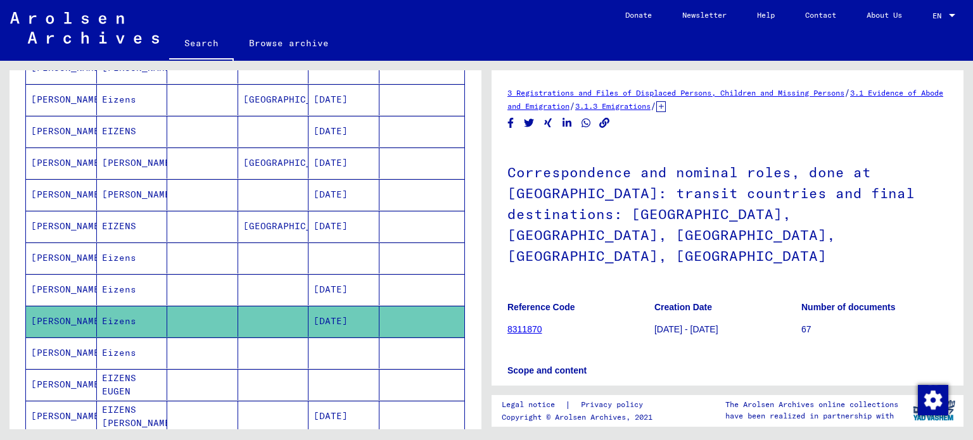
click at [135, 351] on mat-cell "Eizens" at bounding box center [132, 352] width 71 height 31
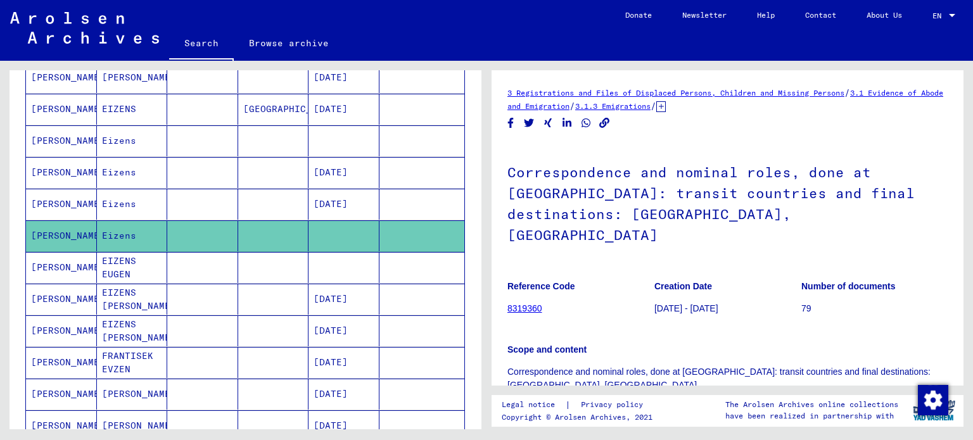
scroll to position [324, 0]
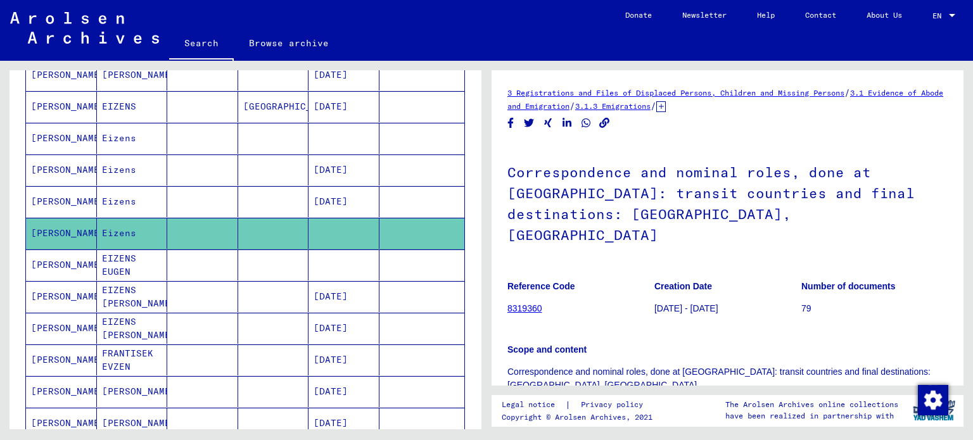
click at [133, 291] on mat-cell "EIZENS [PERSON_NAME]" at bounding box center [132, 296] width 71 height 31
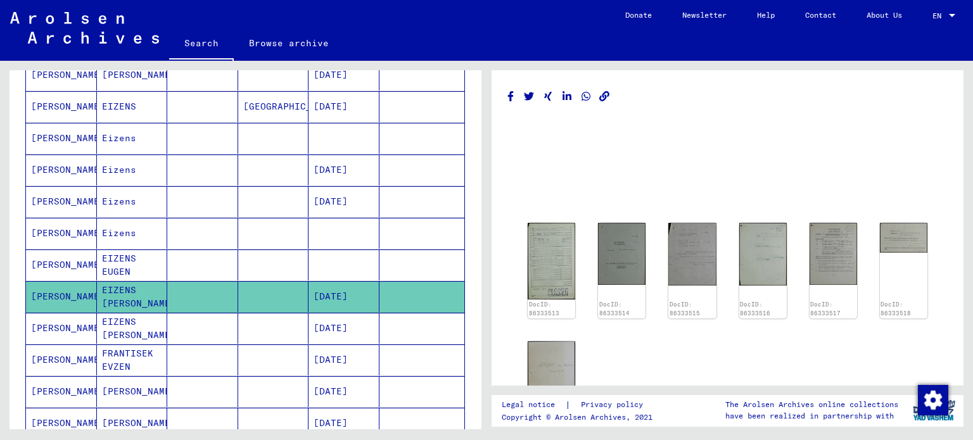
click at [142, 324] on mat-cell "EIZENS [PERSON_NAME]" at bounding box center [132, 328] width 71 height 31
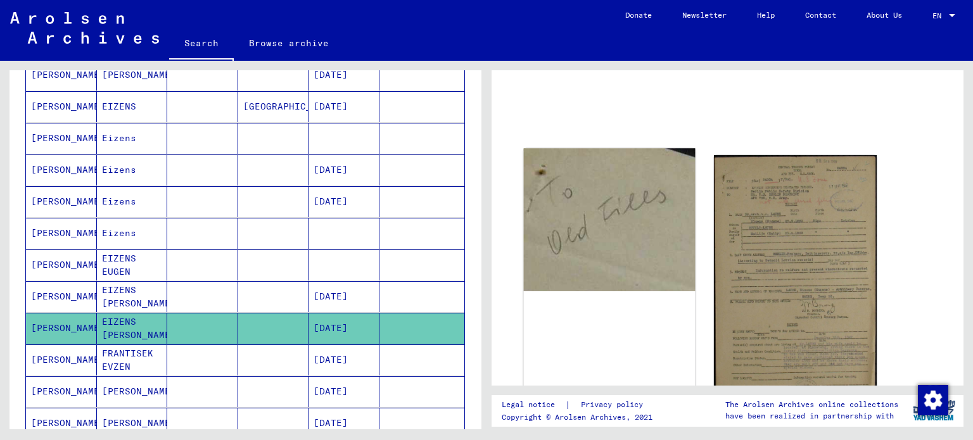
scroll to position [115, 0]
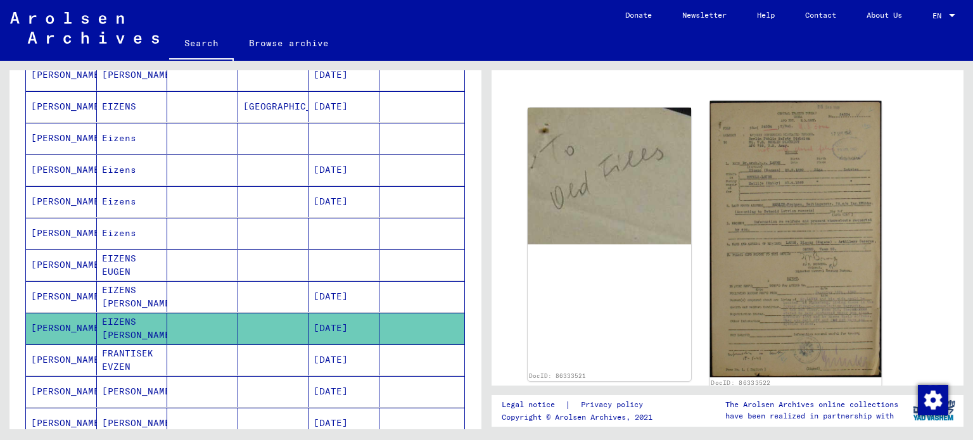
click at [771, 223] on img at bounding box center [794, 239] width 171 height 276
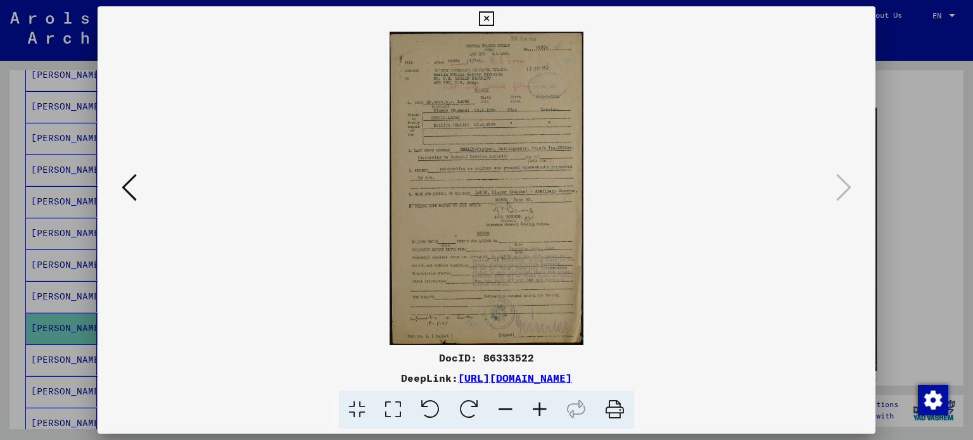
click at [118, 187] on button at bounding box center [129, 188] width 23 height 36
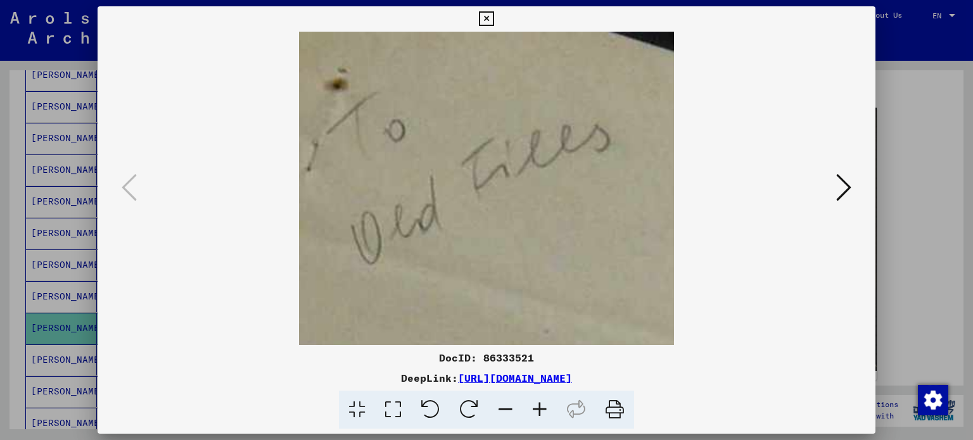
click at [486, 20] on icon at bounding box center [486, 18] width 15 height 15
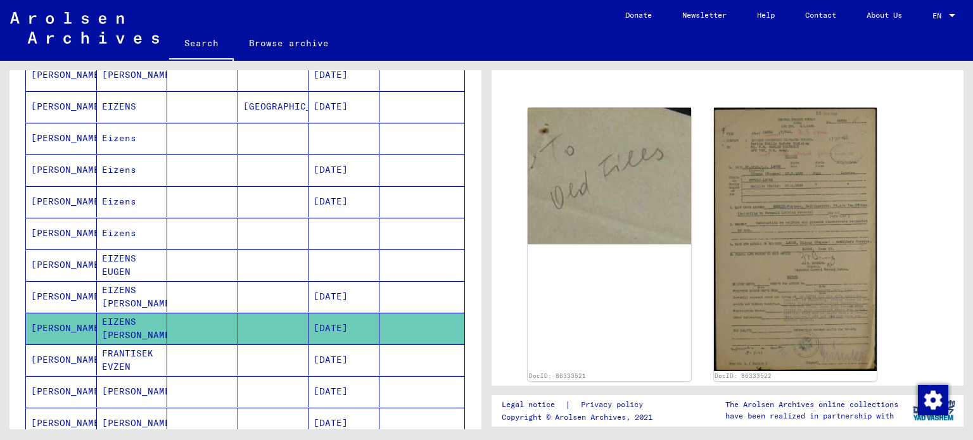
click at [112, 362] on mat-cell "FRANTISEK EVZEN" at bounding box center [132, 359] width 71 height 31
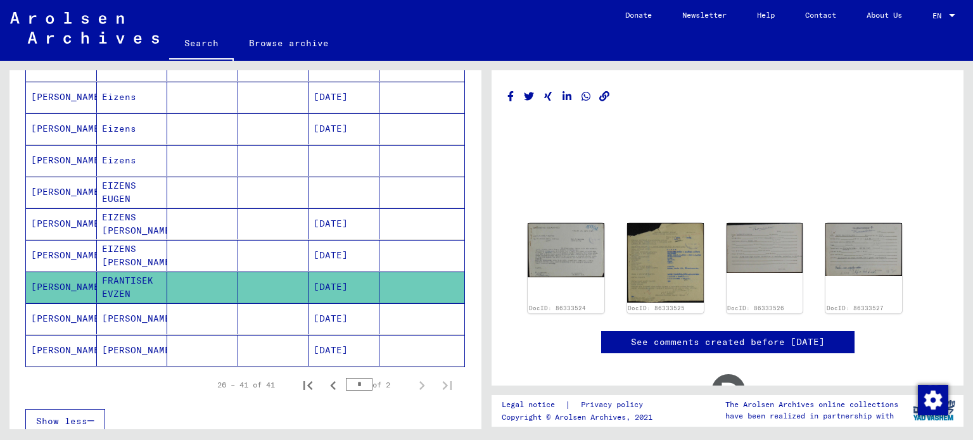
scroll to position [397, 0]
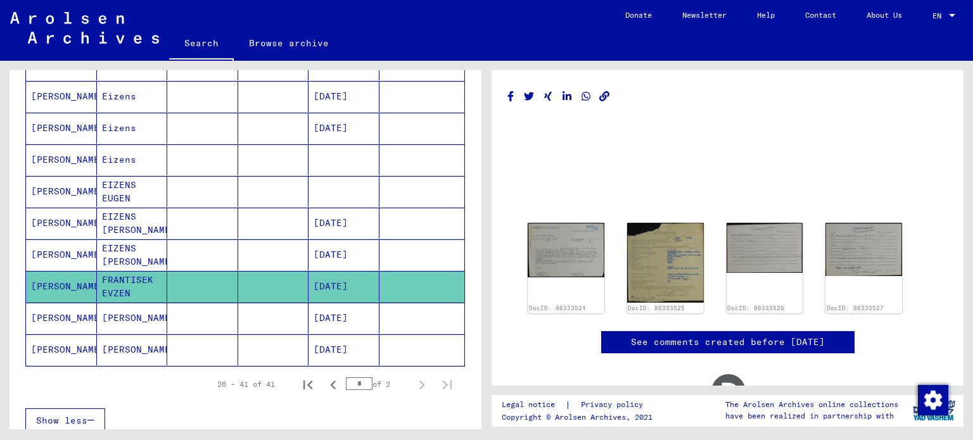
click at [137, 313] on mat-cell "[PERSON_NAME]" at bounding box center [132, 318] width 71 height 31
